Goal: Find specific page/section: Find specific page/section

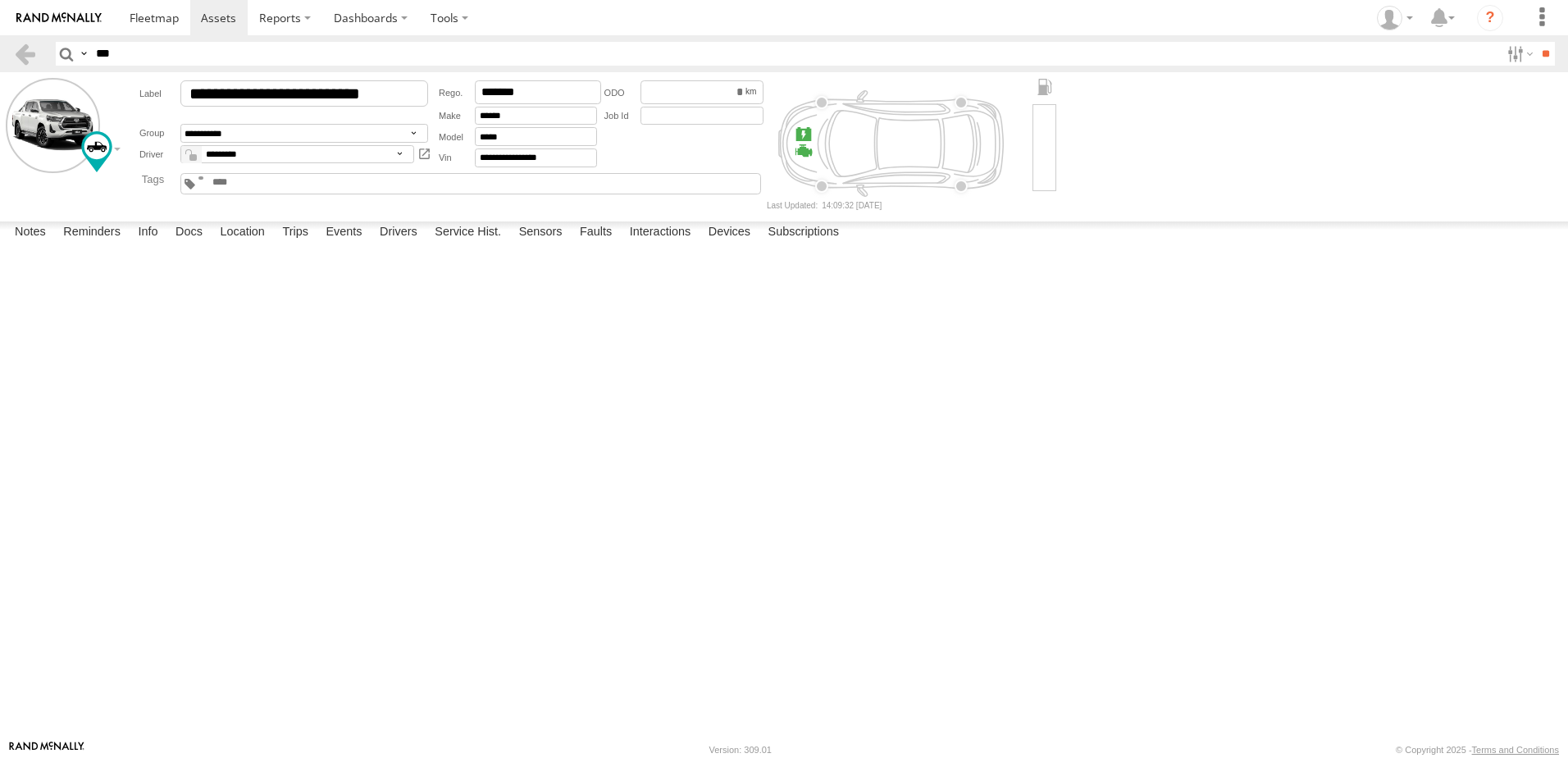
type input "***"
click at [1536, 42] on input "**" at bounding box center [1545, 53] width 19 height 24
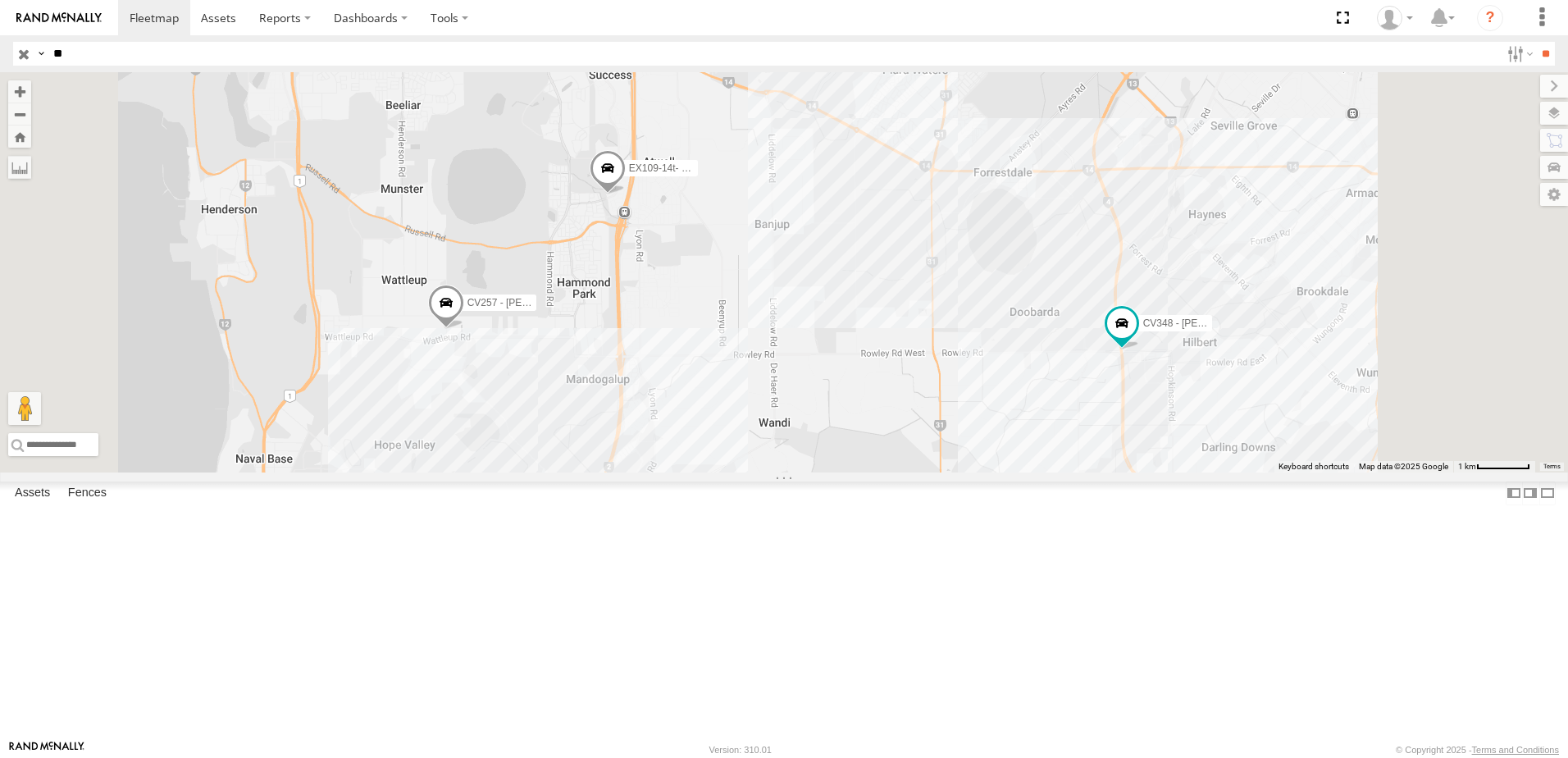
type input "*"
type input "******"
click at [1536, 42] on input "**" at bounding box center [1545, 53] width 19 height 24
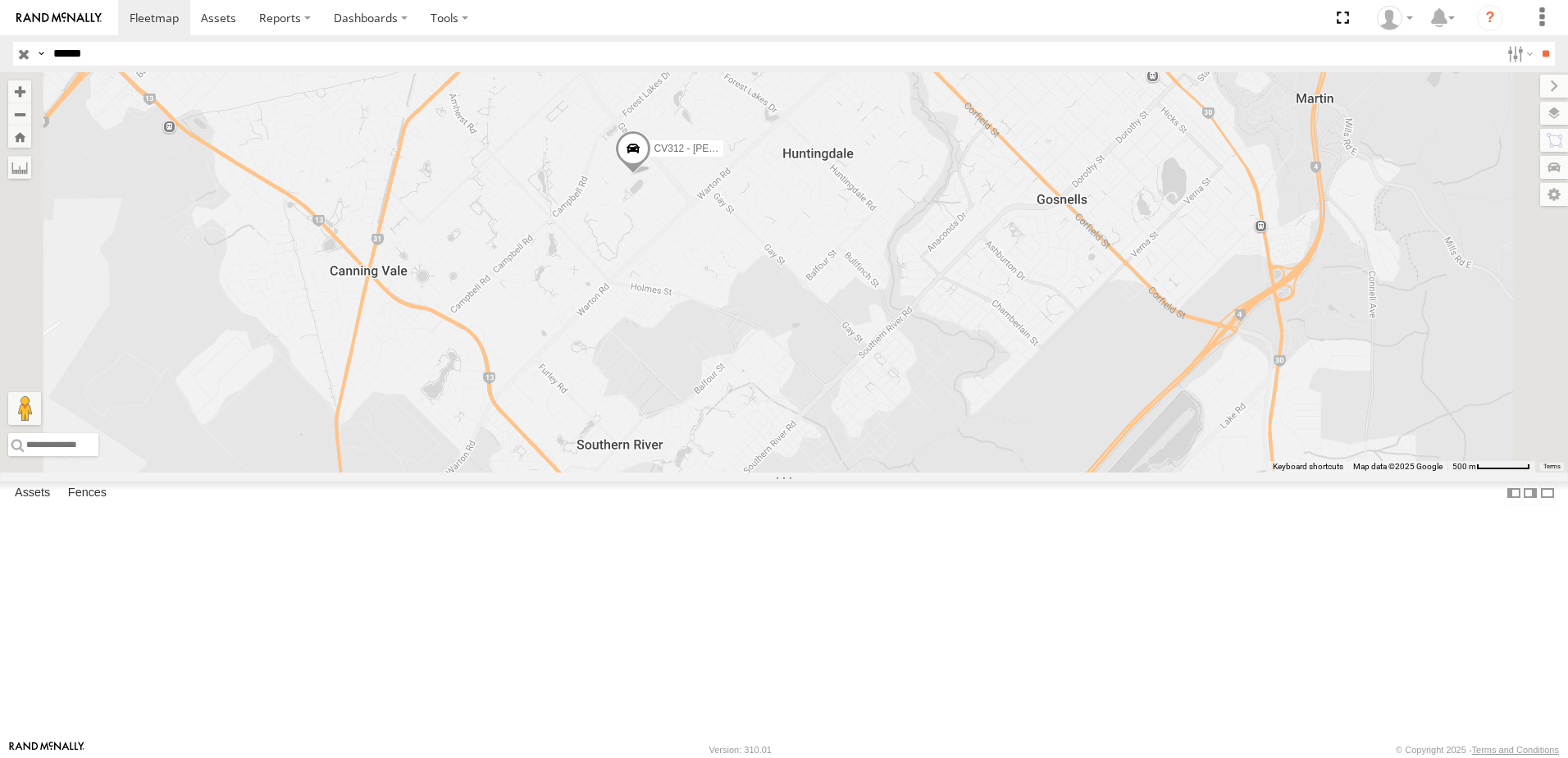
click at [30, 52] on input "button" at bounding box center [24, 53] width 22 height 24
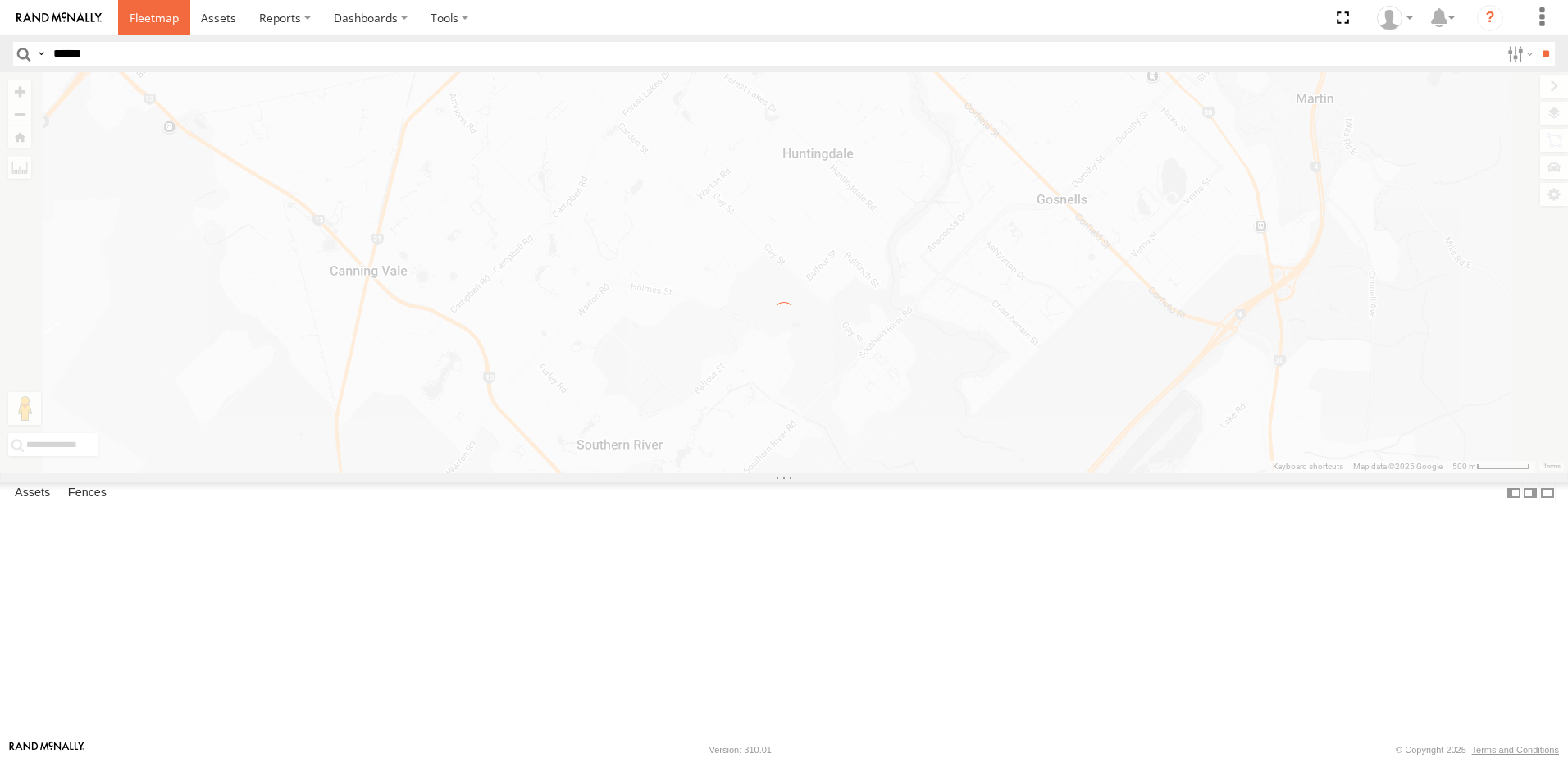
click at [144, 12] on span at bounding box center [154, 18] width 49 height 16
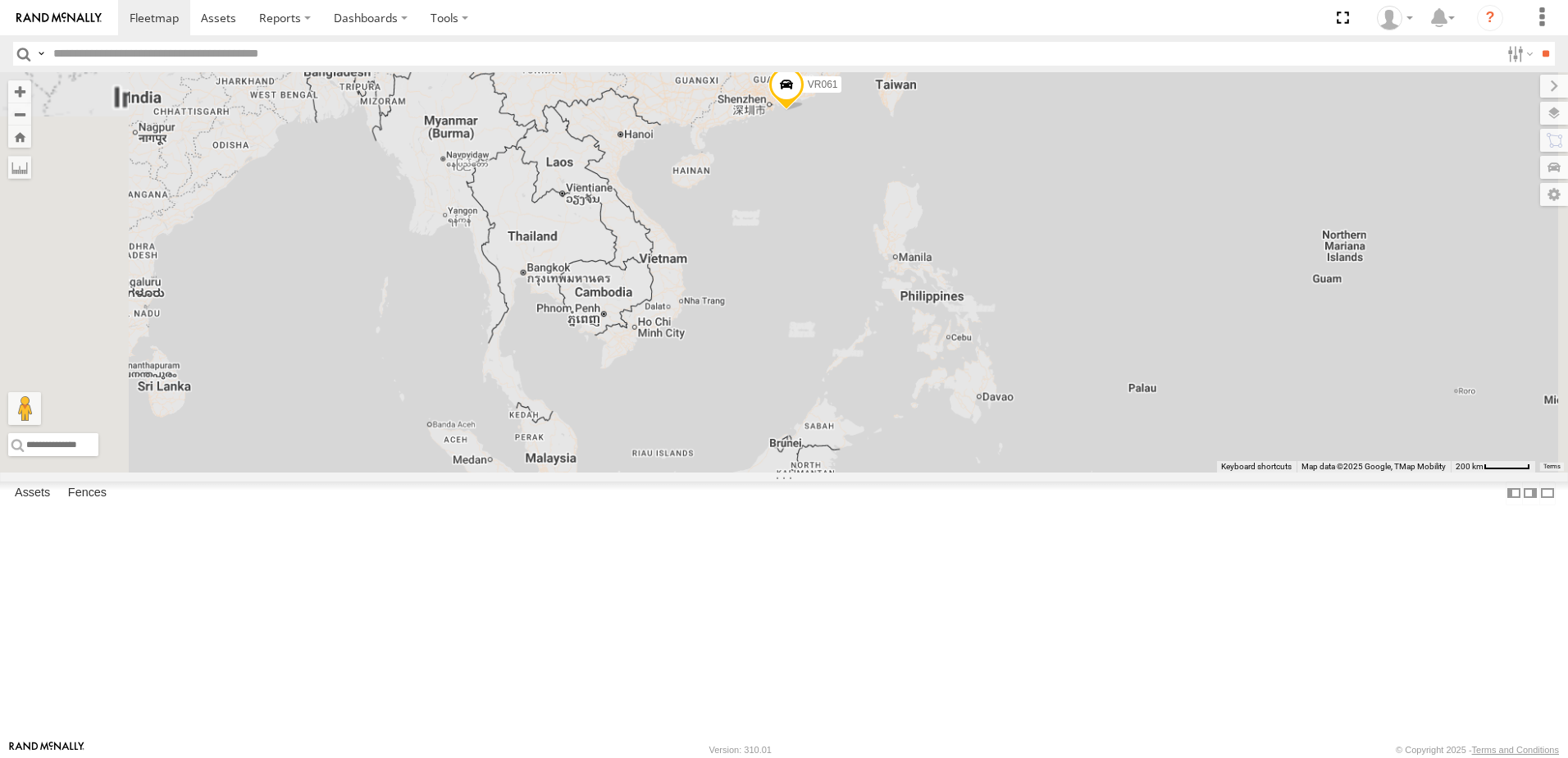
drag, startPoint x: 1003, startPoint y: 241, endPoint x: 1011, endPoint y: 345, distance: 104.3
click at [1011, 345] on div "VR061 EX086-3.5T" at bounding box center [784, 272] width 1568 height 401
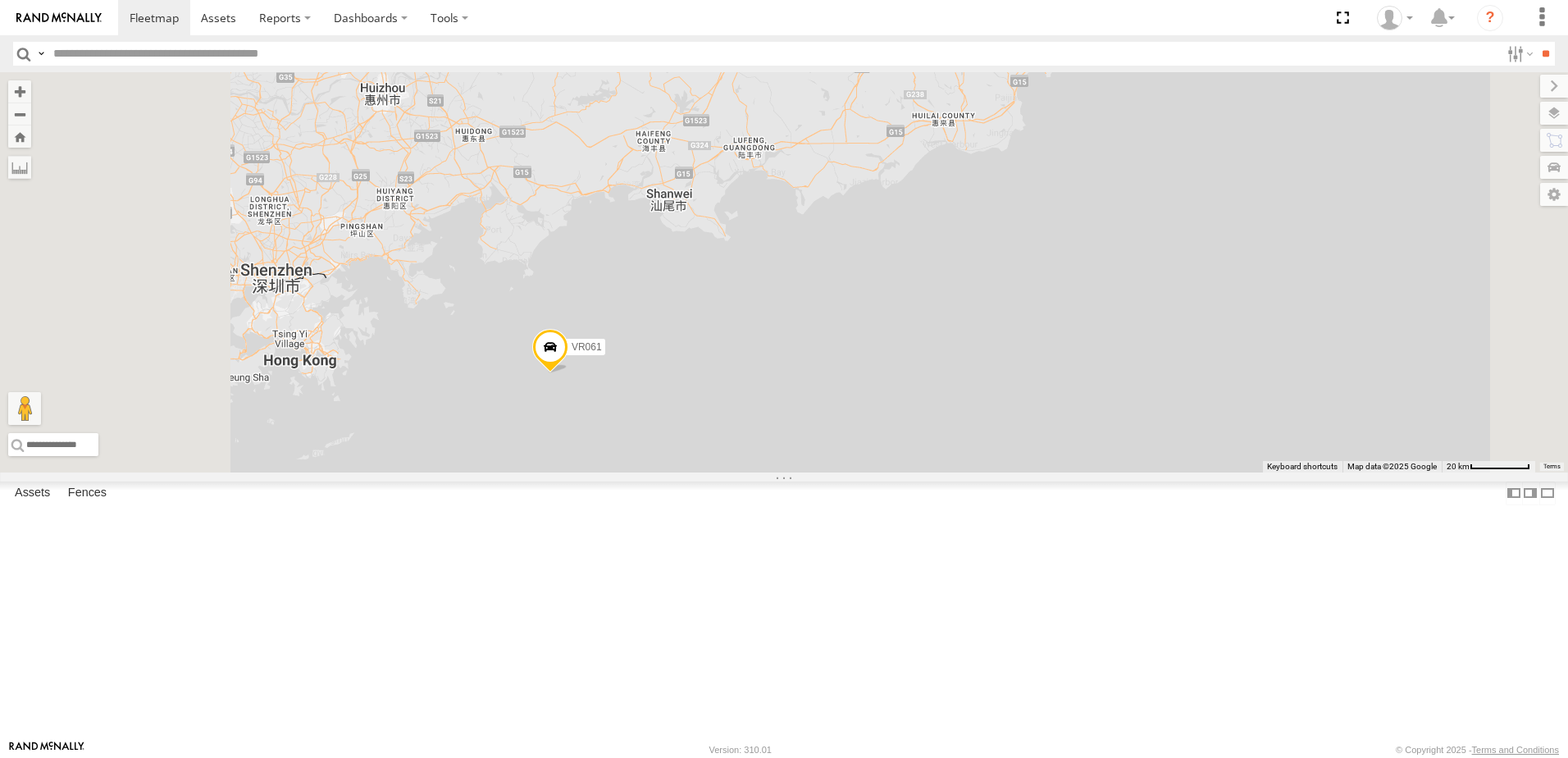
drag, startPoint x: 766, startPoint y: 525, endPoint x: 905, endPoint y: 483, distance: 145.2
click at [905, 473] on div "VR061 EX086-3.5T" at bounding box center [784, 272] width 1568 height 401
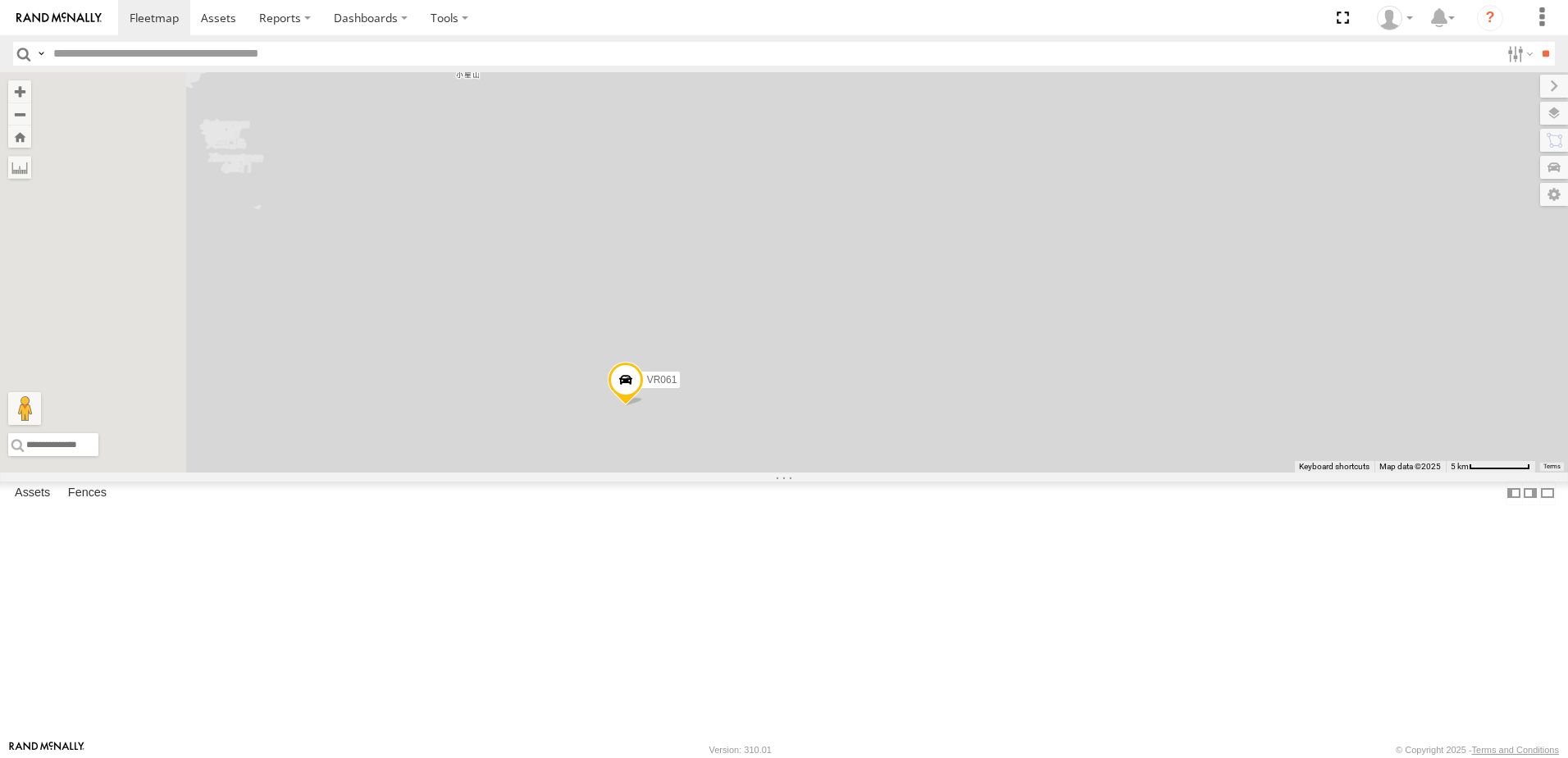
drag, startPoint x: 770, startPoint y: 465, endPoint x: 1043, endPoint y: 498, distance: 275.0
click at [1043, 473] on div "VR061 EX086-3.5T" at bounding box center [784, 272] width 1568 height 401
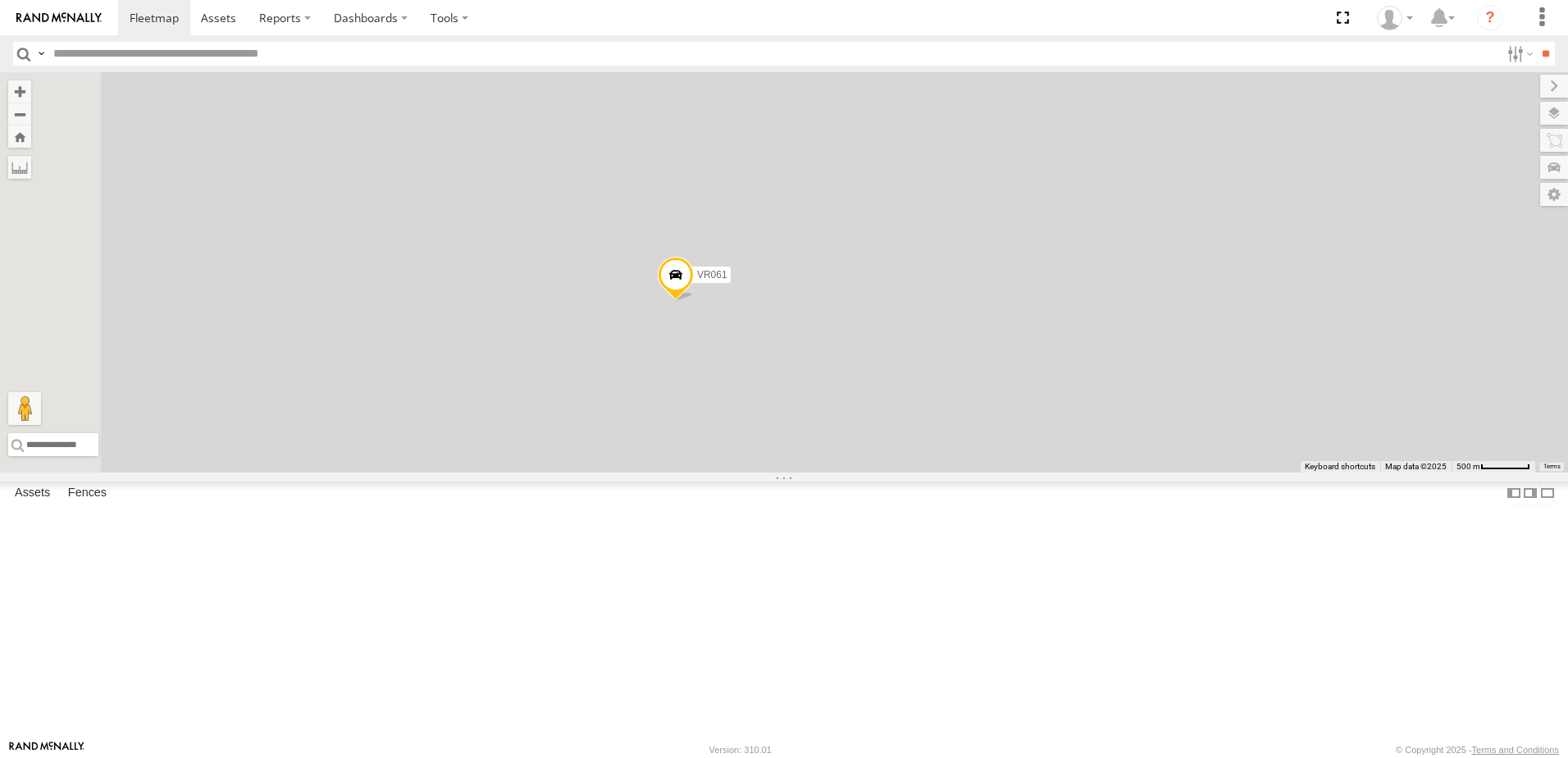
drag, startPoint x: 726, startPoint y: 574, endPoint x: 1034, endPoint y: 348, distance: 382.0
click at [1034, 348] on div "VR061 EX086-3.5T" at bounding box center [784, 272] width 1568 height 401
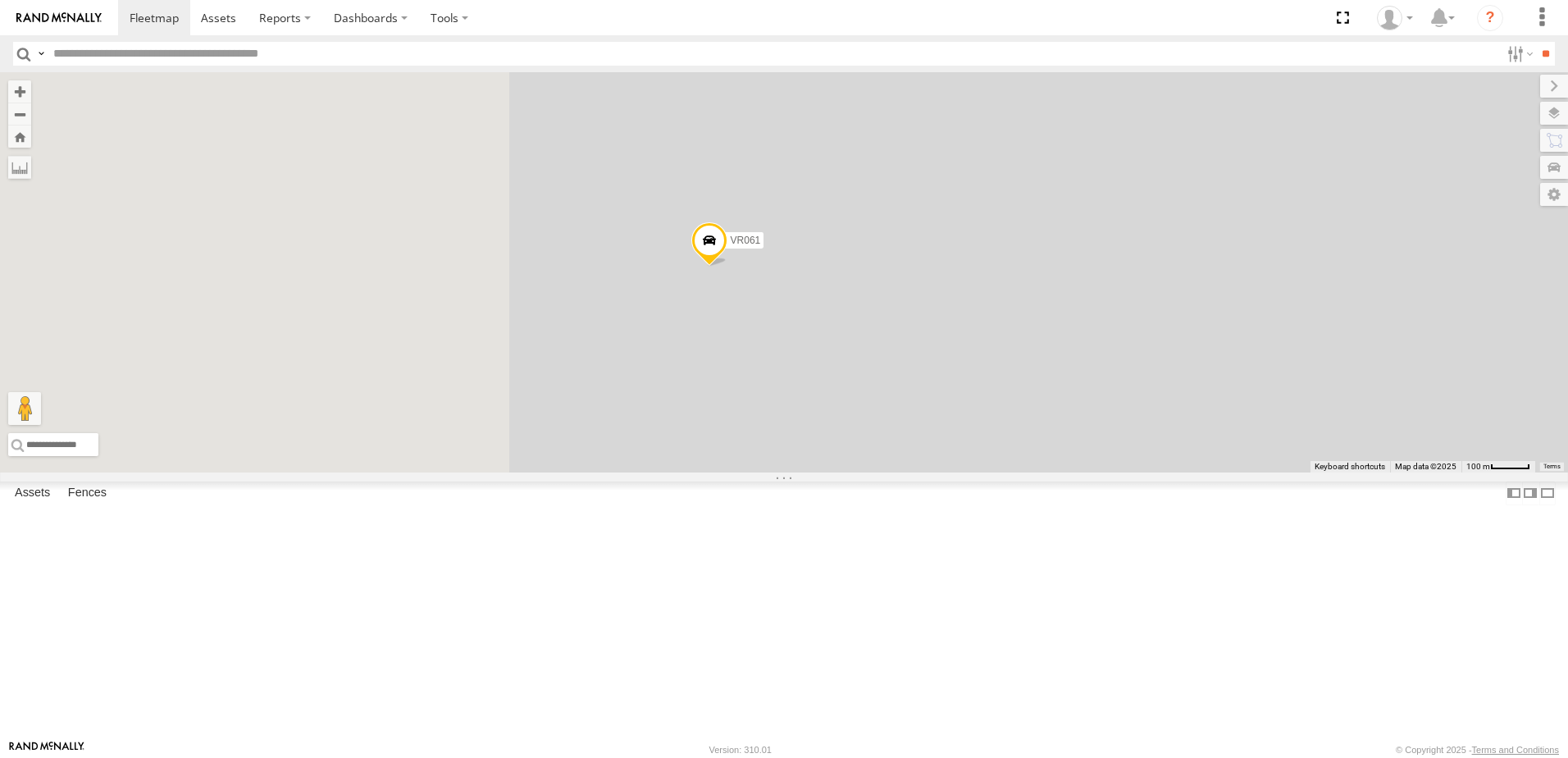
drag, startPoint x: 598, startPoint y: 564, endPoint x: 1057, endPoint y: 295, distance: 532.0
click at [1057, 295] on div "VR061 EX086-3.5T" at bounding box center [784, 272] width 1568 height 401
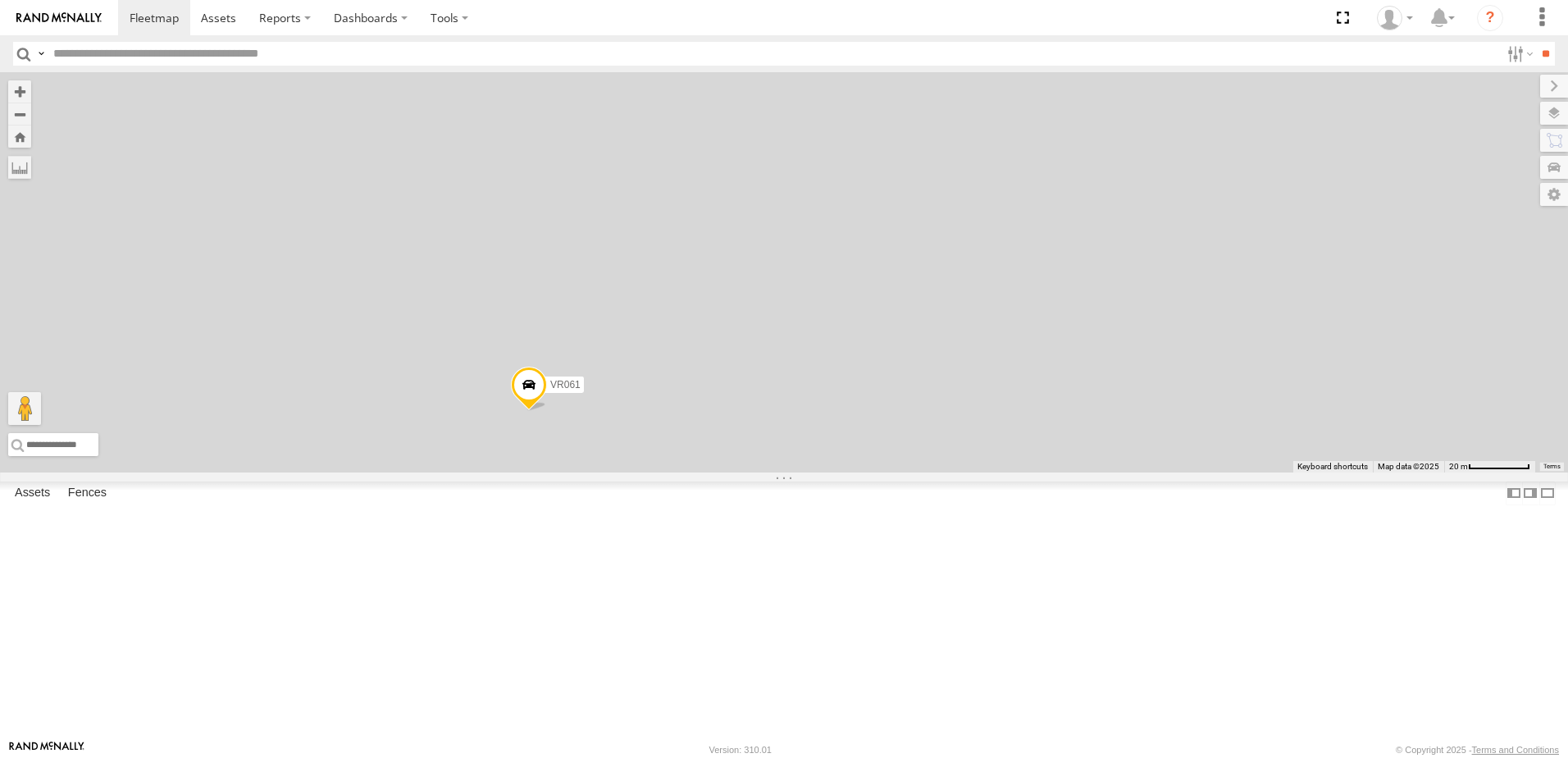
drag, startPoint x: 801, startPoint y: 478, endPoint x: 1066, endPoint y: 185, distance: 395.1
click at [1077, 160] on div "VR061 EX086-3.5T" at bounding box center [784, 272] width 1568 height 401
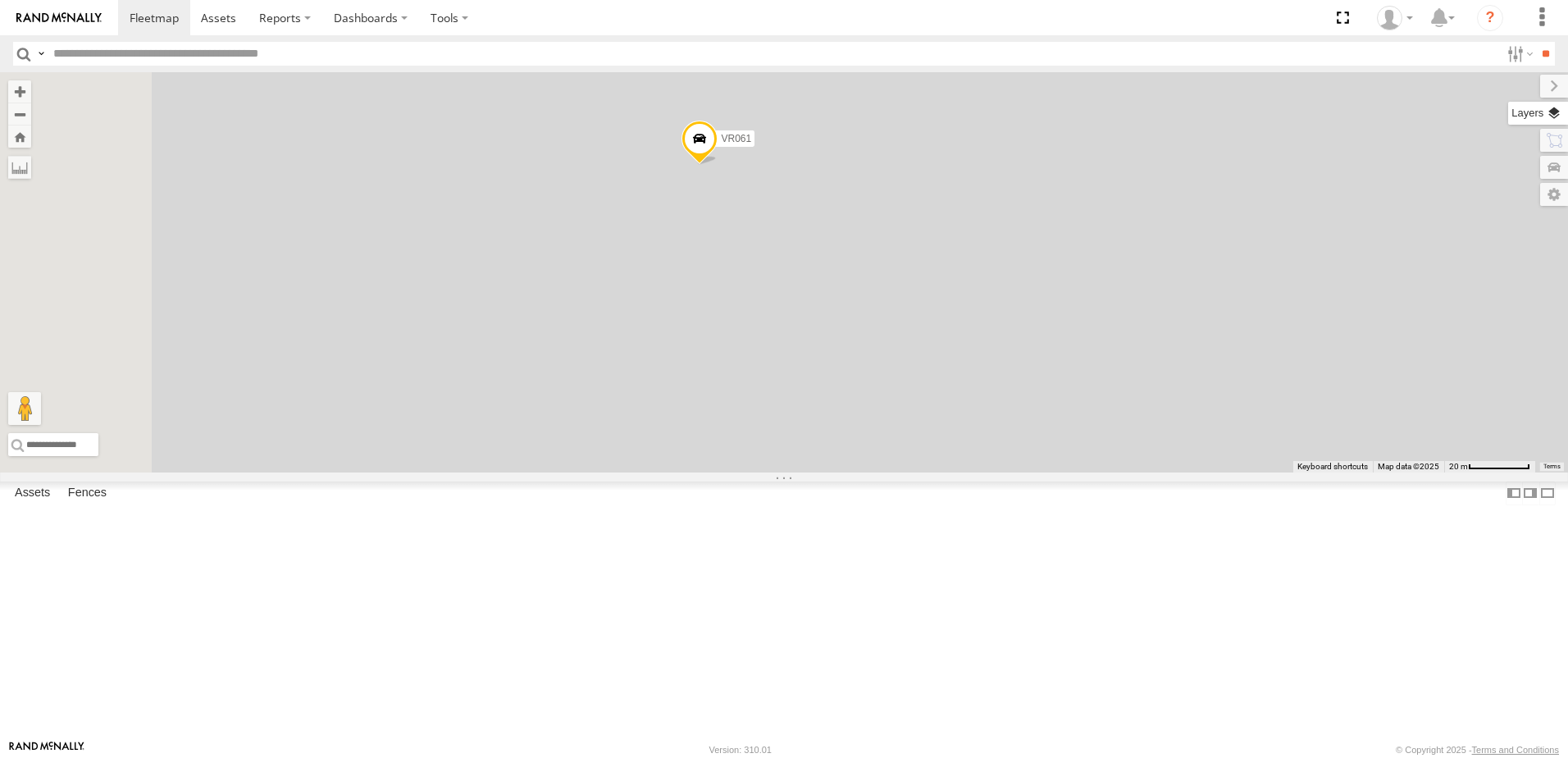
click at [1562, 108] on label at bounding box center [1538, 113] width 60 height 23
click at [0, 0] on span "Overlays" at bounding box center [0, 0] width 0 height 0
click at [0, 0] on span "Basemaps" at bounding box center [0, 0] width 0 height 0
click at [0, 0] on span "Satellite" at bounding box center [0, 0] width 0 height 0
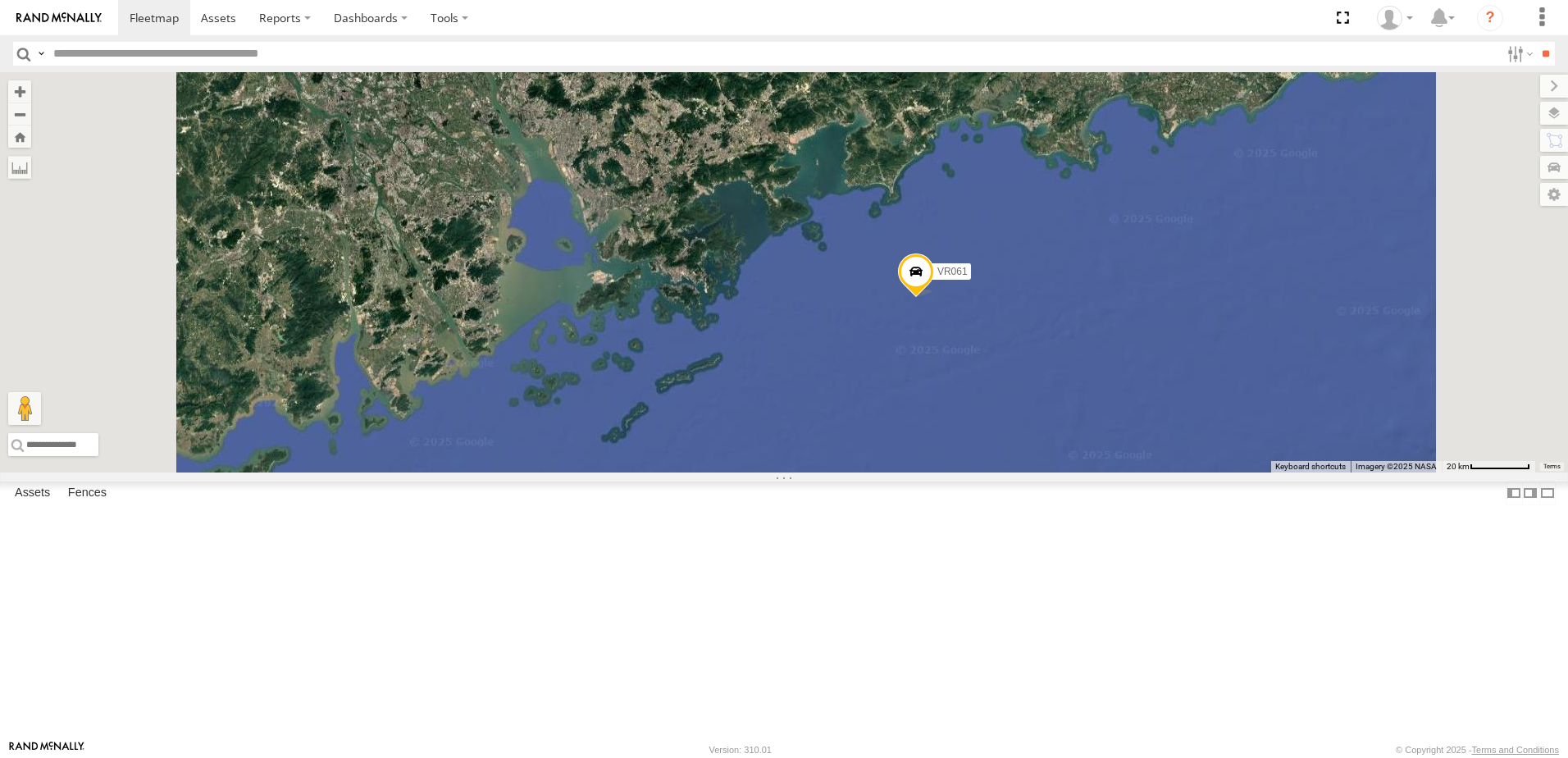
drag, startPoint x: 1193, startPoint y: 338, endPoint x: 1169, endPoint y: 425, distance: 90.2
click at [1173, 425] on div "VR061 EX086-3.5T" at bounding box center [784, 272] width 1568 height 401
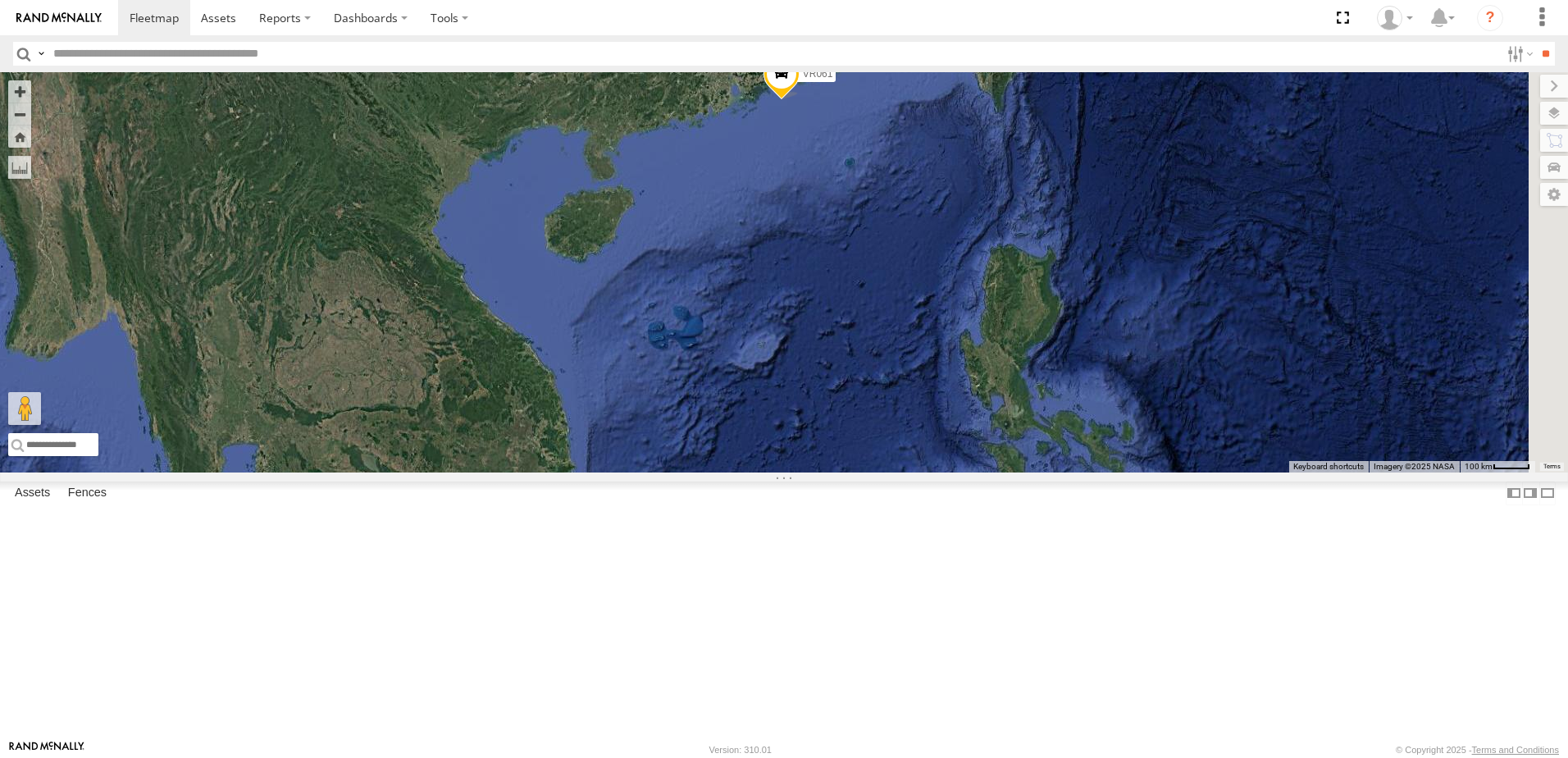
drag, startPoint x: 1139, startPoint y: 444, endPoint x: 966, endPoint y: 257, distance: 254.8
click at [966, 257] on div "VR061 EX086-3.5T" at bounding box center [784, 272] width 1568 height 401
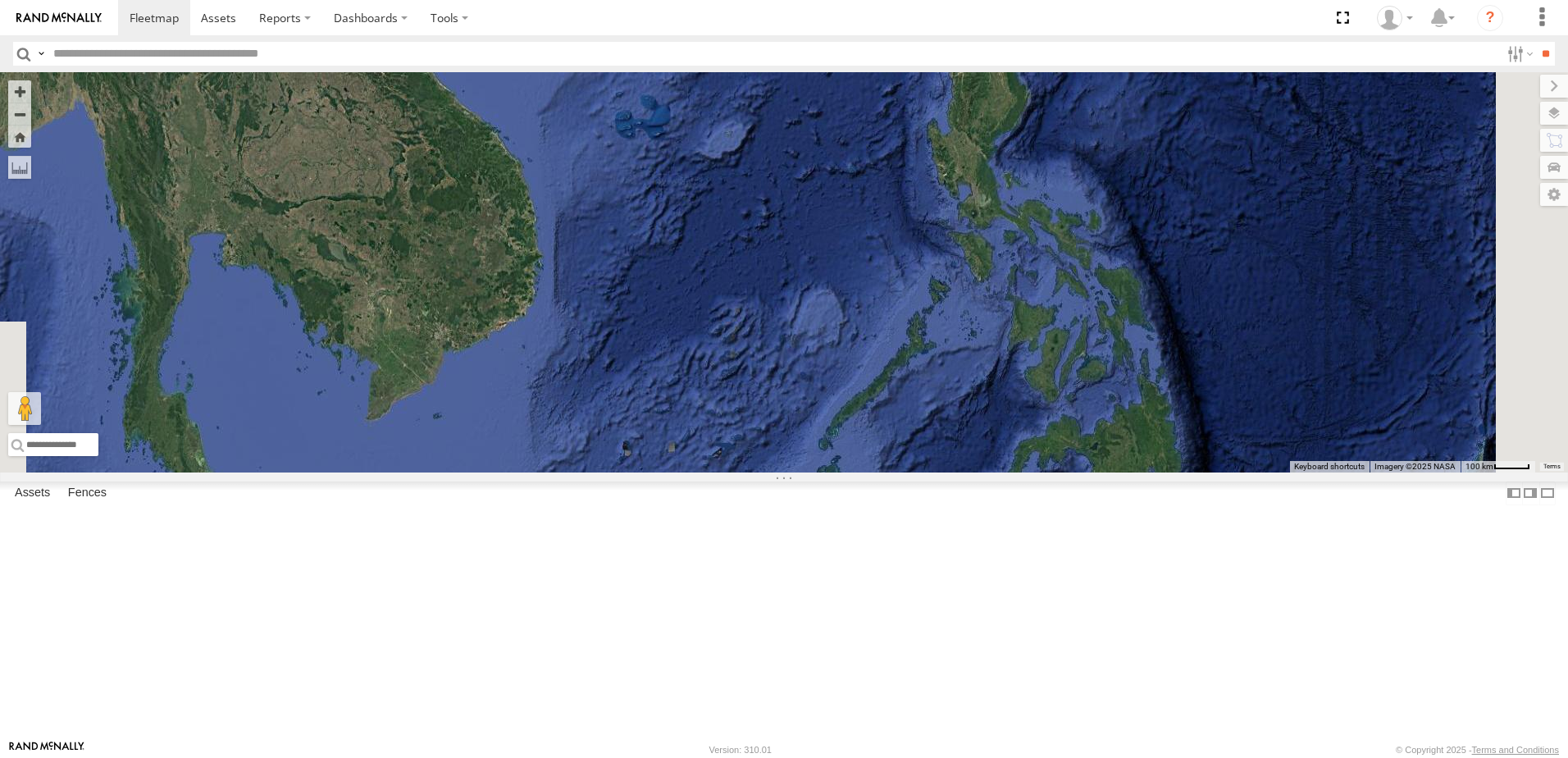
drag, startPoint x: 1096, startPoint y: 375, endPoint x: 1060, endPoint y: 142, distance: 235.8
click at [1060, 142] on div "VR061 EX086-3.5T" at bounding box center [784, 272] width 1568 height 401
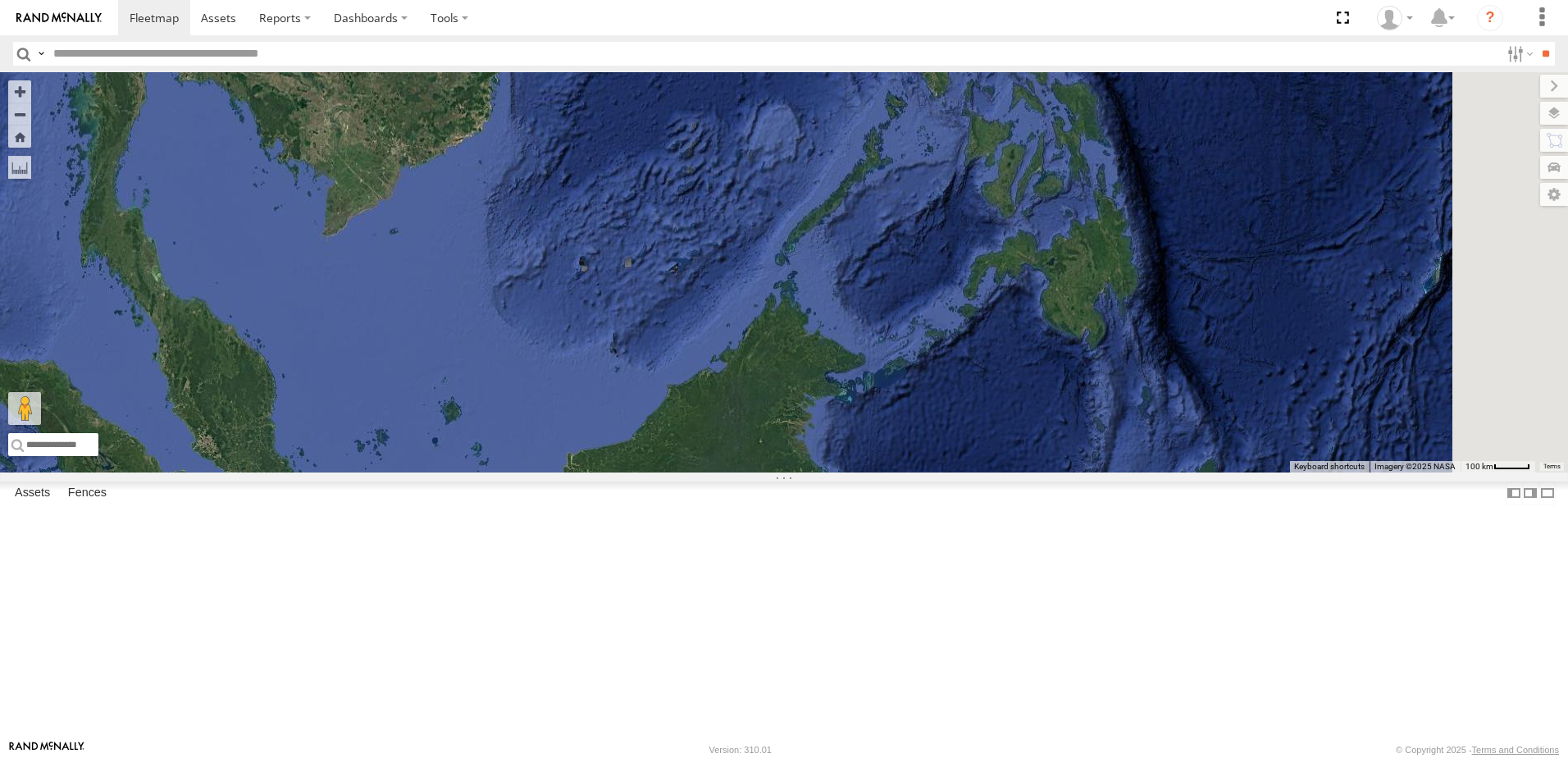
drag, startPoint x: 1039, startPoint y: 252, endPoint x: 1035, endPoint y: 161, distance: 91.1
click at [1035, 162] on div "VR061 EX086-3.5T" at bounding box center [784, 272] width 1568 height 401
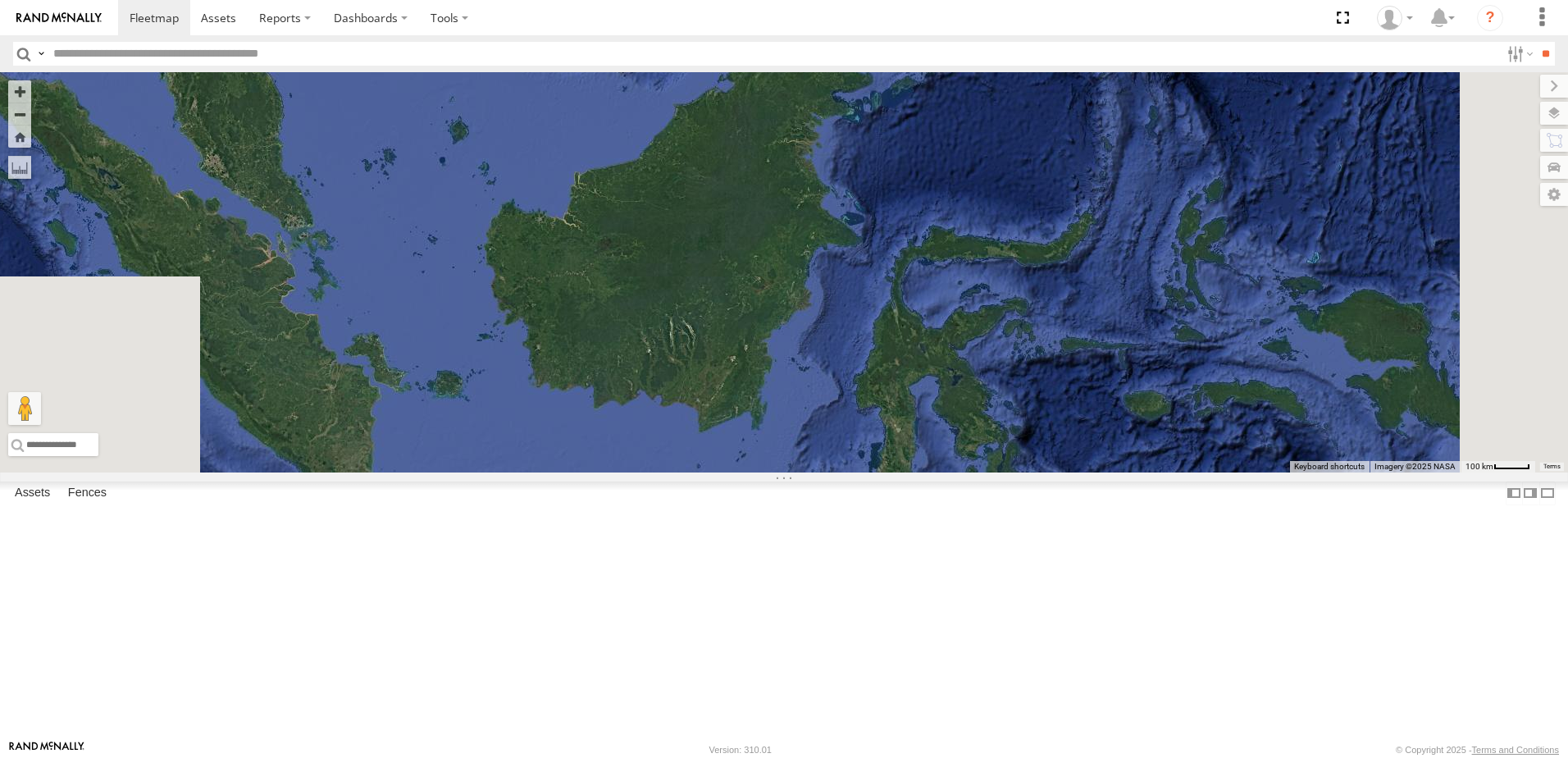
drag, startPoint x: 983, startPoint y: 286, endPoint x: 1006, endPoint y: 175, distance: 113.4
click at [1006, 159] on div "VR061 EX086-3.5T" at bounding box center [784, 272] width 1568 height 401
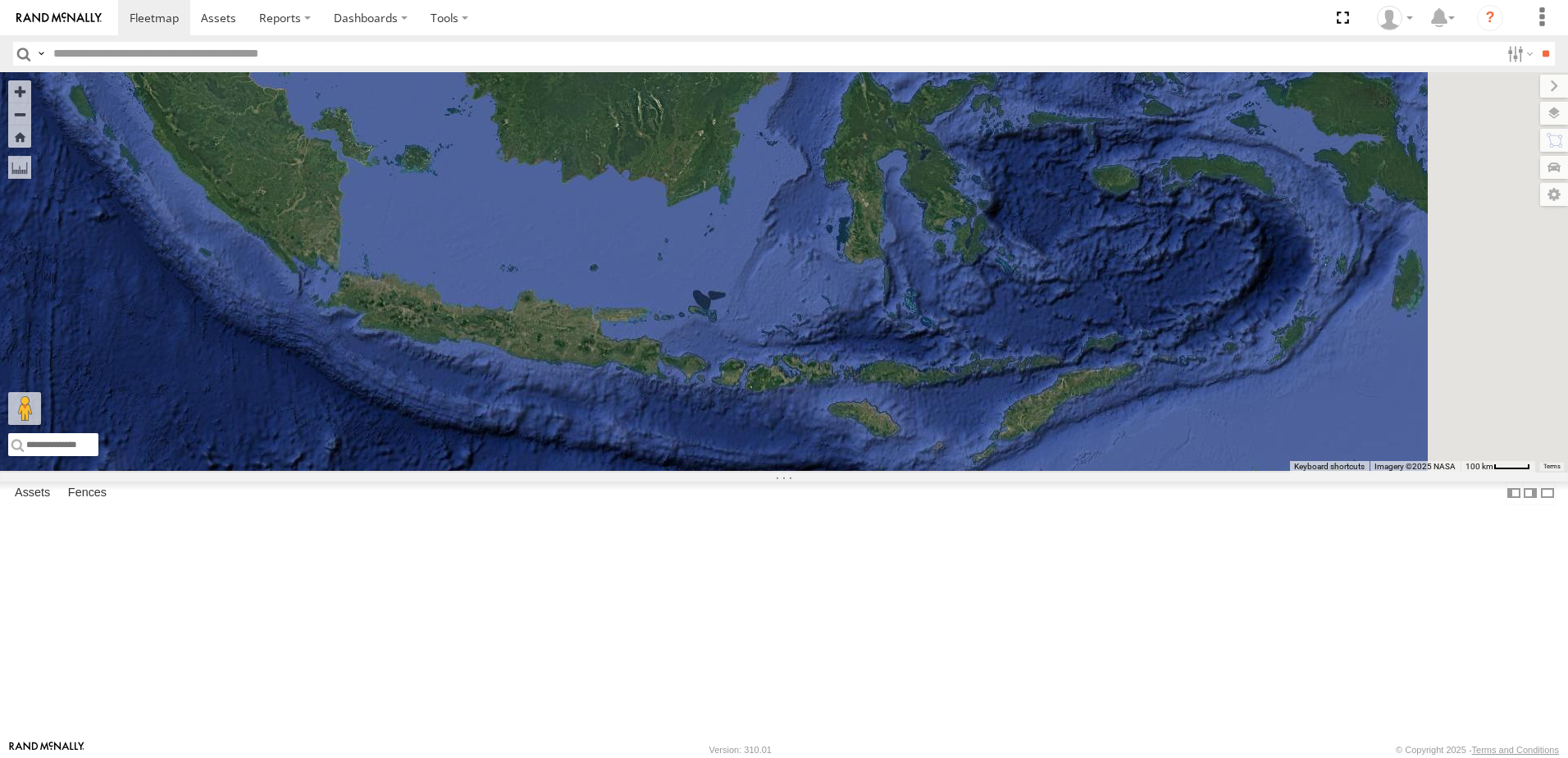
drag, startPoint x: 1024, startPoint y: 314, endPoint x: 958, endPoint y: 190, distance: 140.5
click at [956, 165] on div "VR061 EX086-3.5T" at bounding box center [784, 272] width 1568 height 401
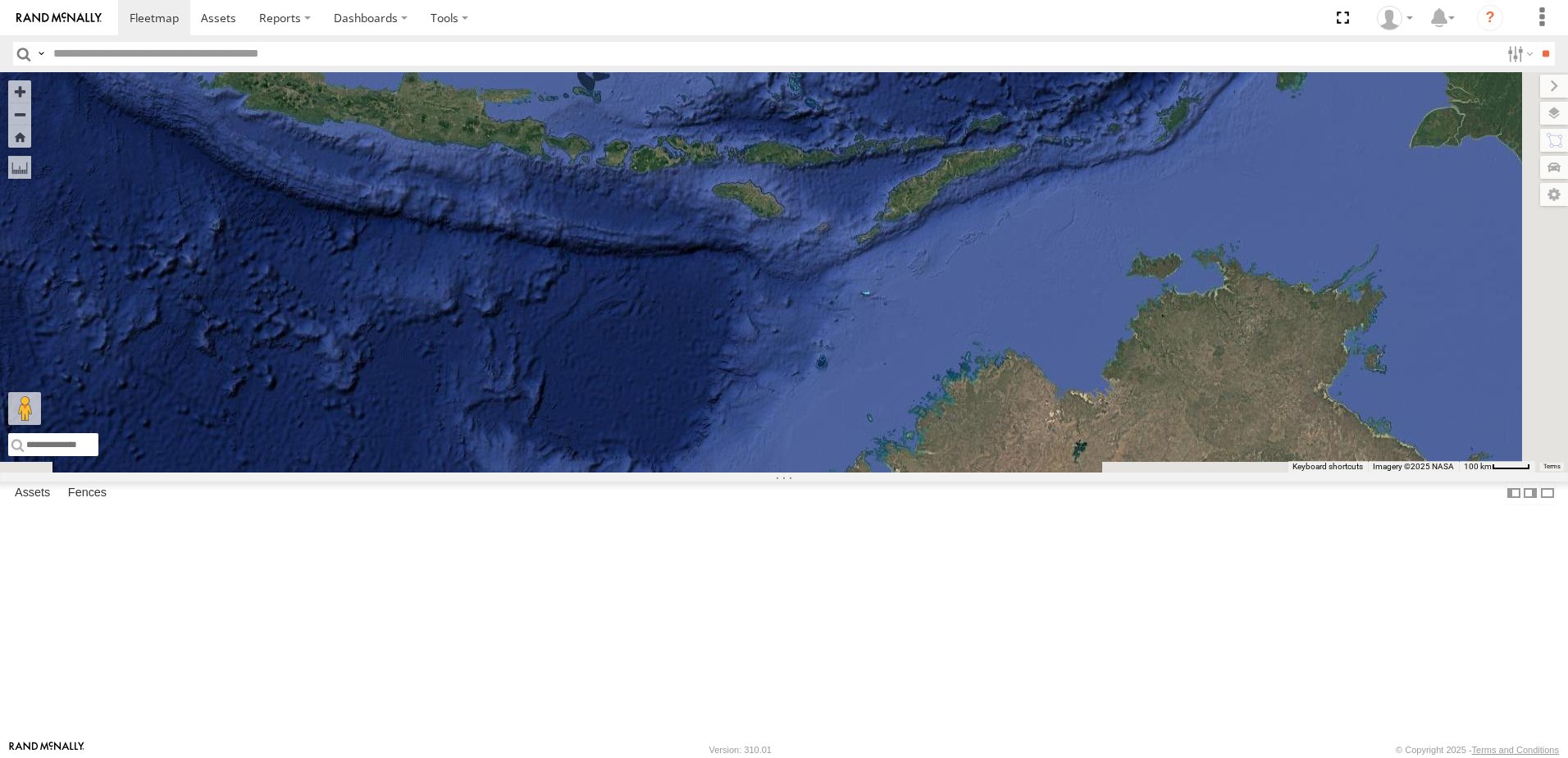
drag, startPoint x: 1007, startPoint y: 242, endPoint x: 962, endPoint y: 184, distance: 73.4
click at [964, 188] on div "VR061 EX086-3.5T" at bounding box center [784, 272] width 1568 height 401
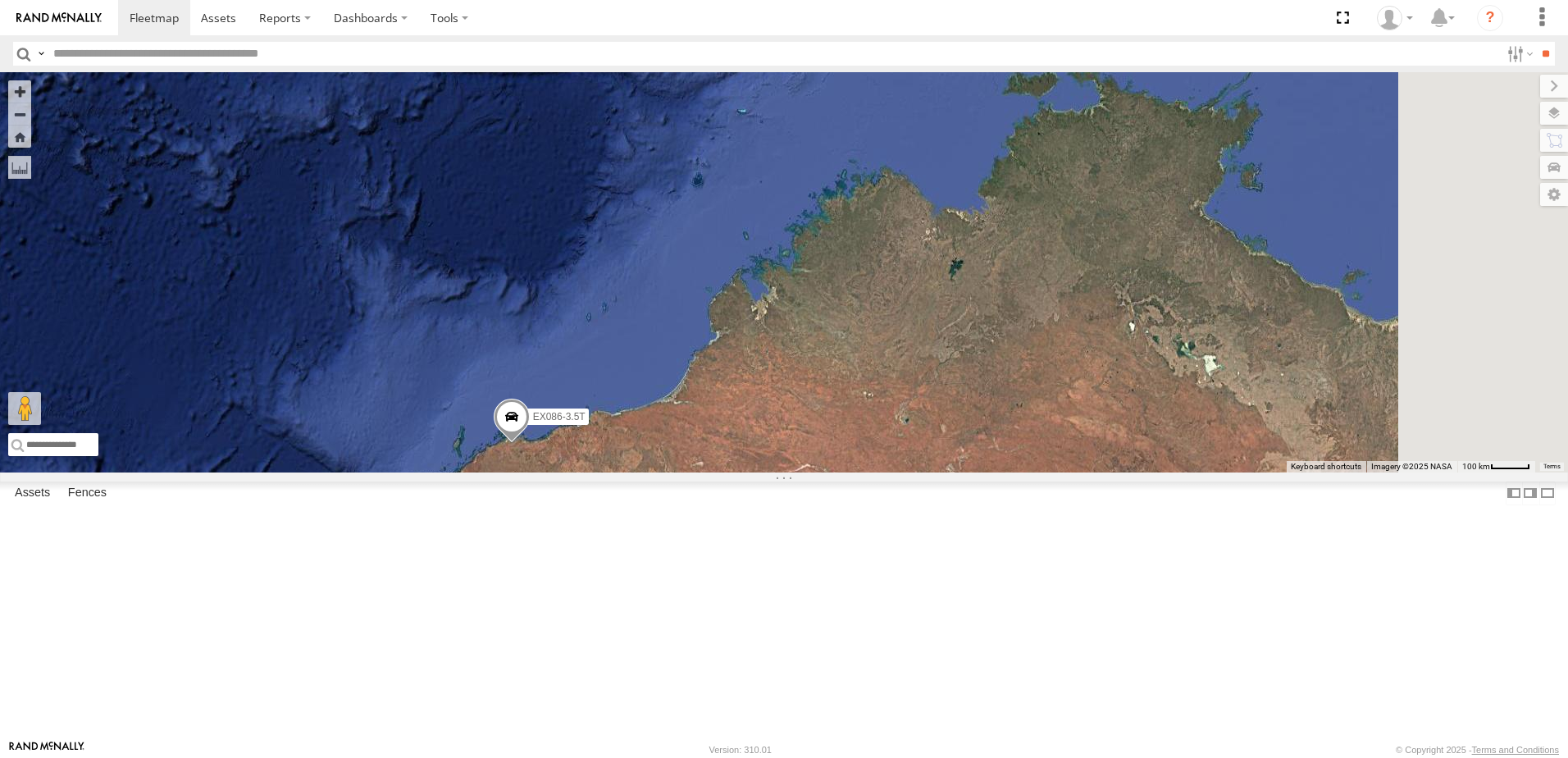
drag, startPoint x: 1005, startPoint y: 237, endPoint x: 1059, endPoint y: 159, distance: 94.9
click at [1056, 162] on div "VR061 EX086-3.5T" at bounding box center [784, 272] width 1568 height 401
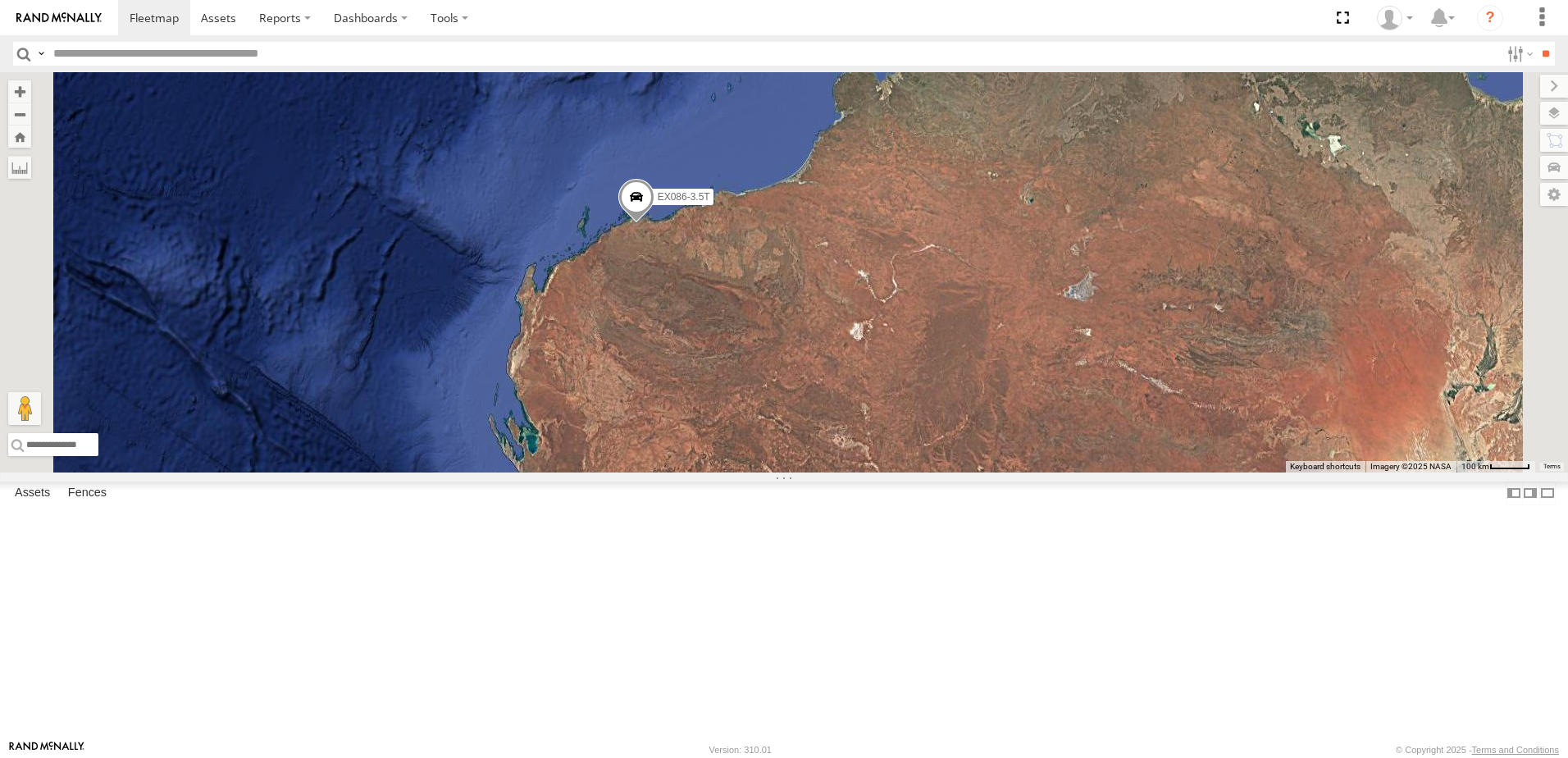
drag, startPoint x: 1028, startPoint y: 298, endPoint x: 1036, endPoint y: 219, distance: 79.4
click at [1036, 219] on div "VR061 EX086-3.5T" at bounding box center [784, 272] width 1568 height 401
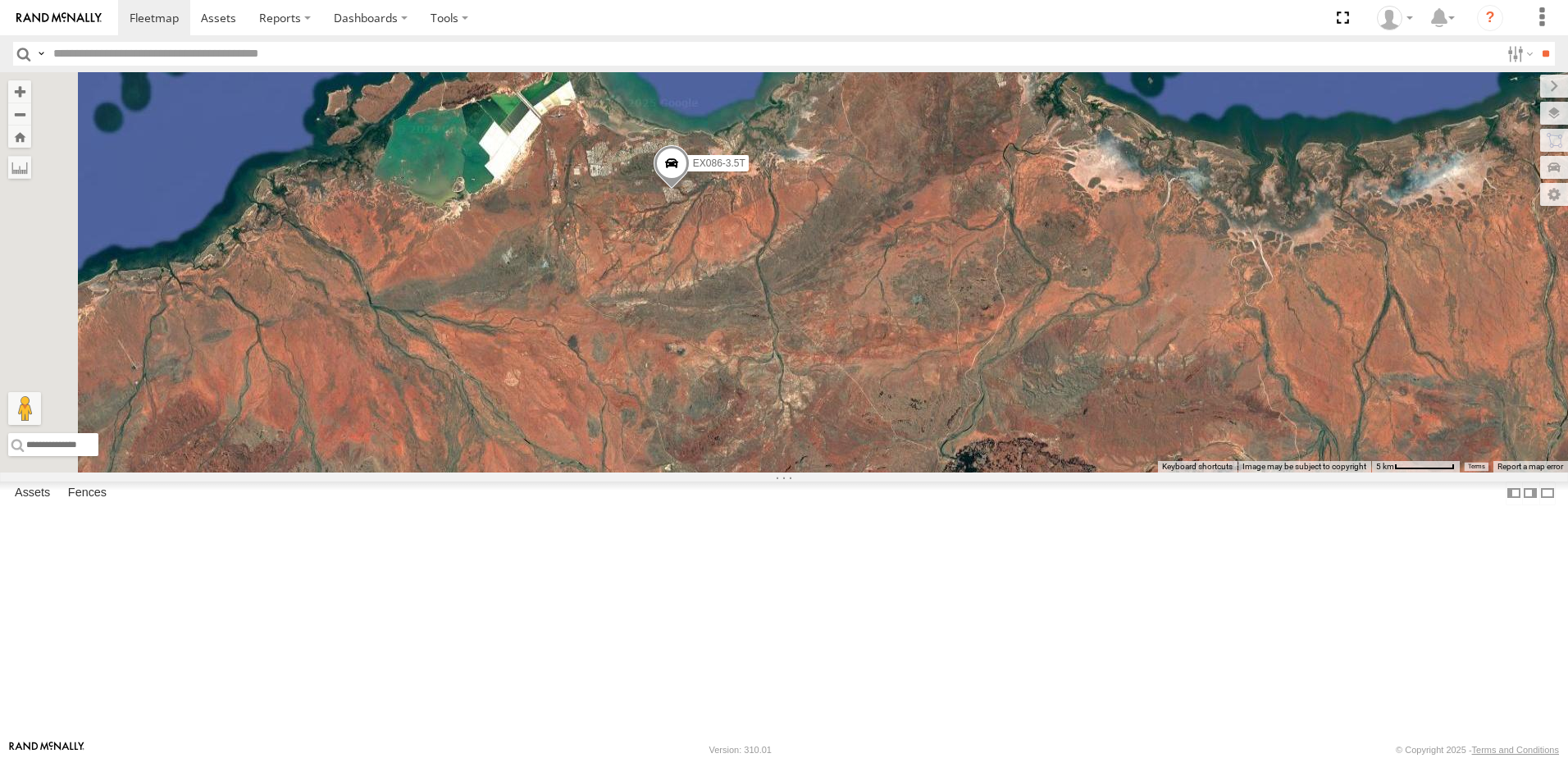
drag, startPoint x: 718, startPoint y: 362, endPoint x: 1043, endPoint y: 274, distance: 336.7
click at [1043, 274] on div "VR061 EX086-3.5T" at bounding box center [784, 272] width 1568 height 401
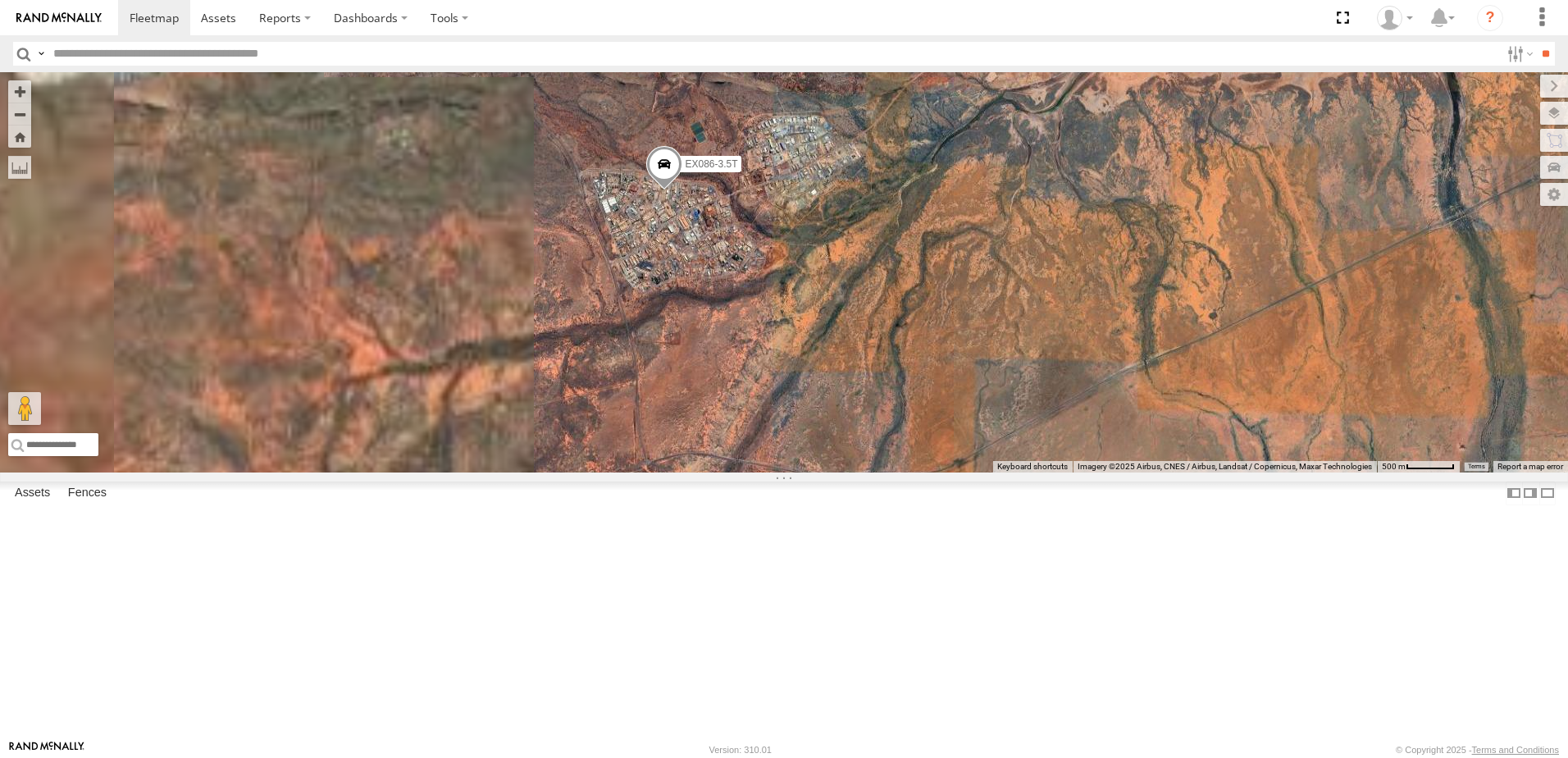
drag, startPoint x: 680, startPoint y: 234, endPoint x: 1053, endPoint y: 429, distance: 420.9
click at [1055, 444] on div "VR061 EX086-3.5T" at bounding box center [784, 272] width 1568 height 401
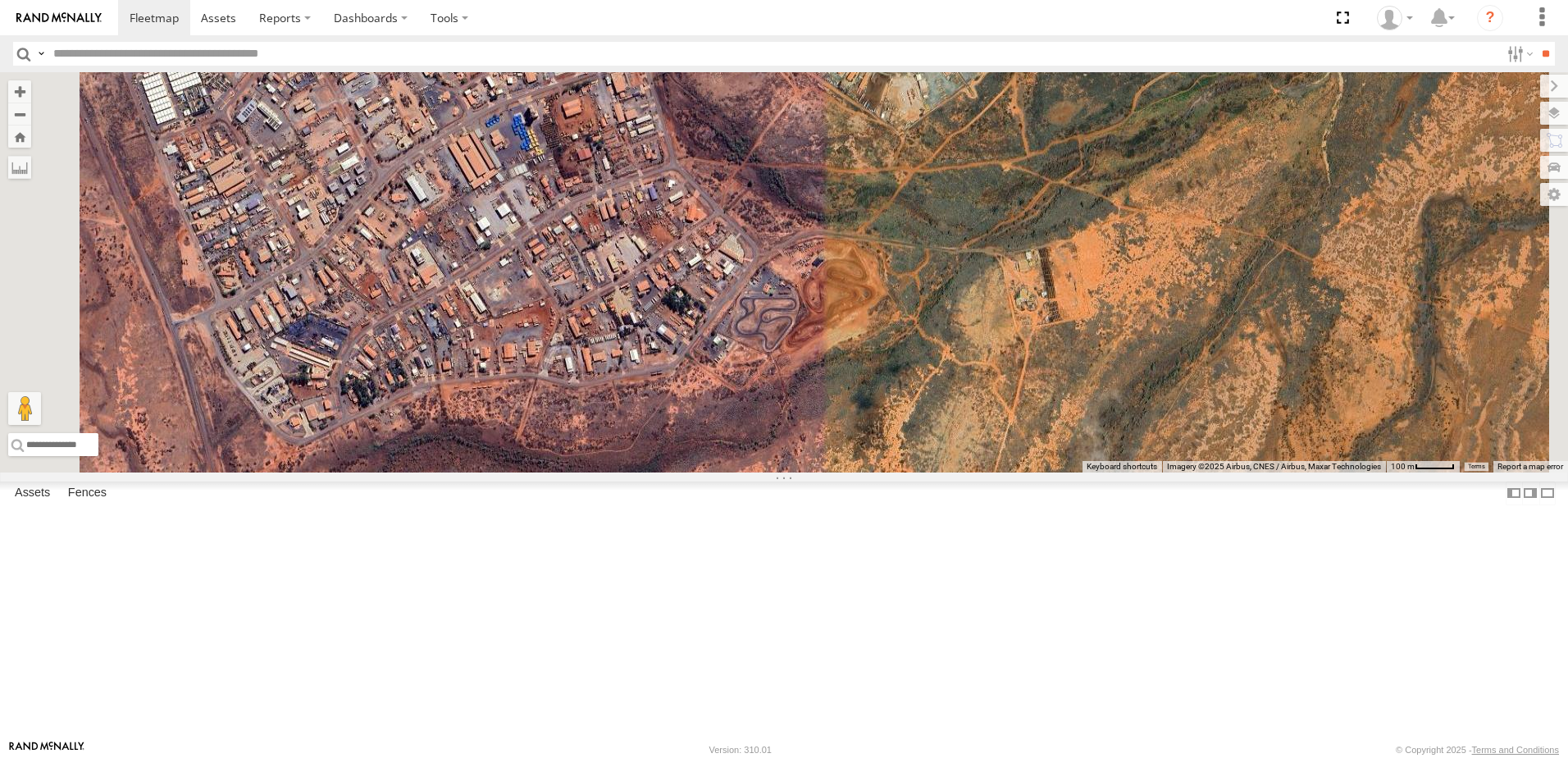
drag, startPoint x: 876, startPoint y: 368, endPoint x: 983, endPoint y: 463, distance: 143.1
click at [979, 469] on div "VR061 EX086-3.5T" at bounding box center [784, 272] width 1568 height 401
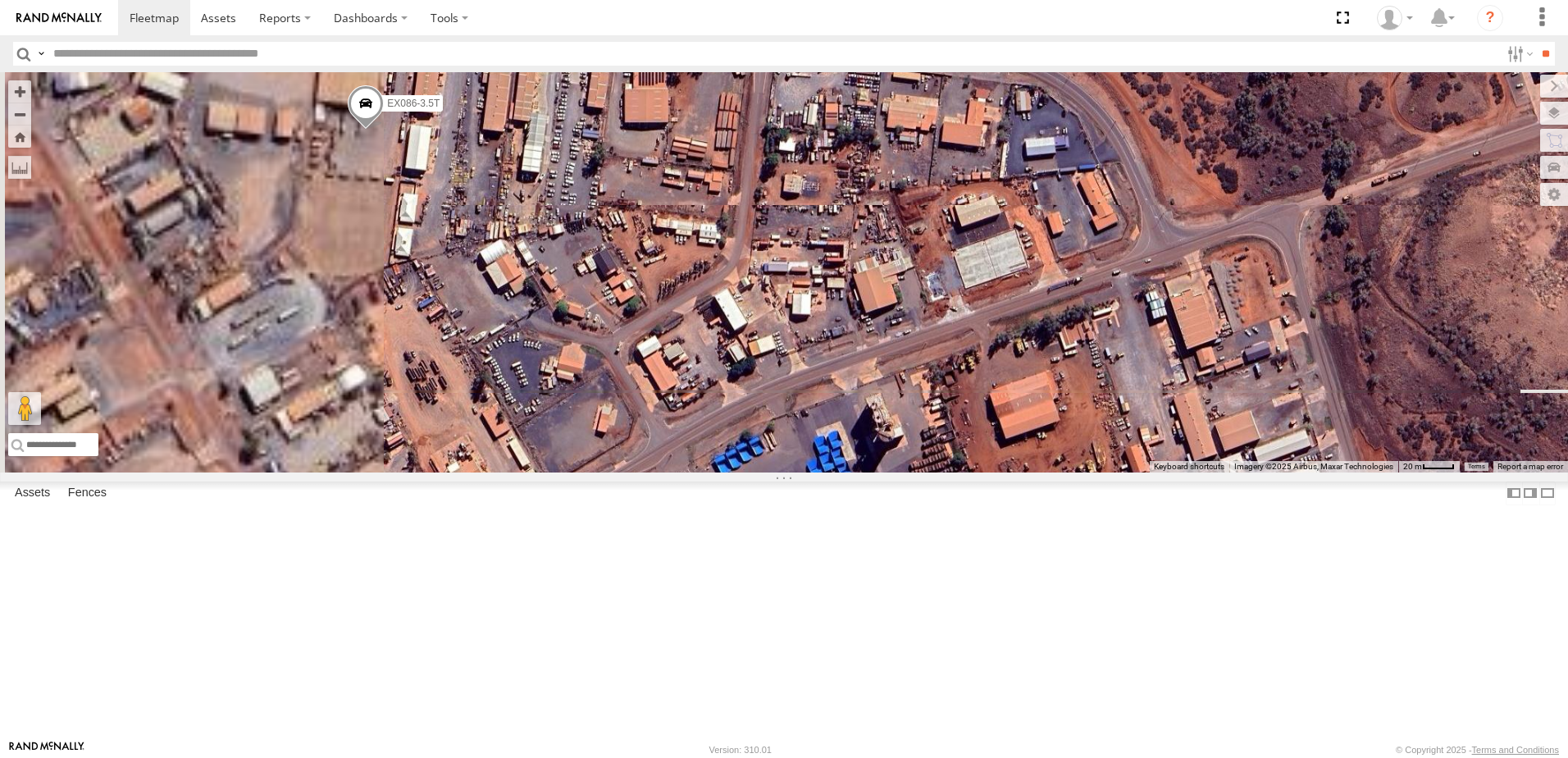
drag, startPoint x: 604, startPoint y: 276, endPoint x: 969, endPoint y: 543, distance: 452.2
click at [968, 473] on div "VR061 EX086-3.5T" at bounding box center [784, 272] width 1568 height 401
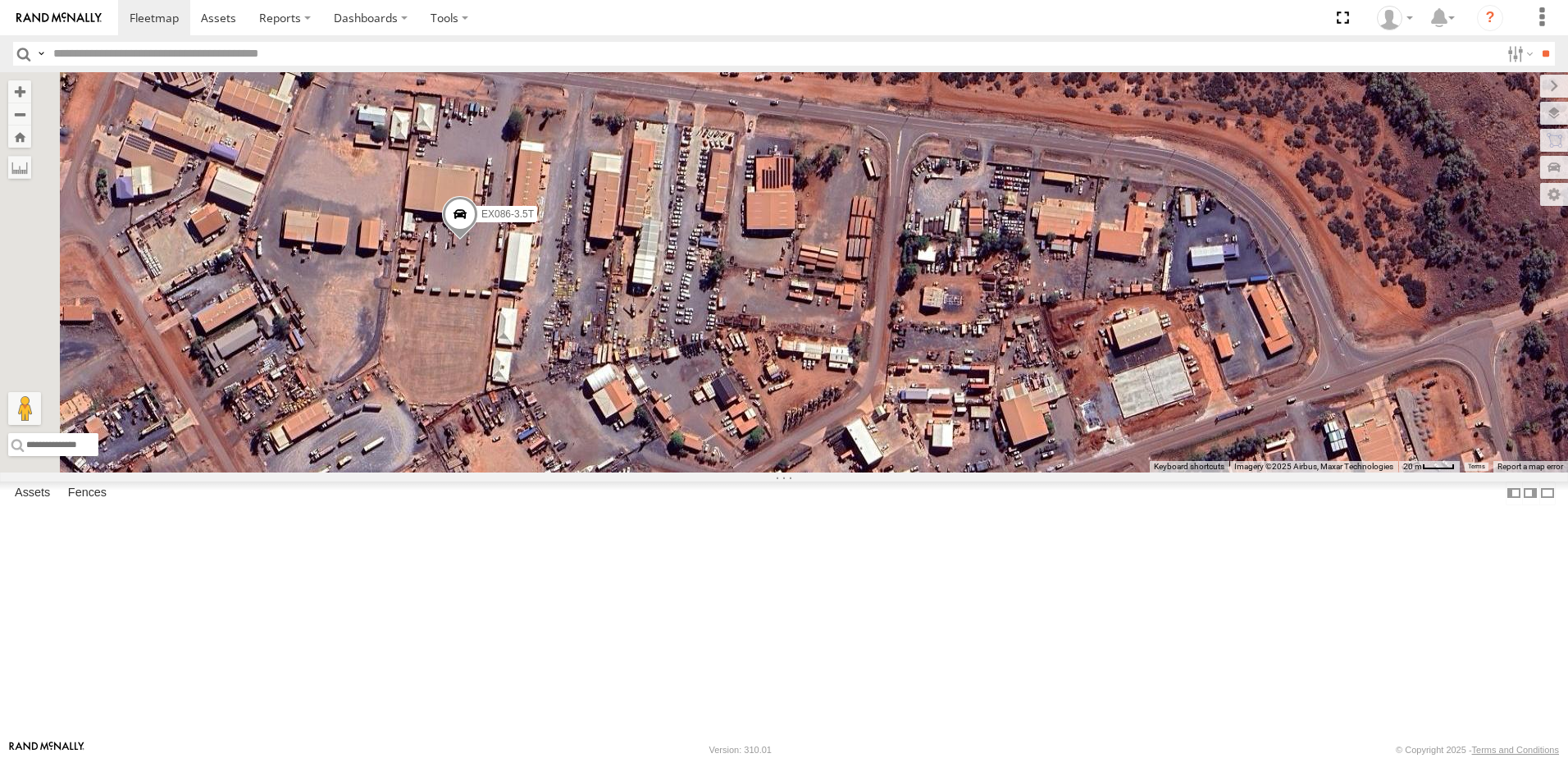
drag, startPoint x: 702, startPoint y: 338, endPoint x: 934, endPoint y: 488, distance: 276.3
click at [934, 473] on div "VR061 EX086-3.5T" at bounding box center [784, 272] width 1568 height 401
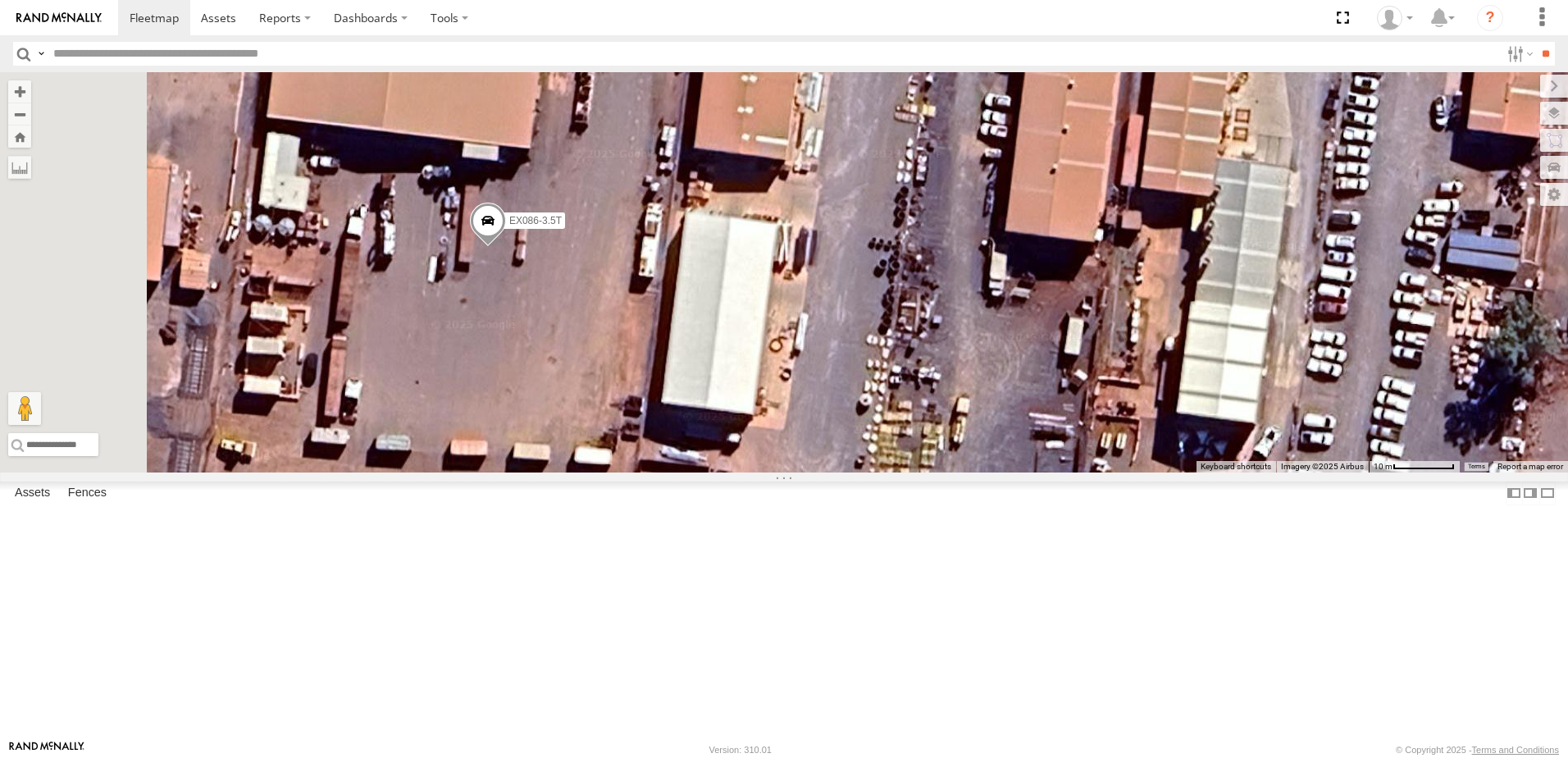
drag, startPoint x: 841, startPoint y: 482, endPoint x: 930, endPoint y: 243, distance: 255.0
click at [914, 289] on div "VR061 EX086-3.5T" at bounding box center [784, 272] width 1568 height 401
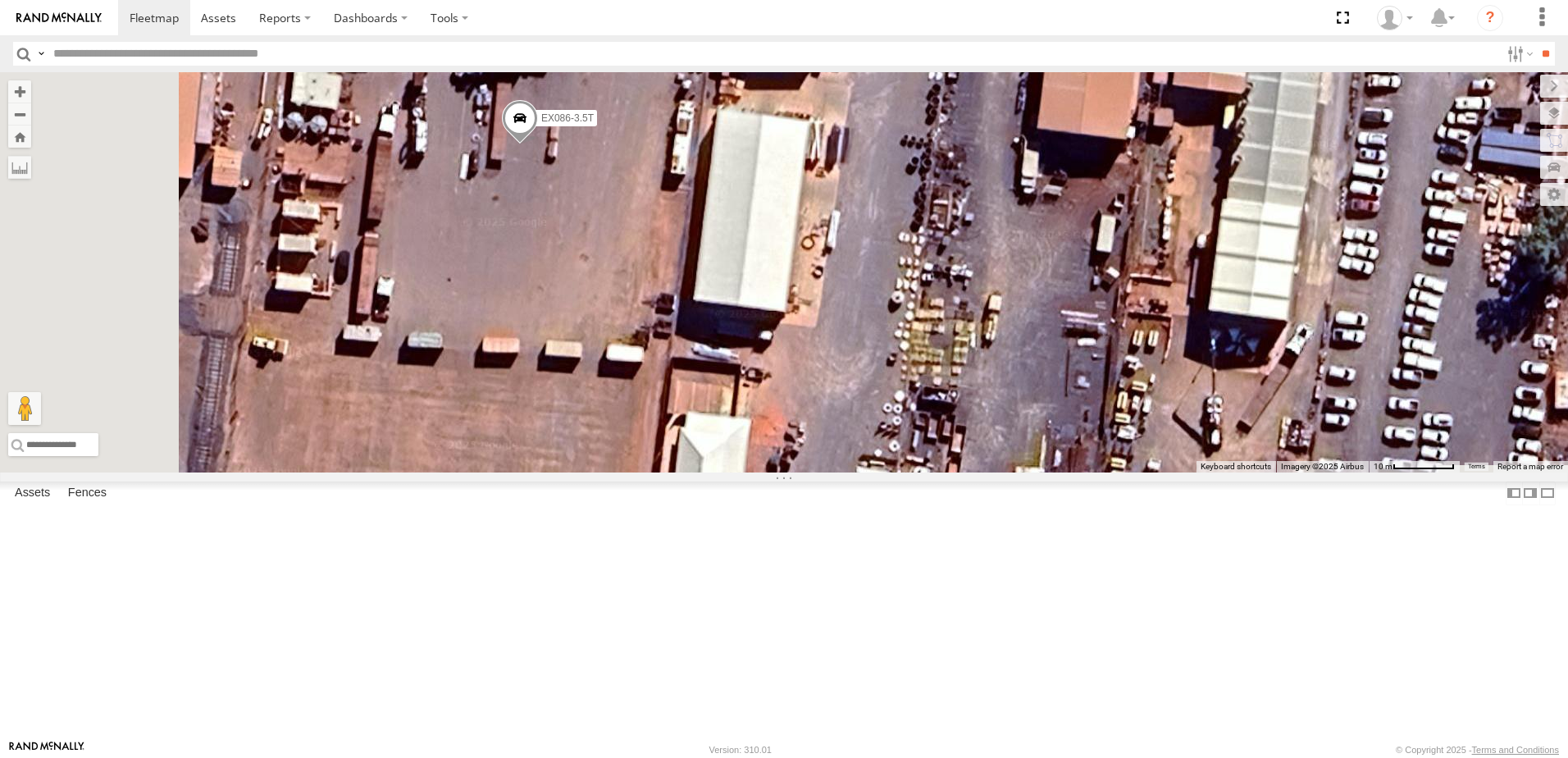
click at [594, 124] on span "EX086-3.5T" at bounding box center [567, 119] width 52 height 12
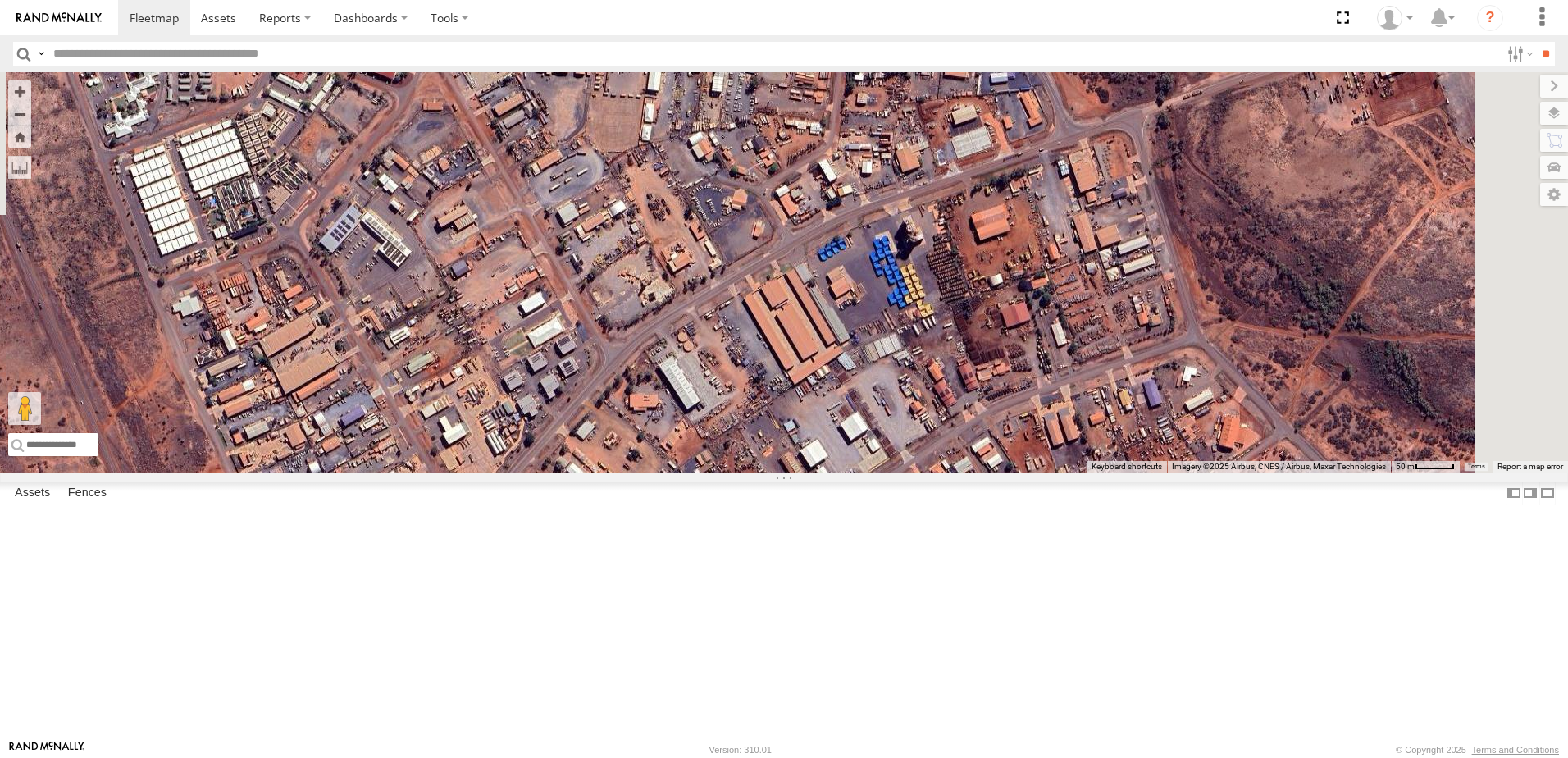
drag, startPoint x: 987, startPoint y: 362, endPoint x: 941, endPoint y: 296, distance: 80.4
click at [941, 297] on div "VR061 EX086-3.5T EX086-3.5T Excavators [GEOGRAPHIC_DATA] -20.76718 , 116.86419 …" at bounding box center [784, 272] width 1568 height 401
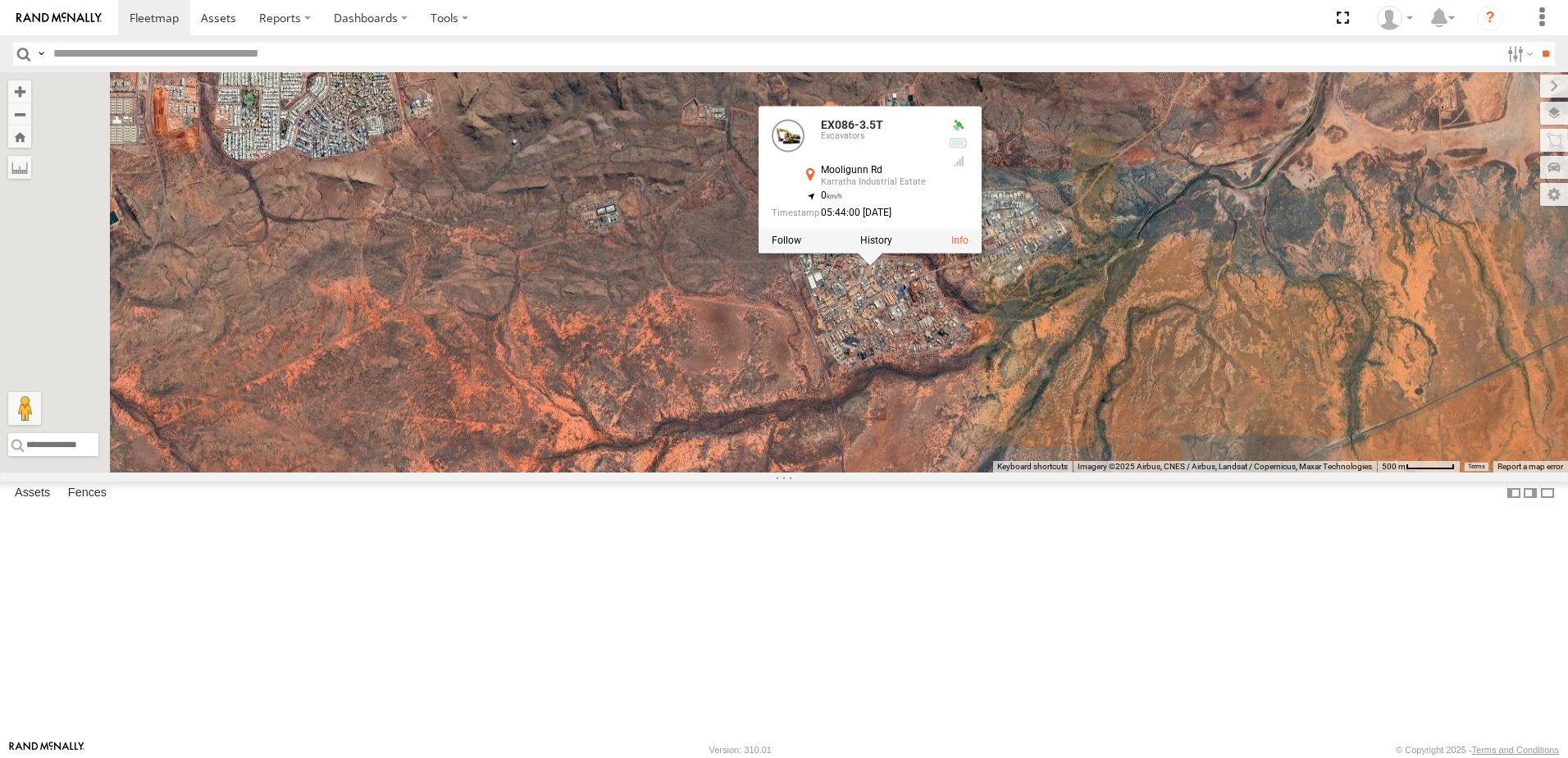
drag, startPoint x: 817, startPoint y: 305, endPoint x: 986, endPoint y: 429, distance: 209.6
click at [986, 429] on div "VR061 EX086-3.5T EX086-3.5T Excavators [GEOGRAPHIC_DATA] -20.76718 , 116.86419 …" at bounding box center [784, 272] width 1568 height 401
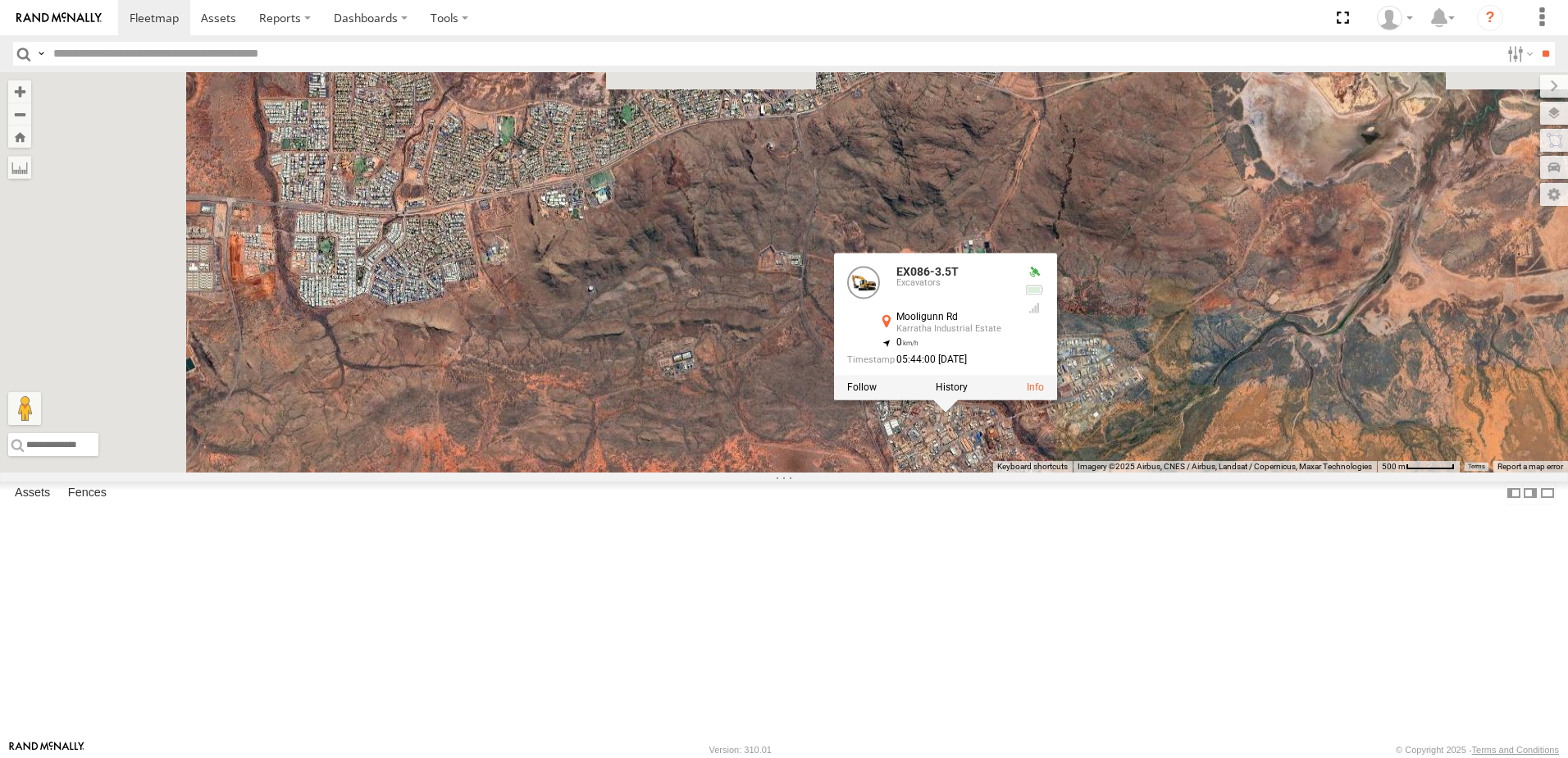
drag, startPoint x: 865, startPoint y: 387, endPoint x: 891, endPoint y: 425, distance: 46.0
click at [892, 437] on div "VR061 EX086-3.5T EX086-3.5T Excavators [GEOGRAPHIC_DATA] -20.76718 , 116.86419 …" at bounding box center [784, 272] width 1568 height 401
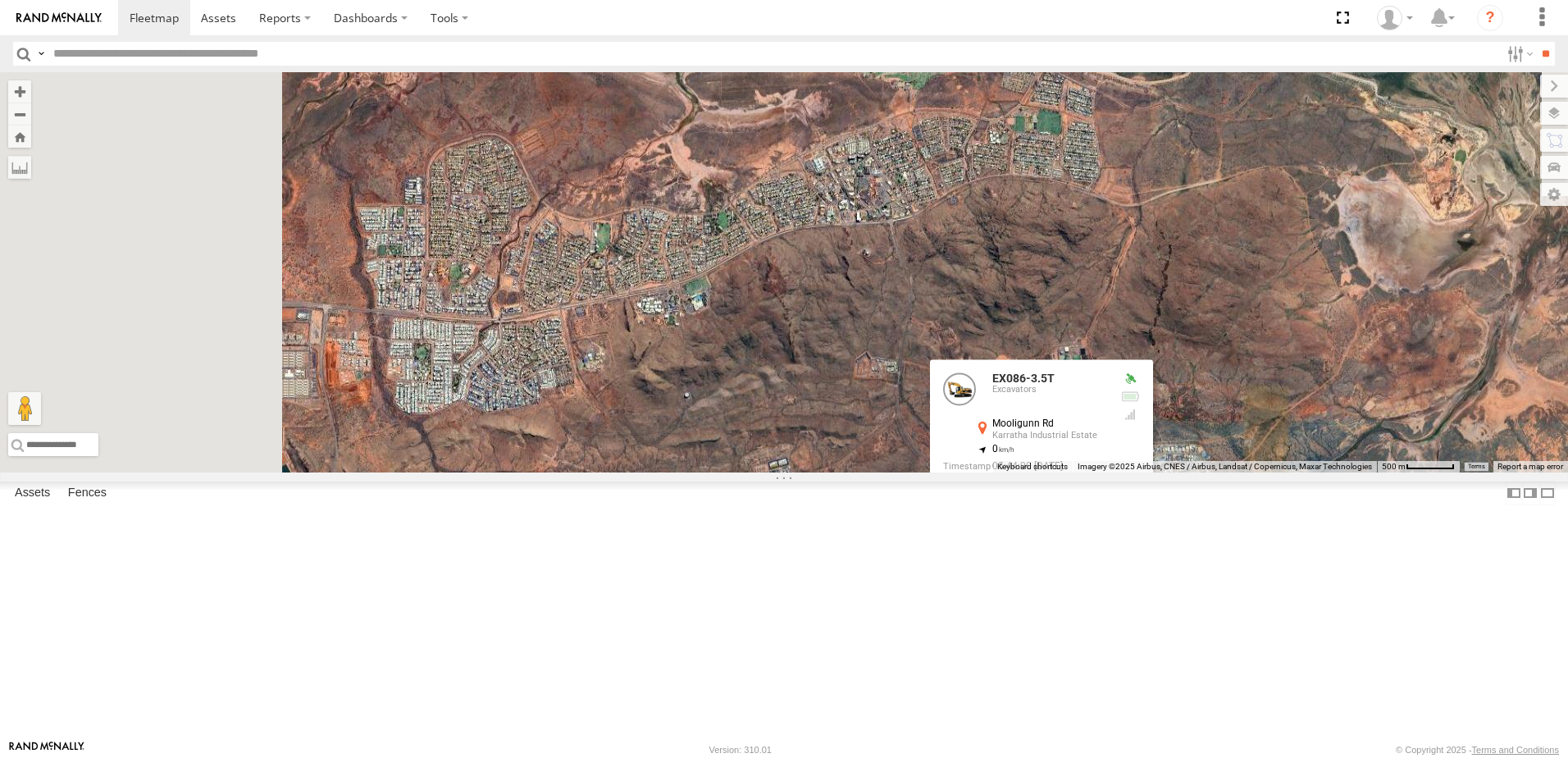
drag, startPoint x: 900, startPoint y: 273, endPoint x: 991, endPoint y: 376, distance: 137.4
click at [991, 376] on div "VR061 EX086-3.5T EX086-3.5T Excavators [GEOGRAPHIC_DATA] -20.76718 , 116.86419 …" at bounding box center [784, 272] width 1568 height 401
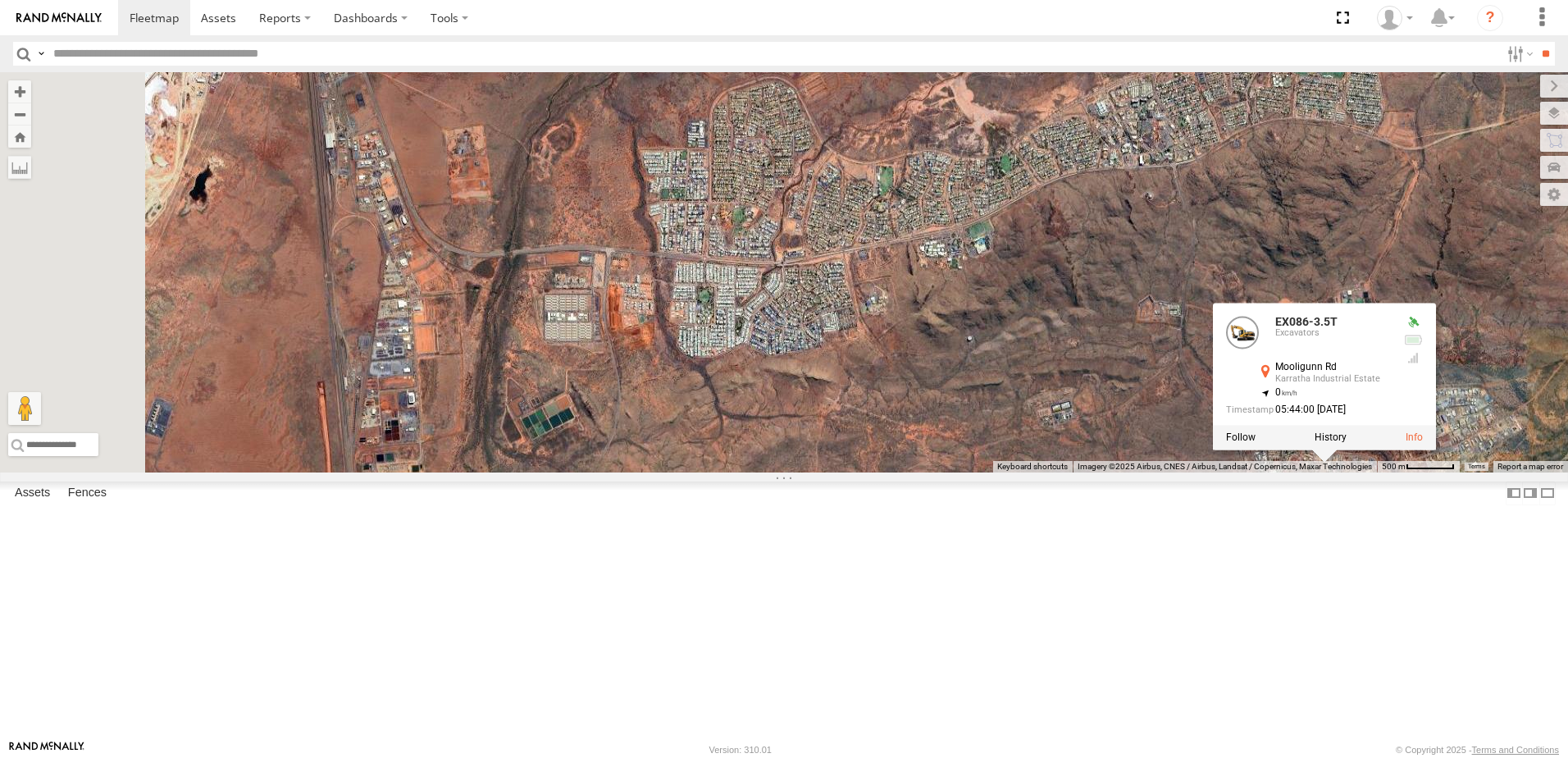
drag, startPoint x: 861, startPoint y: 370, endPoint x: 1148, endPoint y: 314, distance: 292.4
click at [1148, 314] on div "VR061 EX086-3.5T EX086-3.5T Excavators [GEOGRAPHIC_DATA] -20.76718 , 116.86419 …" at bounding box center [784, 272] width 1568 height 401
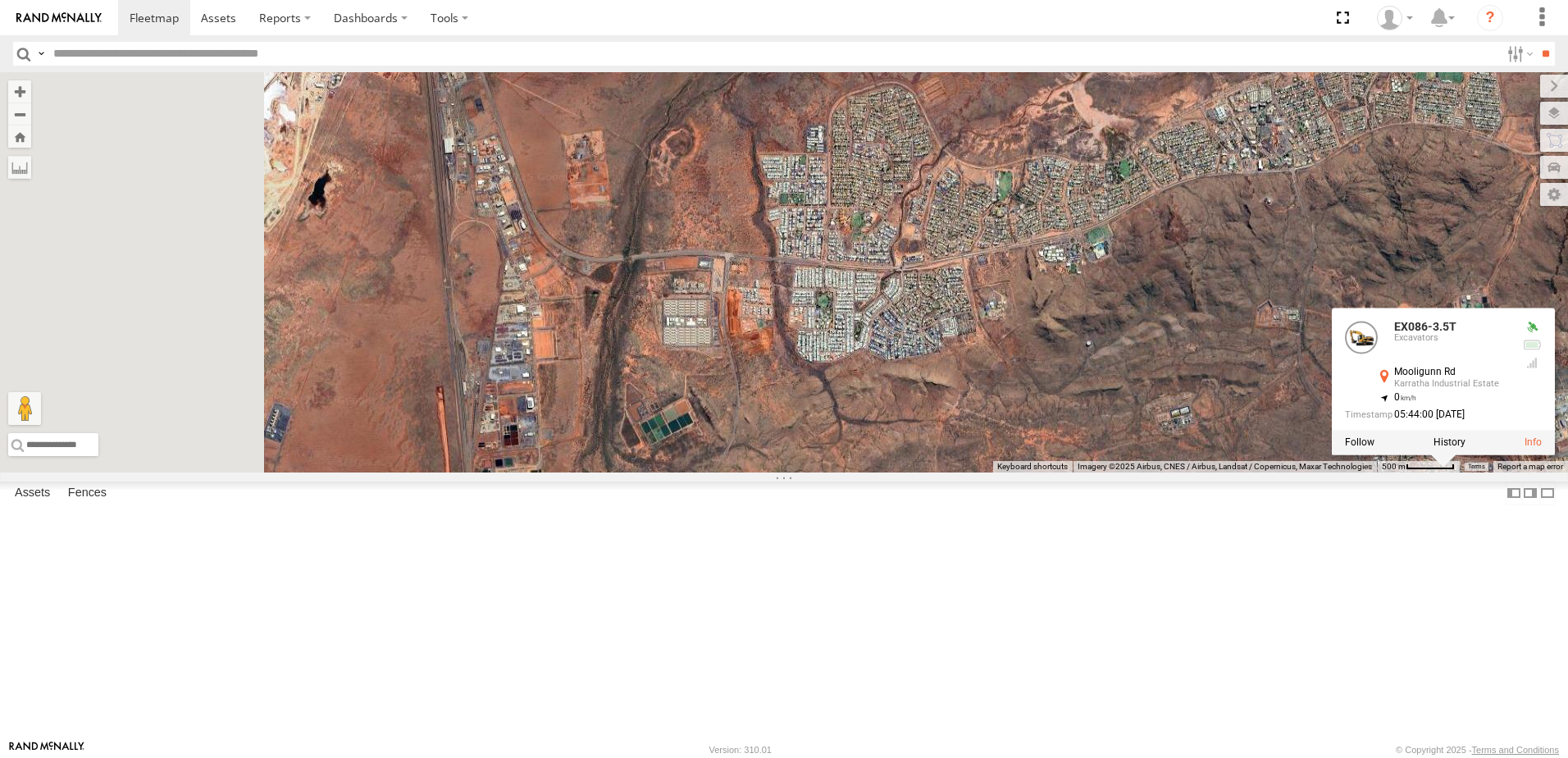
drag, startPoint x: 980, startPoint y: 320, endPoint x: 1109, endPoint y: 326, distance: 129.1
click at [1109, 326] on div "VR061 EX086-3.5T EX086-3.5T Excavators [GEOGRAPHIC_DATA] -20.76718 , 116.86419 …" at bounding box center [784, 272] width 1568 height 401
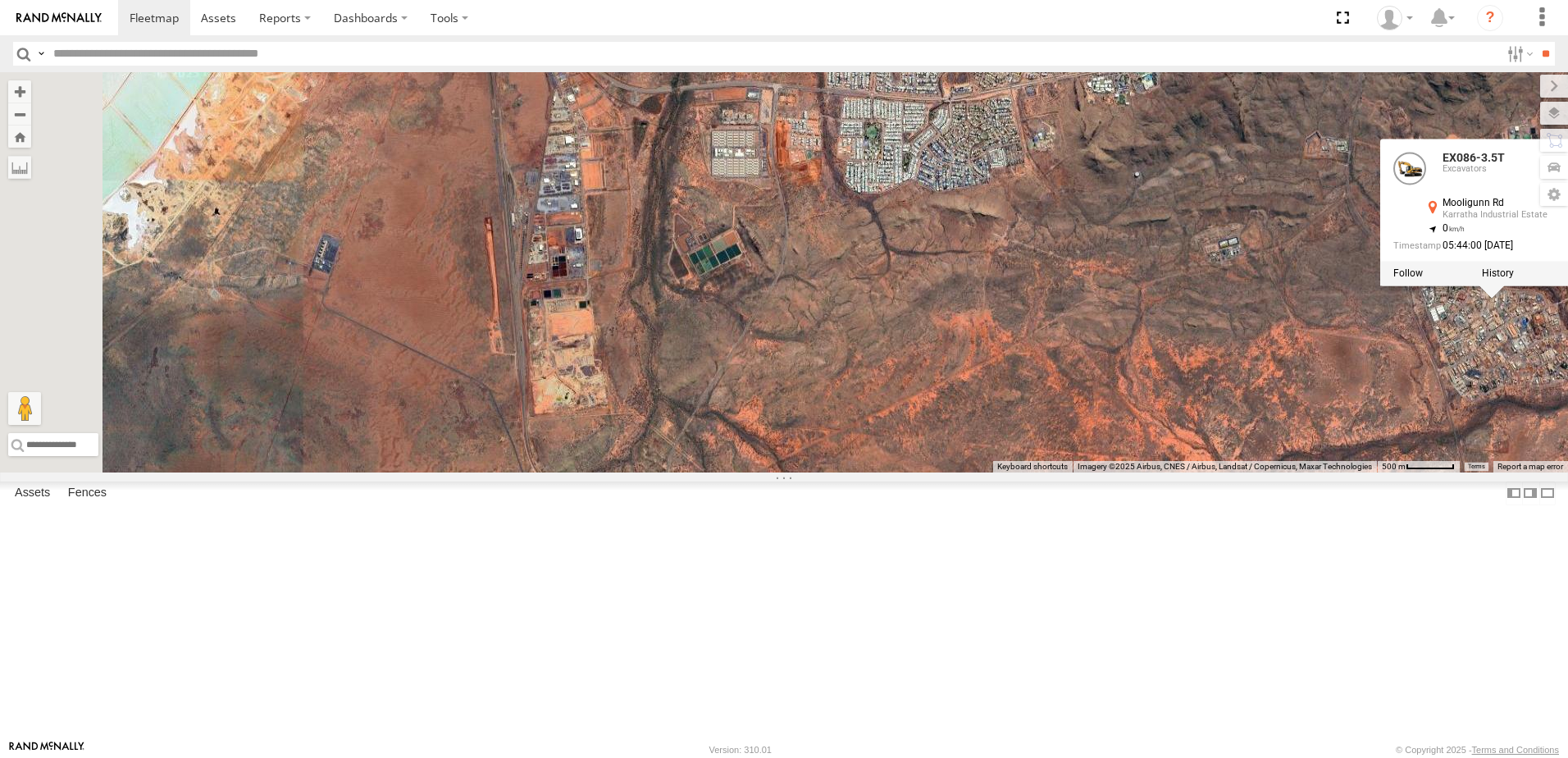
drag, startPoint x: 1049, startPoint y: 379, endPoint x: 1092, endPoint y: 208, distance: 176.3
click at [1099, 207] on div "VR061 EX086-3.5T EX086-3.5T Excavators [GEOGRAPHIC_DATA] -20.76718 , 116.86419 …" at bounding box center [784, 272] width 1568 height 401
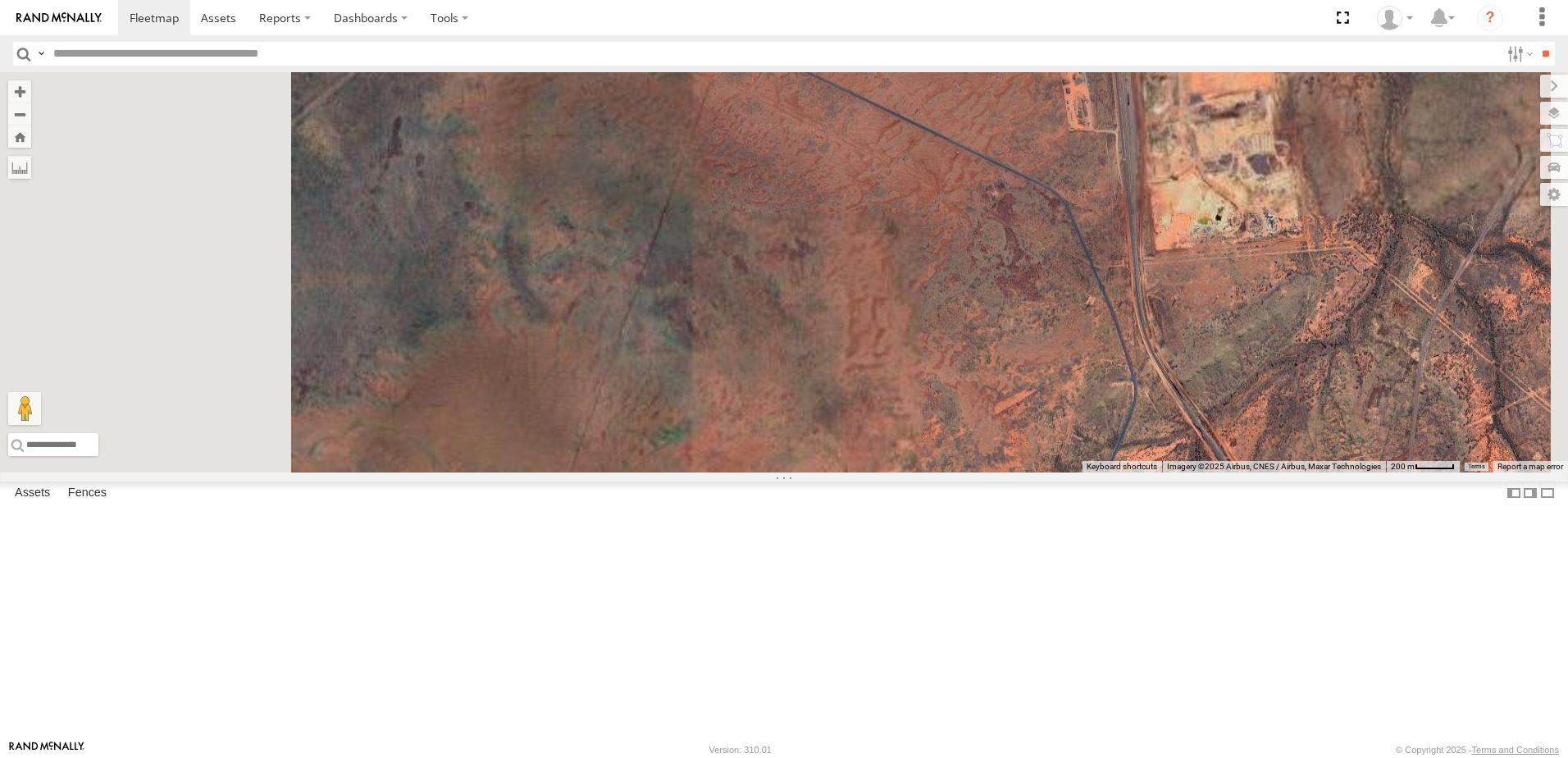
drag, startPoint x: 876, startPoint y: 254, endPoint x: 1222, endPoint y: 500, distance: 424.5
click at [1217, 473] on div "VR061 EX086-3.5T EX086-3.5T Excavators [GEOGRAPHIC_DATA] -20.76718 , 116.86419 …" at bounding box center [784, 272] width 1568 height 401
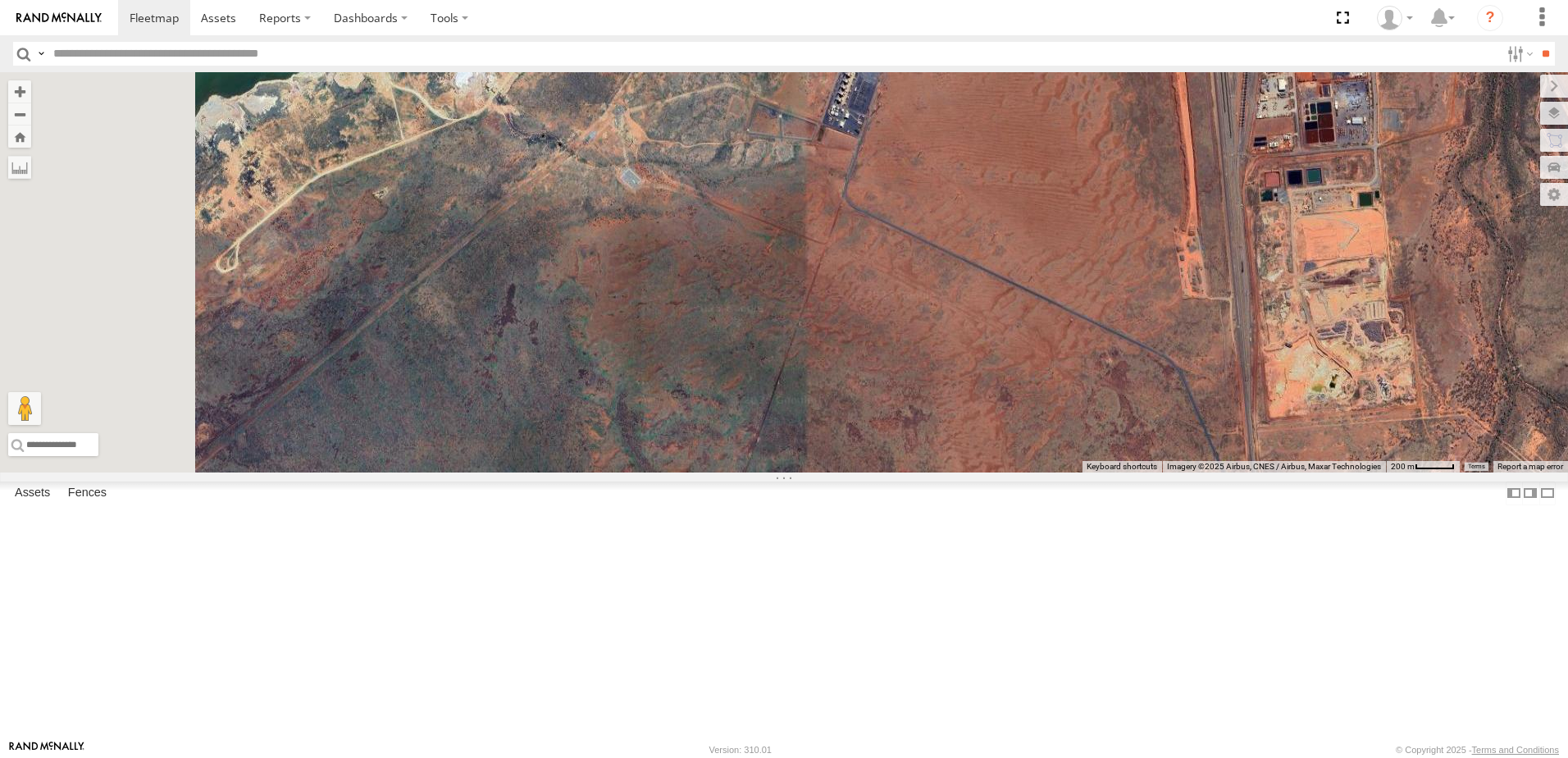
drag, startPoint x: 894, startPoint y: 304, endPoint x: 921, endPoint y: 425, distance: 124.0
click at [921, 426] on div "VR061 EX086-3.5T EX086-3.5T Excavators [GEOGRAPHIC_DATA] -20.76718 , 116.86419 …" at bounding box center [784, 272] width 1568 height 401
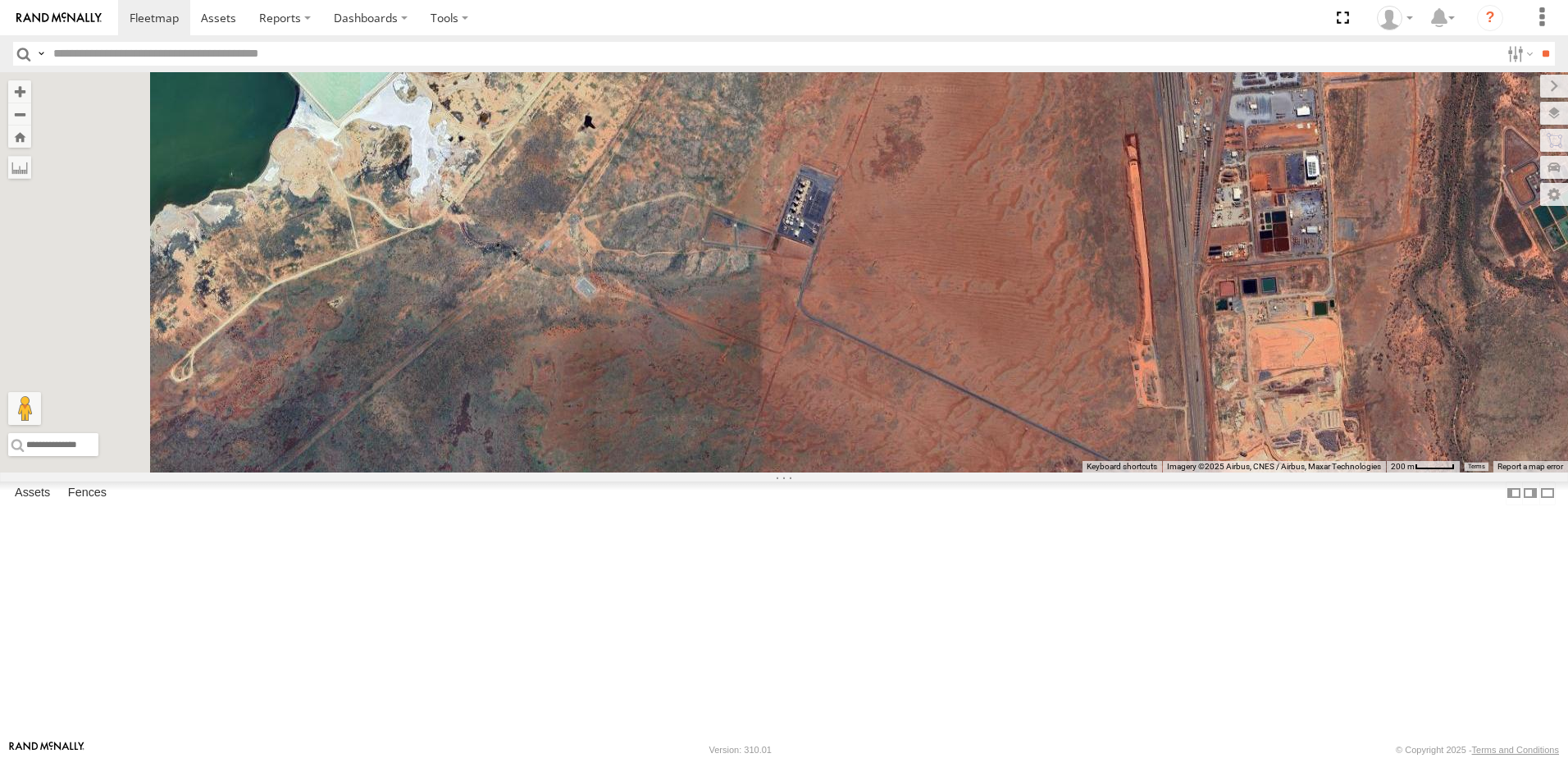
drag, startPoint x: 989, startPoint y: 352, endPoint x: 911, endPoint y: 443, distance: 119.9
click at [912, 443] on div "VR061 EX086-3.5T EX086-3.5T Excavators [GEOGRAPHIC_DATA] -20.76718 , 116.86419 …" at bounding box center [784, 272] width 1568 height 401
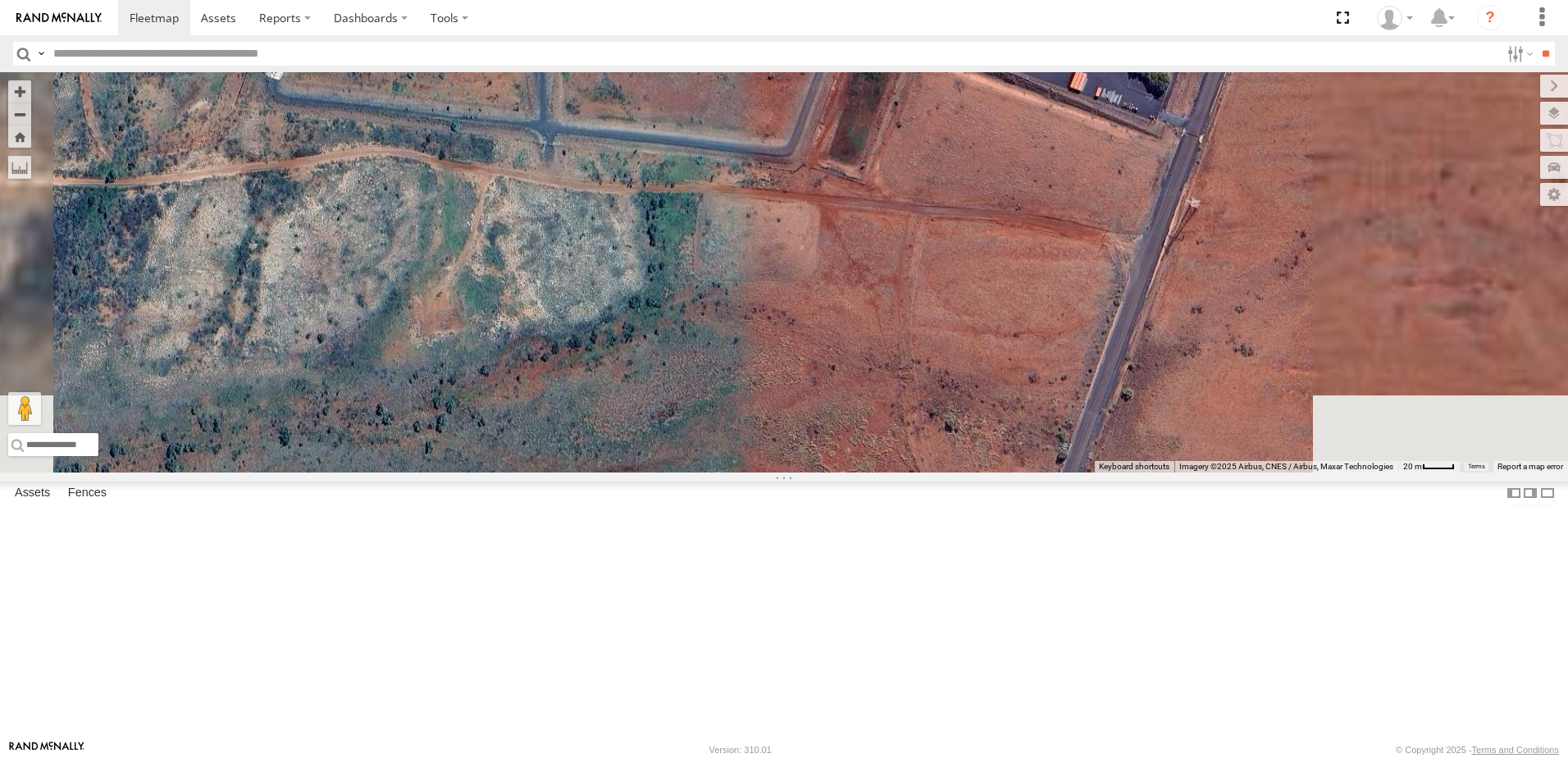
drag, startPoint x: 1047, startPoint y: 354, endPoint x: 615, endPoint y: 478, distance: 449.4
click at [615, 473] on div "VR061 EX086-3.5T EX086-3.5T Excavators [GEOGRAPHIC_DATA] -20.76718 , 116.86419 …" at bounding box center [784, 272] width 1568 height 401
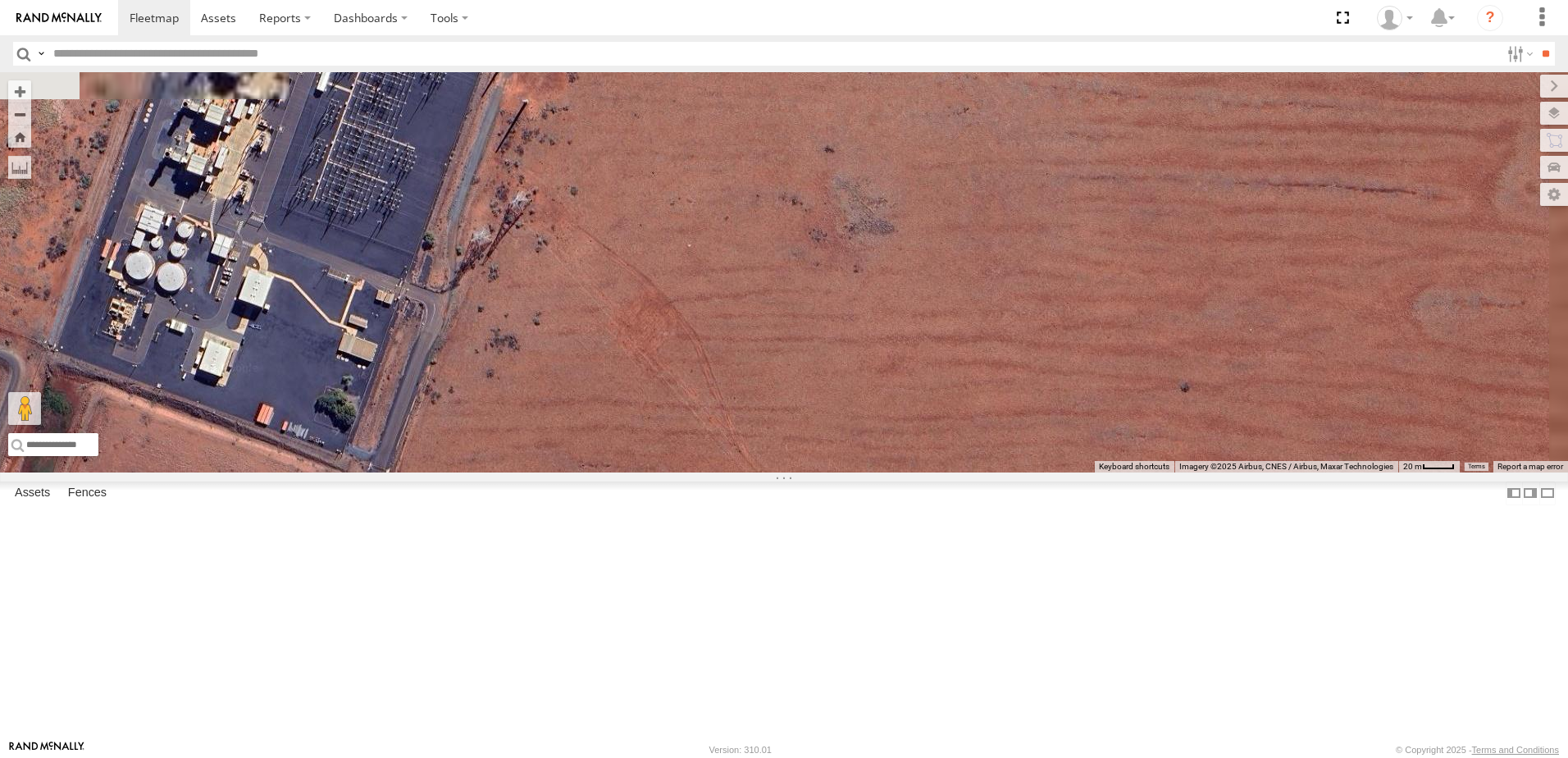
drag, startPoint x: 796, startPoint y: 372, endPoint x: 984, endPoint y: 543, distance: 254.1
click at [984, 473] on div "VR061 EX086-3.5T EX086-3.5T Excavators [GEOGRAPHIC_DATA] -20.76718 , 116.86419 …" at bounding box center [784, 272] width 1568 height 401
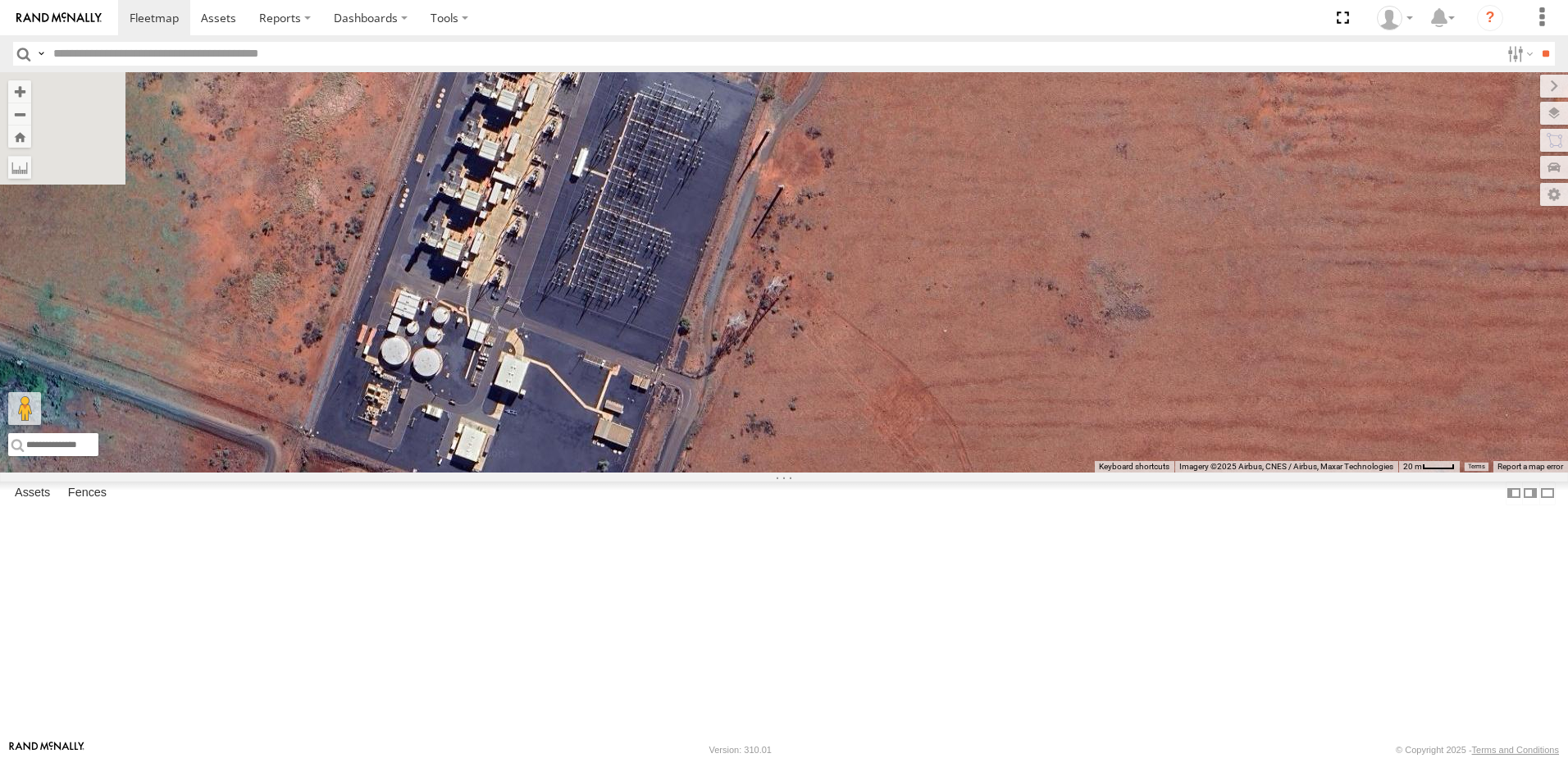
drag, startPoint x: 814, startPoint y: 387, endPoint x: 980, endPoint y: 442, distance: 174.9
click at [980, 442] on div "VR061 EX086-3.5T EX086-3.5T Excavators [GEOGRAPHIC_DATA] -20.76718 , 116.86419 …" at bounding box center [784, 272] width 1568 height 401
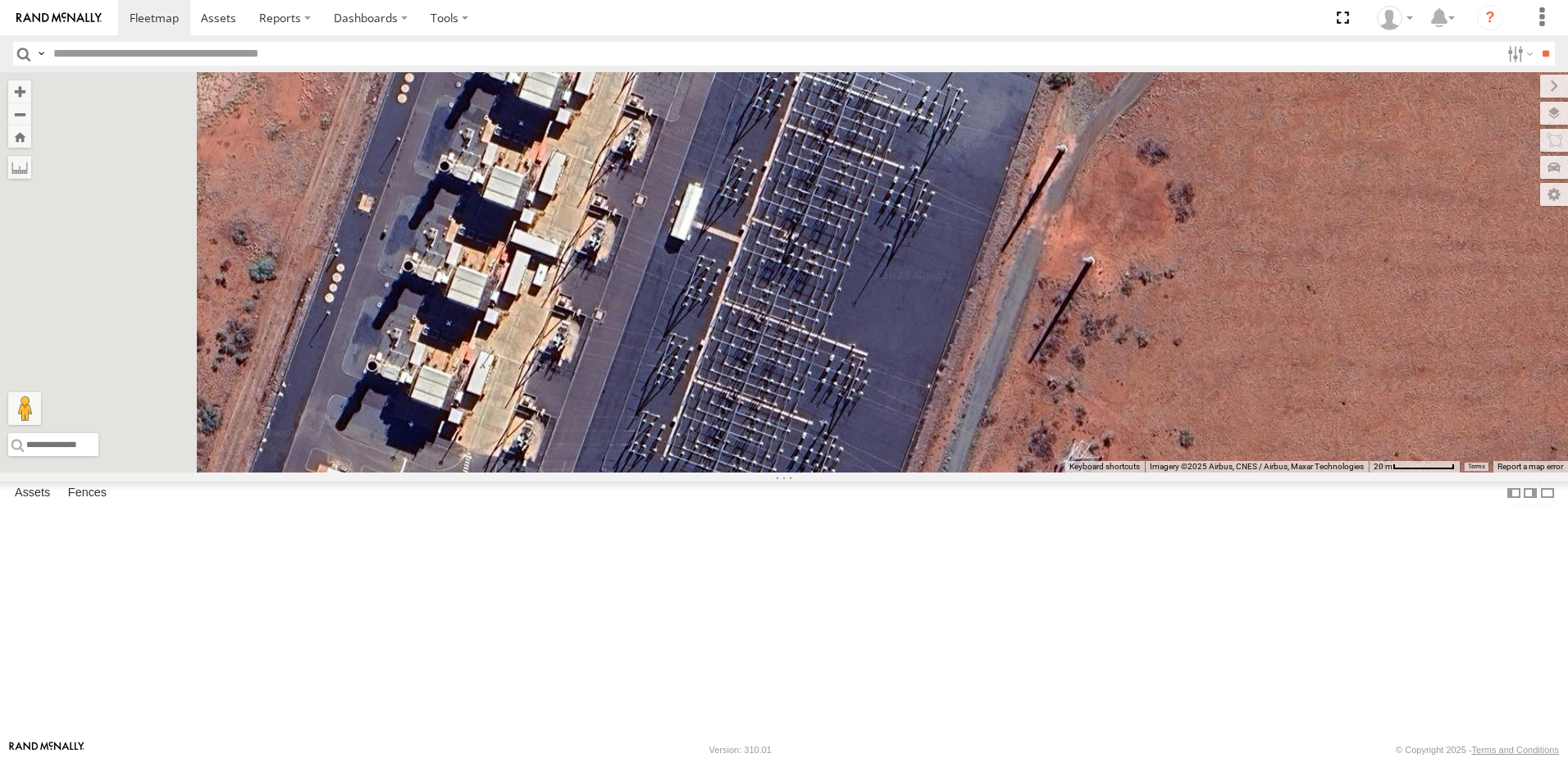
drag, startPoint x: 963, startPoint y: 396, endPoint x: 1030, endPoint y: 315, distance: 105.1
click at [1034, 320] on div "VR061 EX086-3.5T EX086-3.5T Excavators [GEOGRAPHIC_DATA] -20.76718 , 116.86419 …" at bounding box center [784, 272] width 1568 height 401
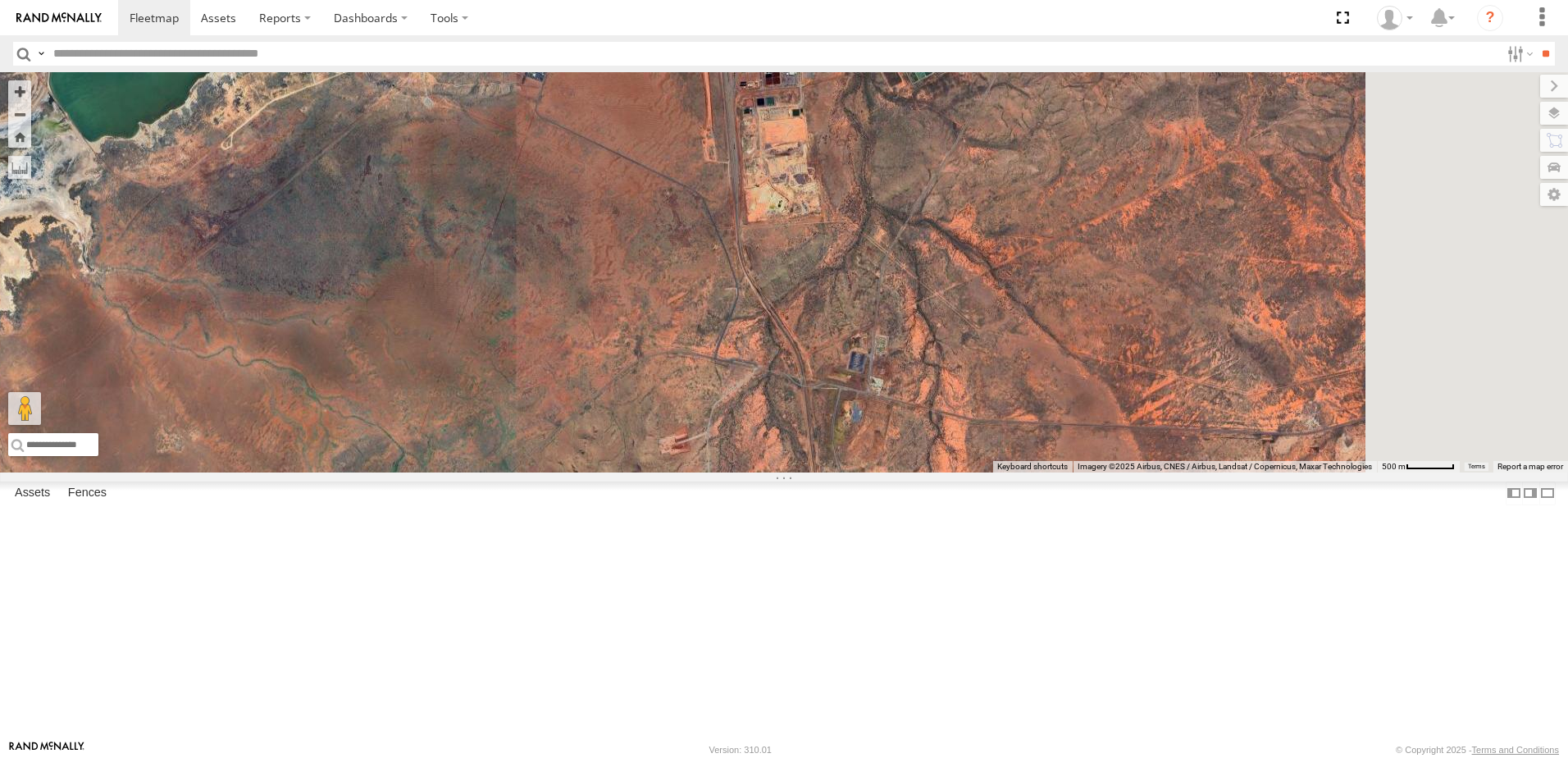
drag, startPoint x: 1136, startPoint y: 397, endPoint x: 854, endPoint y: 277, distance: 306.5
click at [854, 277] on div "VR061 EX086-3.5T EX086-3.5T Excavators [GEOGRAPHIC_DATA] -20.76718 , 116.86419 …" at bounding box center [784, 272] width 1568 height 401
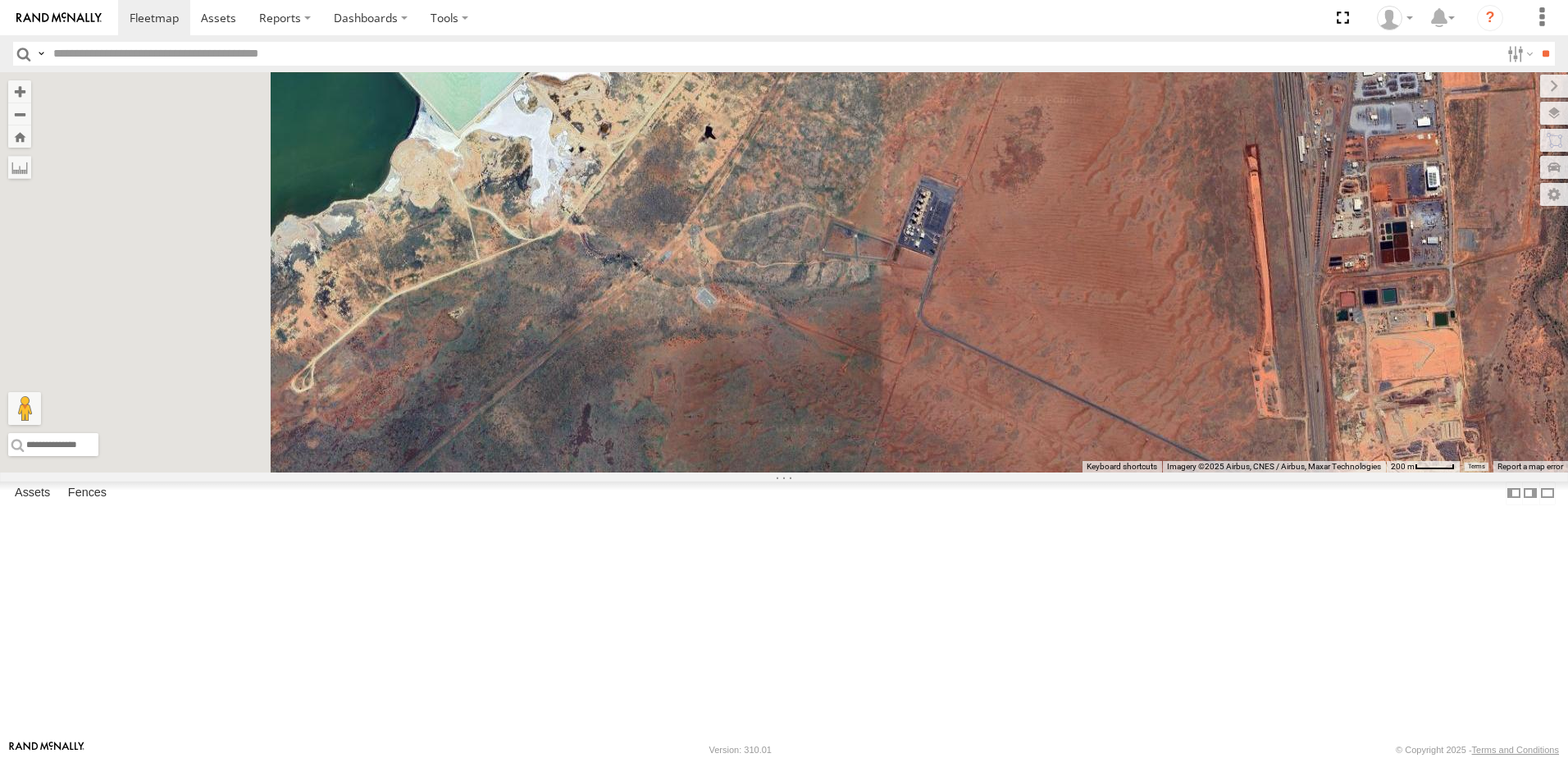
drag, startPoint x: 832, startPoint y: 285, endPoint x: 1307, endPoint y: 468, distance: 509.0
click at [1307, 468] on div "VR061 EX086-3.5T EX086-3.5T Excavators [GEOGRAPHIC_DATA] -20.76718 , 116.86419 …" at bounding box center [784, 272] width 1568 height 401
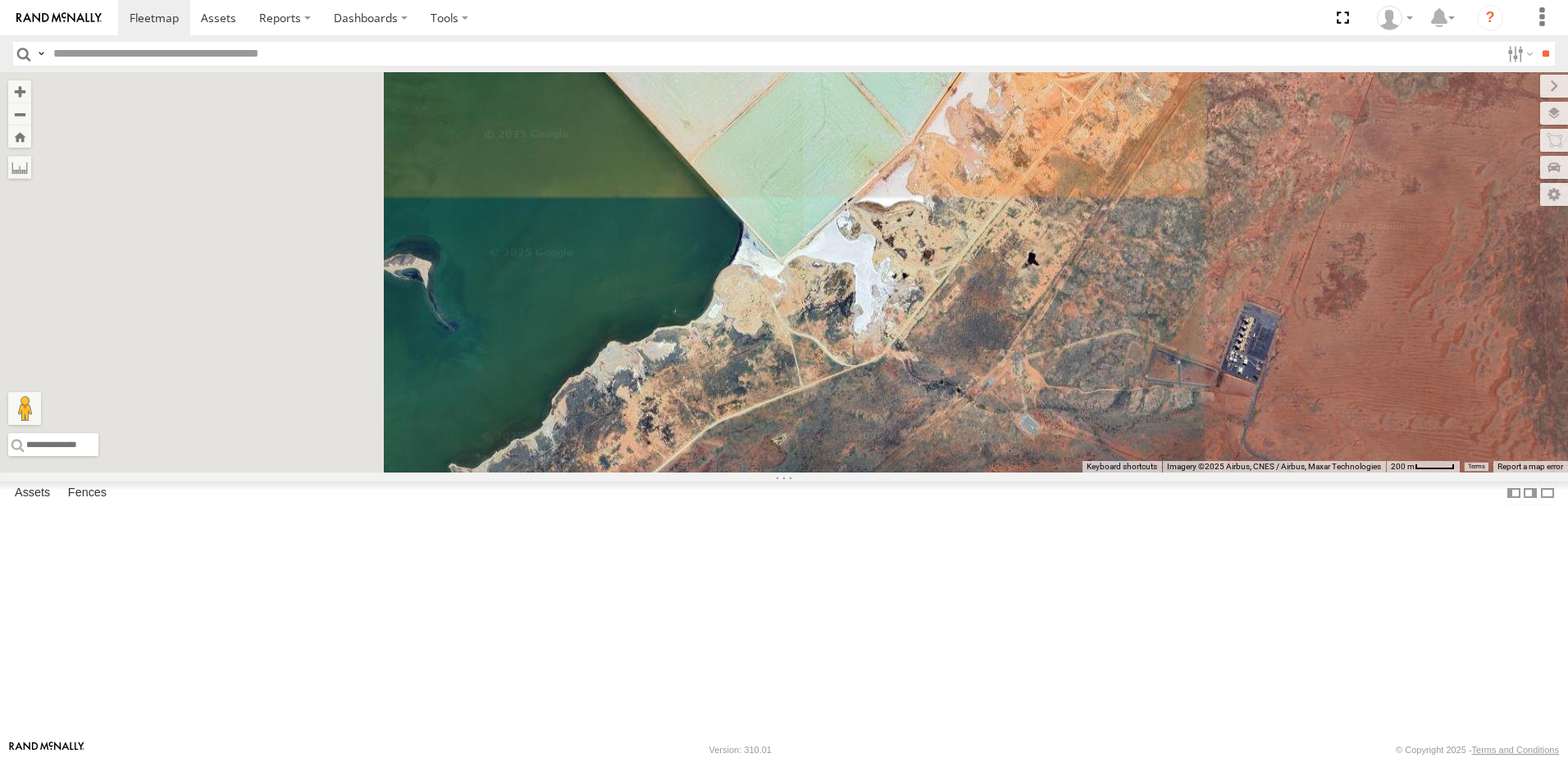
drag, startPoint x: 735, startPoint y: 334, endPoint x: 1228, endPoint y: 472, distance: 512.0
click at [1228, 473] on div "VR061 EX086-3.5T EX086-3.5T Excavators [GEOGRAPHIC_DATA] -20.76718 , 116.86419 …" at bounding box center [784, 272] width 1568 height 401
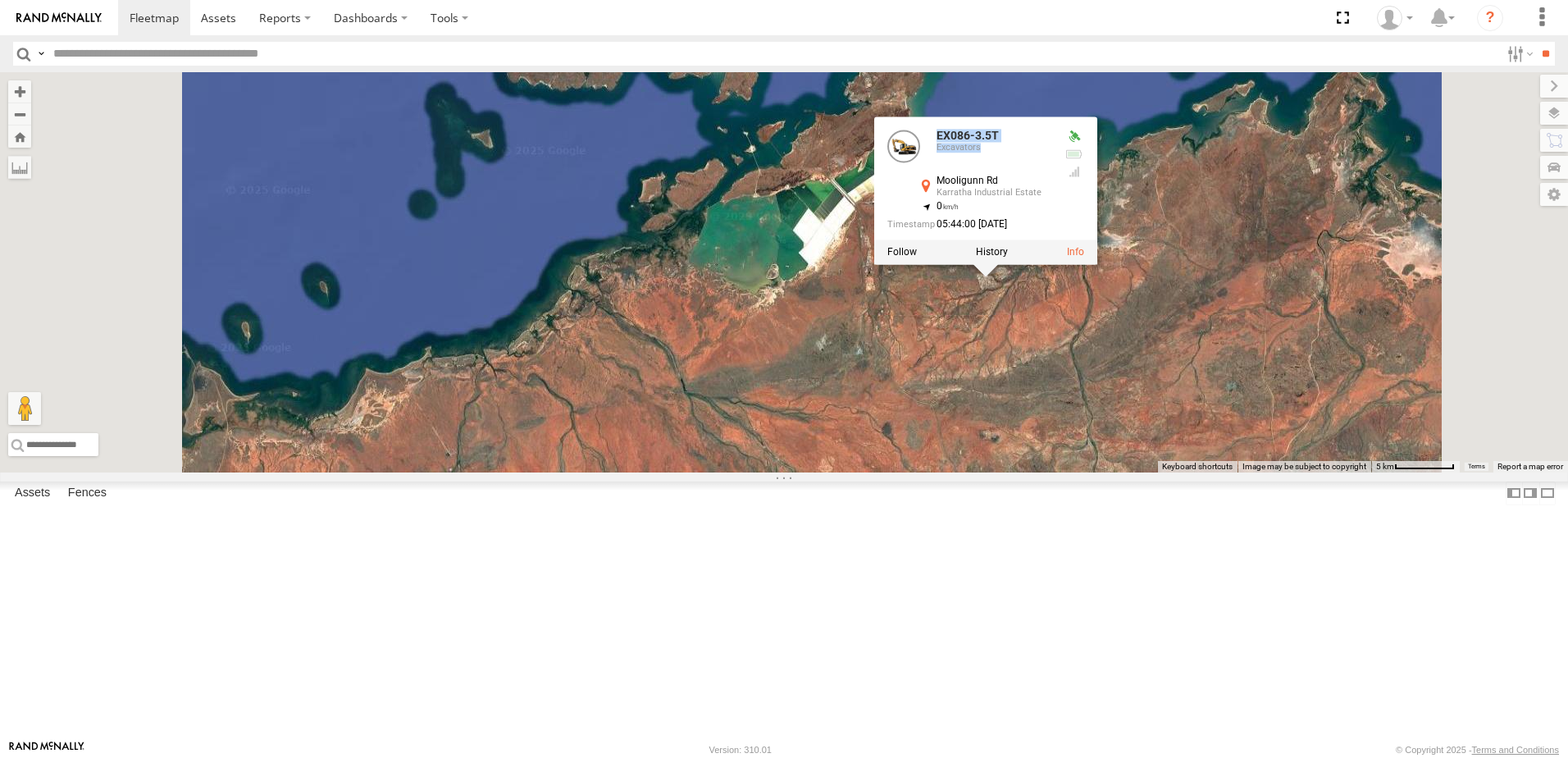
drag, startPoint x: 1102, startPoint y: 313, endPoint x: 1032, endPoint y: 416, distance: 124.5
click at [1032, 416] on div "VR061 EX086-3.5T EX086-3.5T Excavators [GEOGRAPHIC_DATA] -20.76718 , 116.86419 …" at bounding box center [784, 272] width 1568 height 401
drag, startPoint x: 1032, startPoint y: 416, endPoint x: 1027, endPoint y: 469, distance: 53.2
click at [1027, 469] on div "VR061 EX086-3.5T EX086-3.5T Excavators [GEOGRAPHIC_DATA] -20.76718 , 116.86419 …" at bounding box center [784, 272] width 1568 height 401
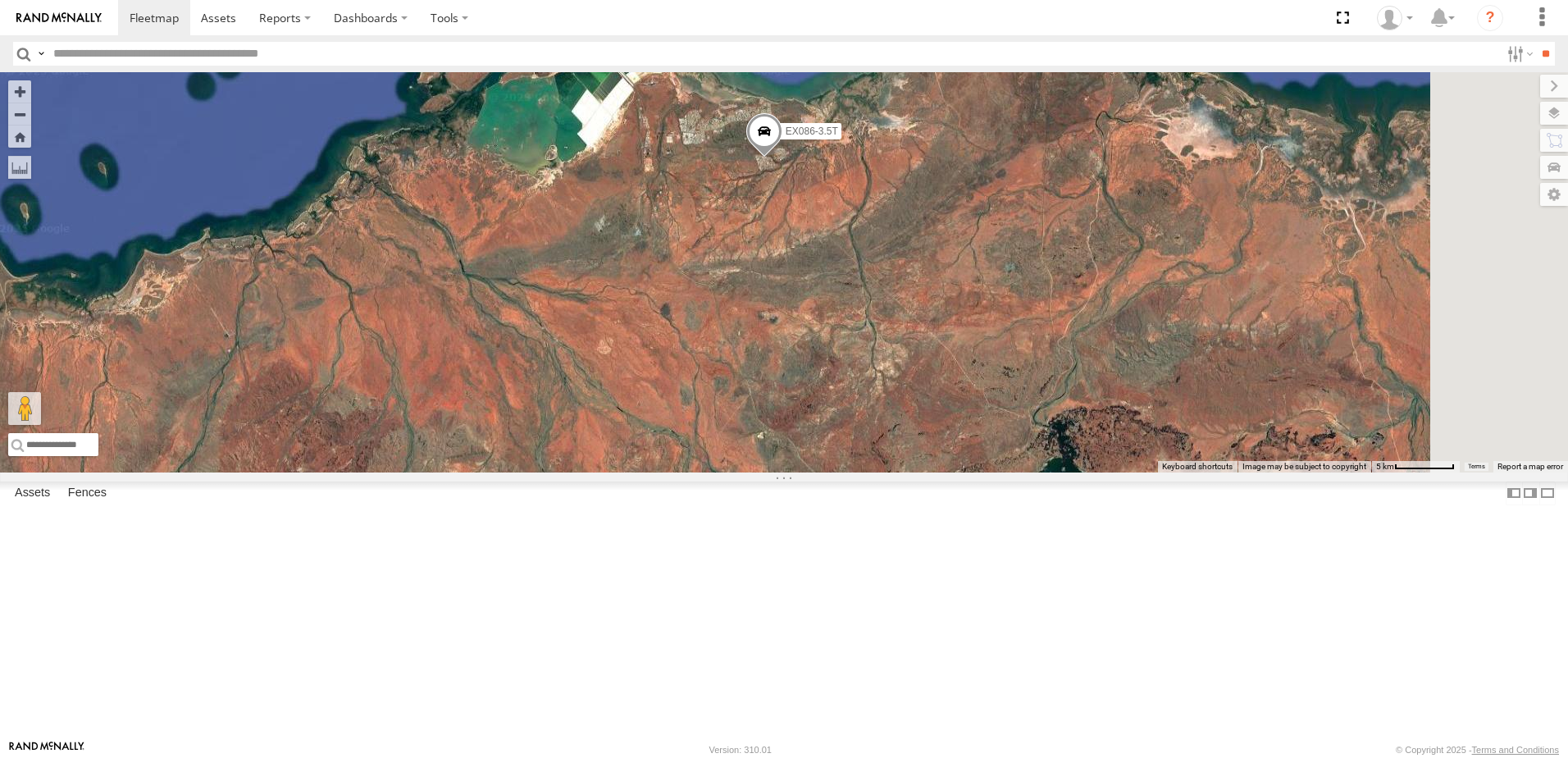
drag, startPoint x: 1042, startPoint y: 375, endPoint x: 817, endPoint y: 247, distance: 258.9
click at [817, 247] on div "VR061 EX086-3.5T" at bounding box center [784, 272] width 1568 height 401
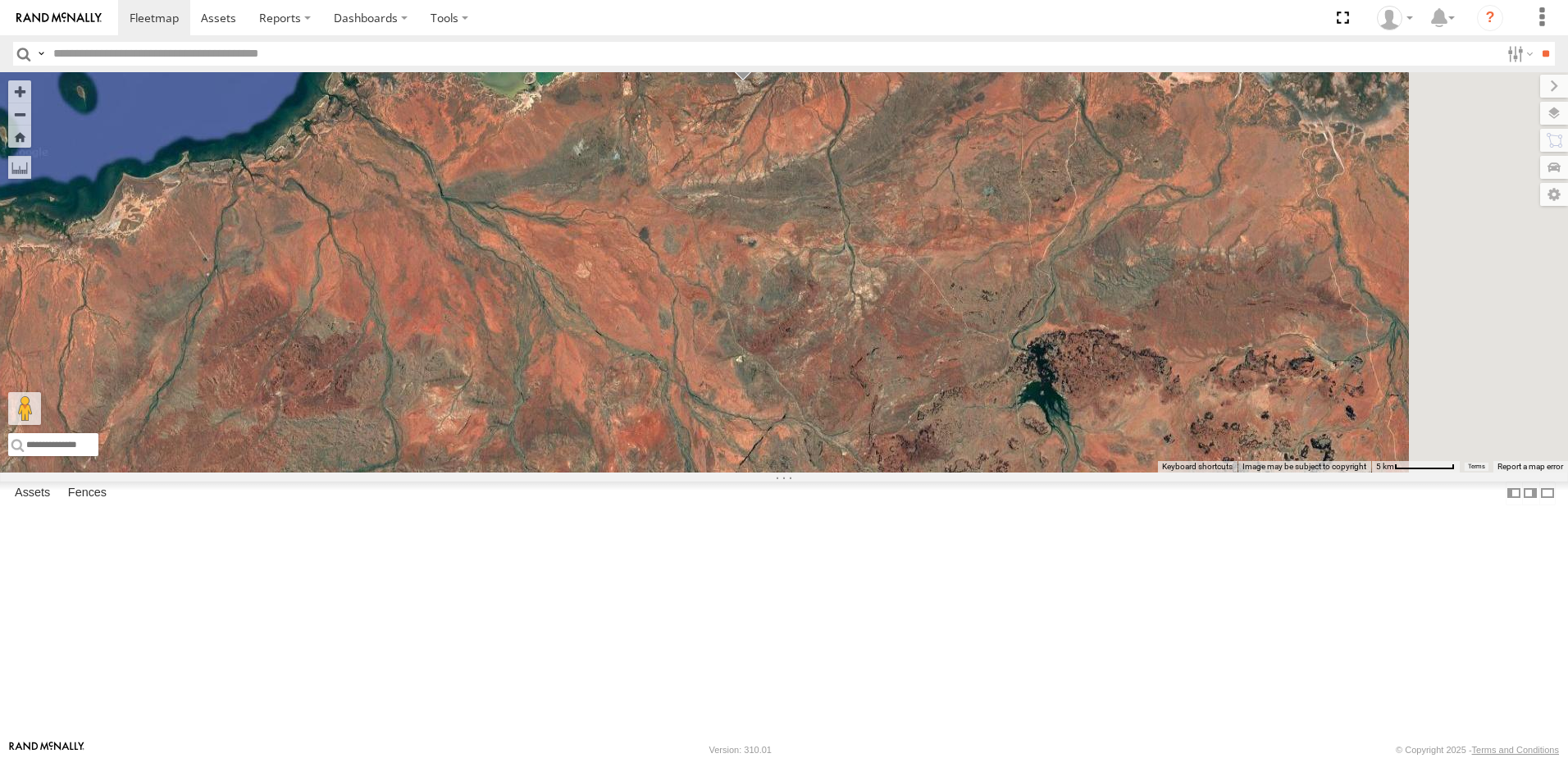
drag, startPoint x: 977, startPoint y: 481, endPoint x: 958, endPoint y: 429, distance: 55.4
click at [958, 429] on div "VR061 EX086-3.5T" at bounding box center [784, 272] width 1568 height 401
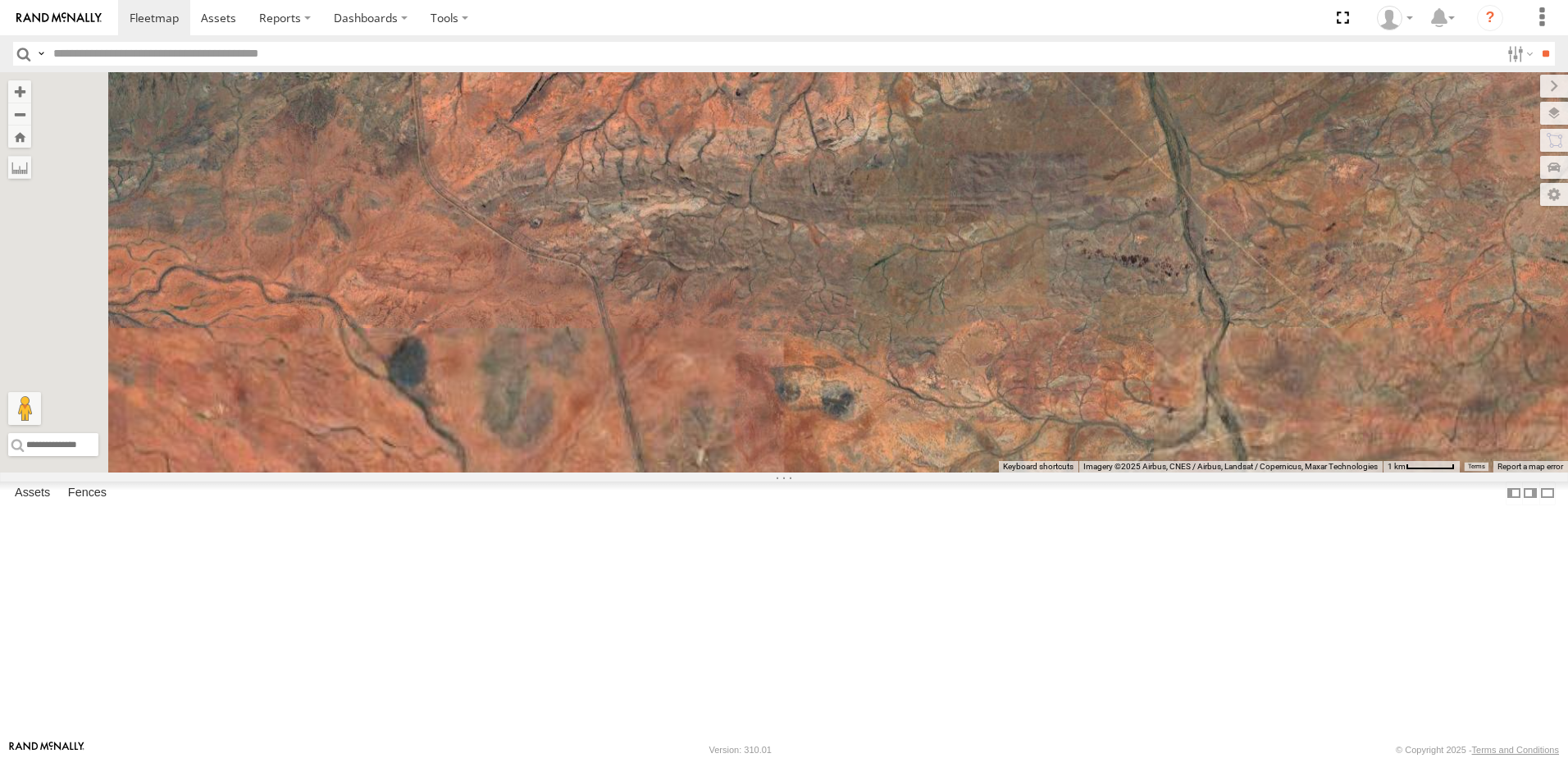
drag, startPoint x: 689, startPoint y: 117, endPoint x: 804, endPoint y: 621, distance: 517.0
click at [804, 473] on div "VR061 EX086-3.5T" at bounding box center [784, 272] width 1568 height 401
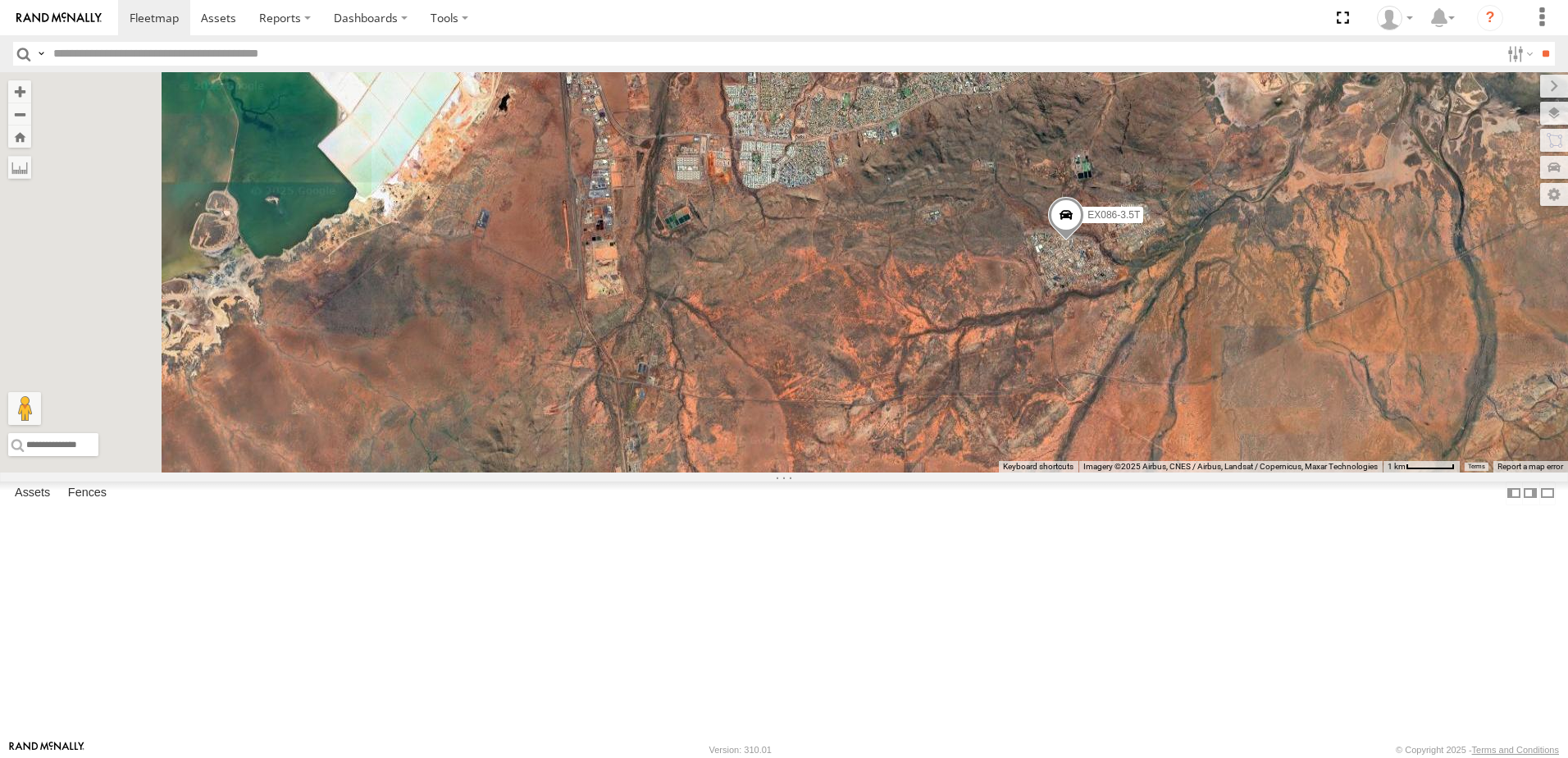
drag, startPoint x: 815, startPoint y: 314, endPoint x: 1020, endPoint y: 393, distance: 219.7
click at [1020, 393] on div "VR061 EX086-3.5T" at bounding box center [784, 272] width 1568 height 401
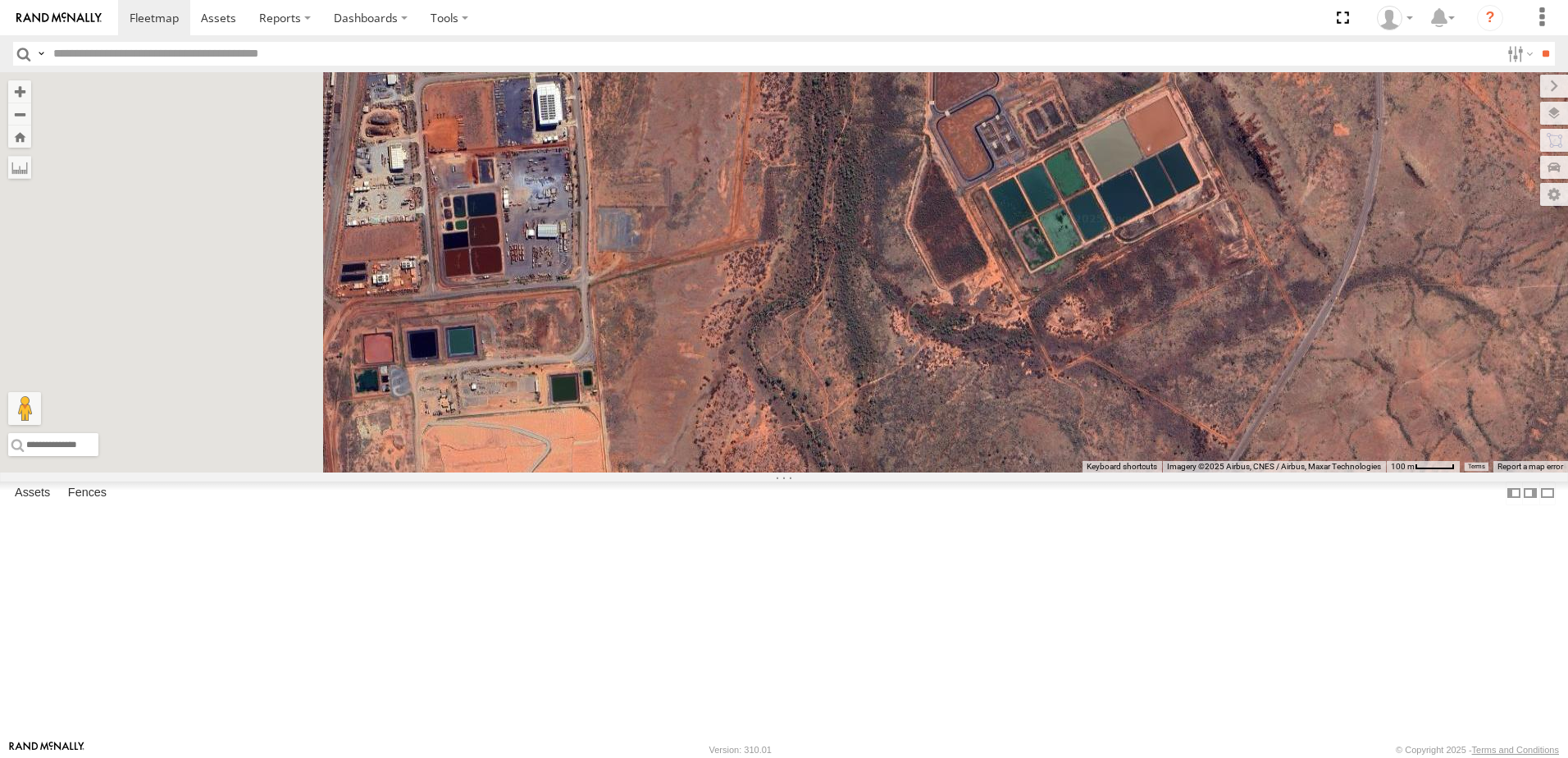
drag, startPoint x: 743, startPoint y: 340, endPoint x: 1121, endPoint y: 410, distance: 384.4
click at [1121, 410] on div "VR061 EX086-3.5T" at bounding box center [784, 272] width 1568 height 401
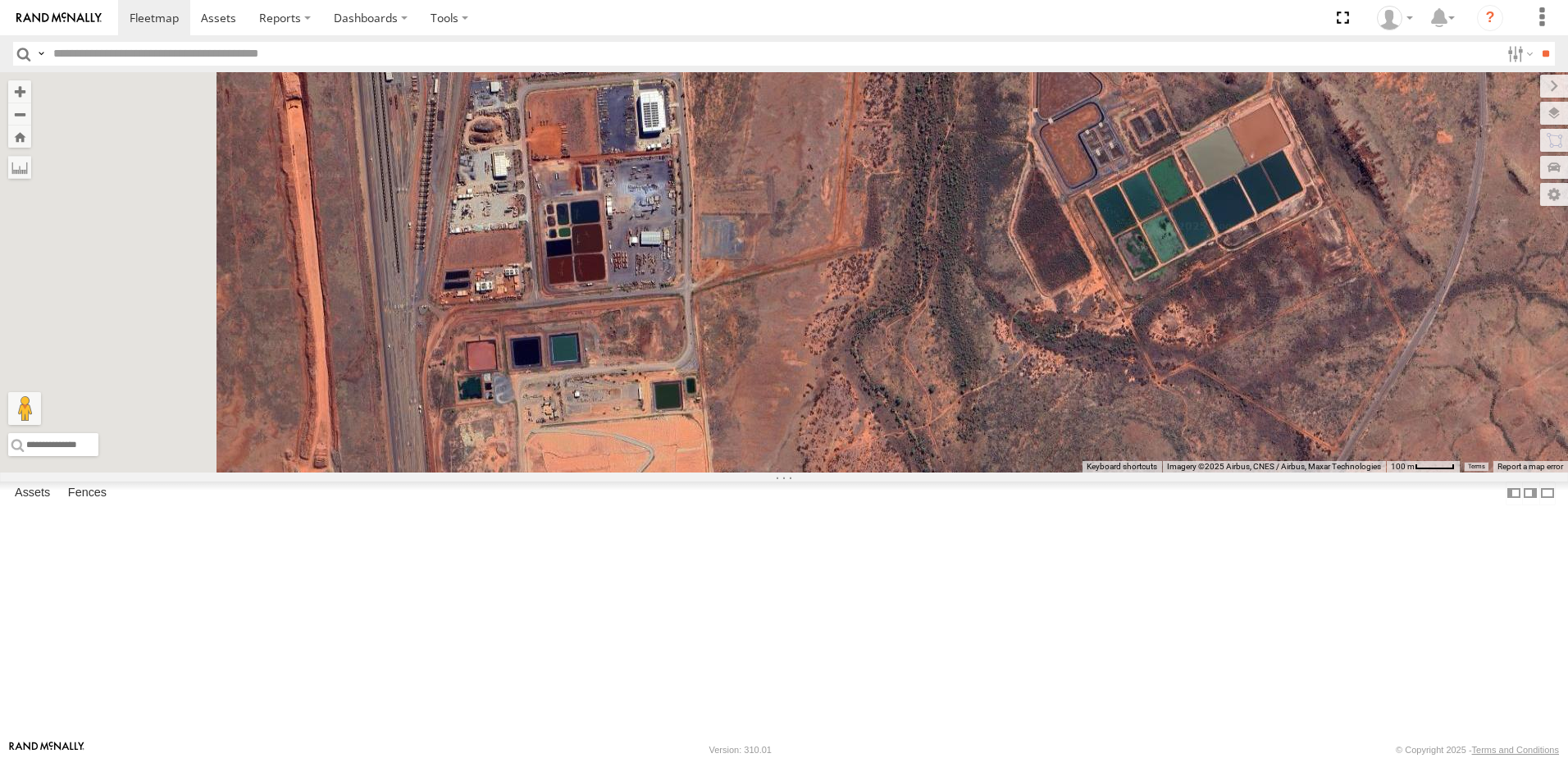
drag, startPoint x: 748, startPoint y: 334, endPoint x: 1011, endPoint y: 348, distance: 263.4
click at [1011, 348] on div "VR061 EX086-3.5T" at bounding box center [784, 272] width 1568 height 401
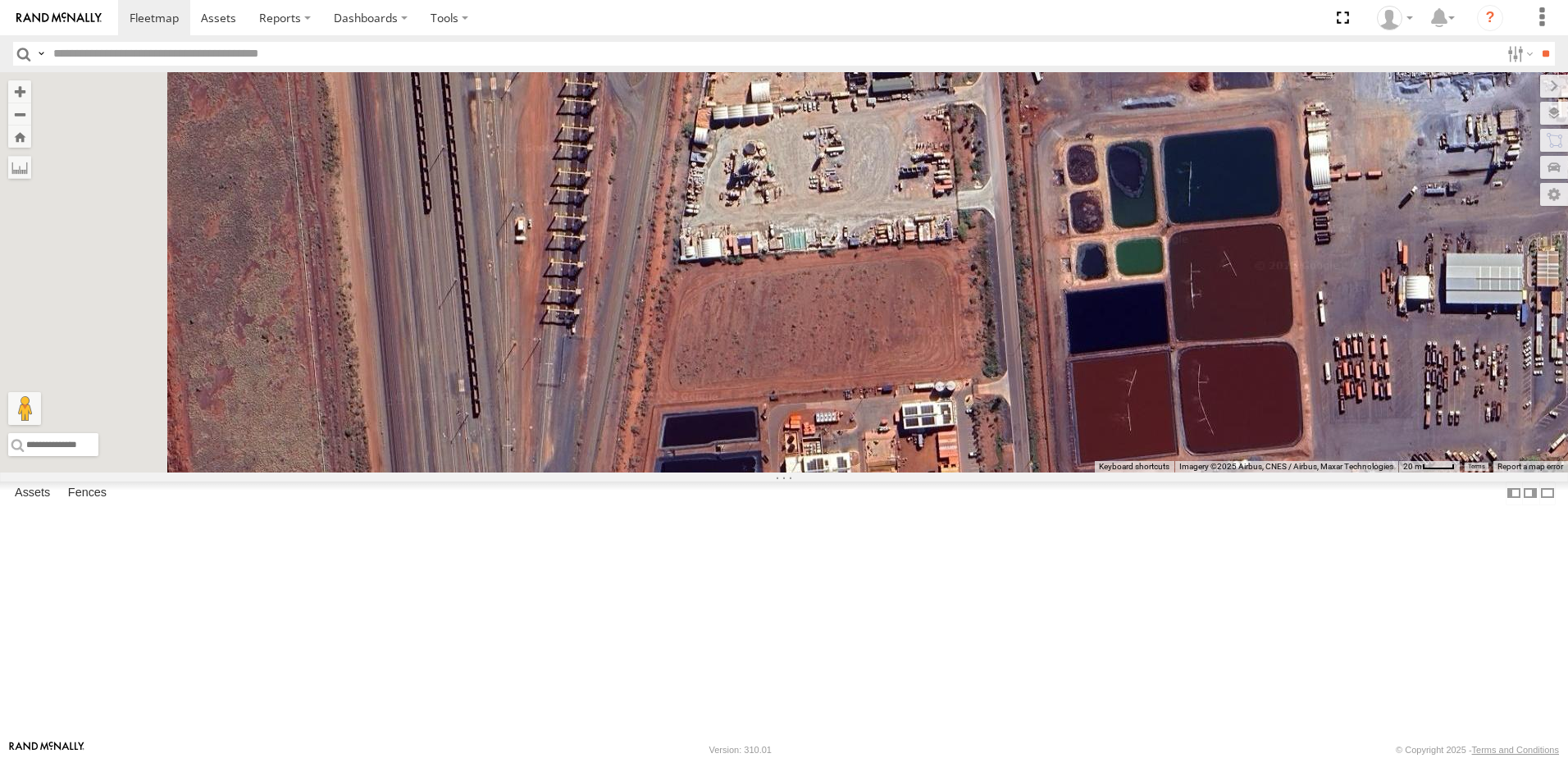
drag, startPoint x: 717, startPoint y: 379, endPoint x: 995, endPoint y: 382, distance: 278.0
click at [995, 382] on div "VR061 EX086-3.5T" at bounding box center [784, 272] width 1568 height 401
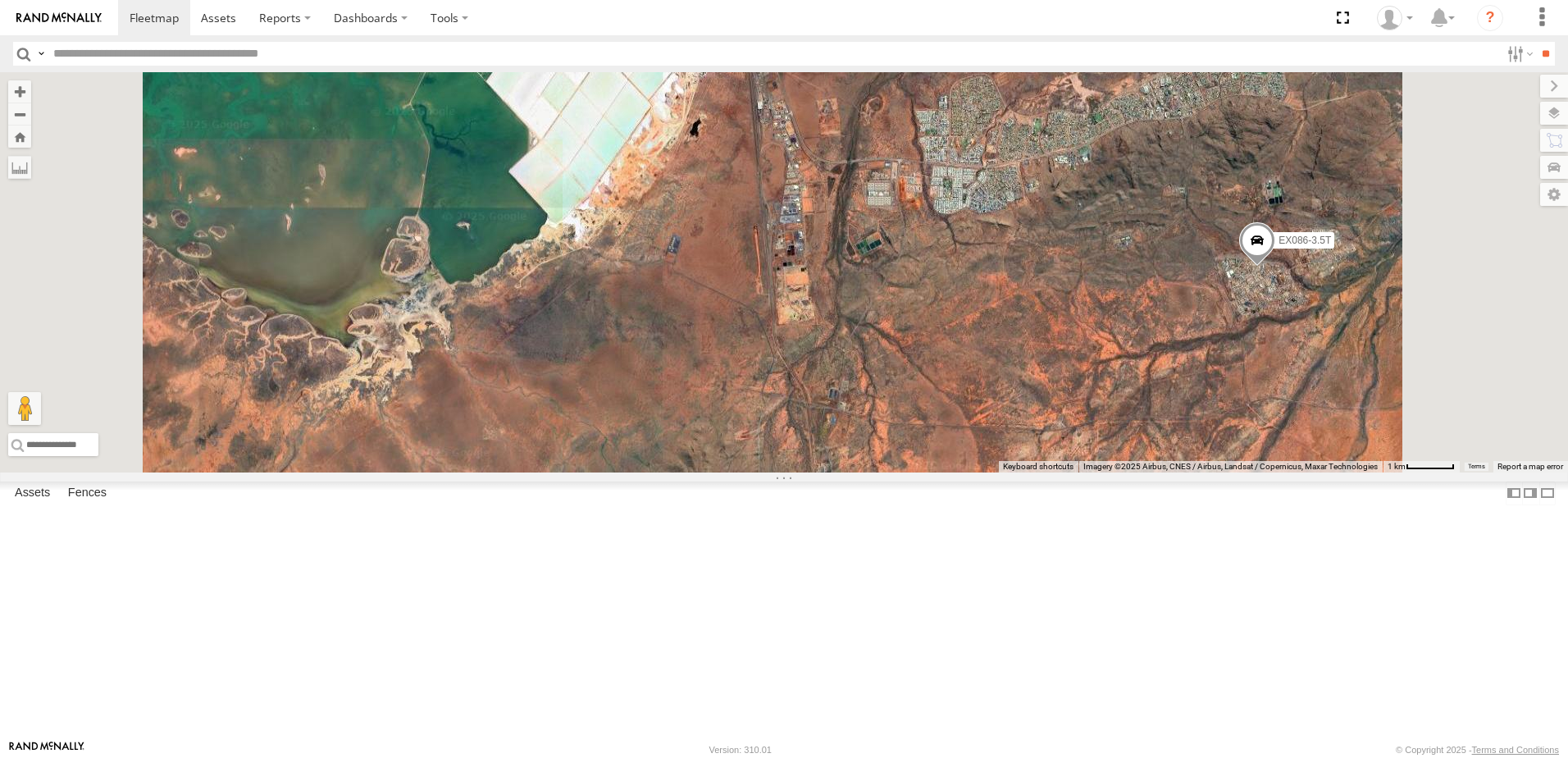
click at [1087, 354] on div "VR061 EX086-3.5T" at bounding box center [784, 272] width 1568 height 401
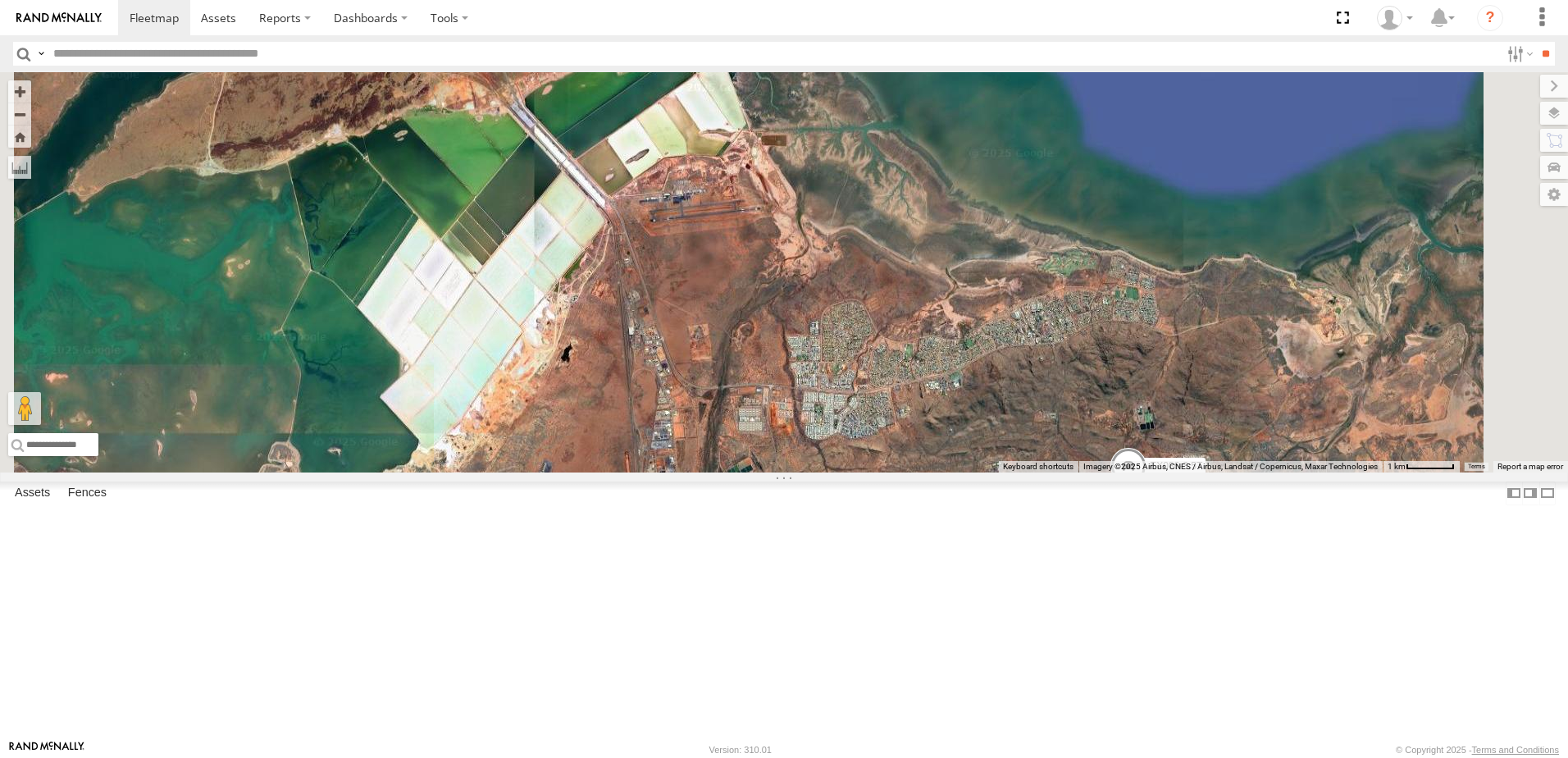
drag, startPoint x: 1038, startPoint y: 261, endPoint x: 909, endPoint y: 492, distance: 264.6
click at [909, 473] on div "VR061 EX086-3.5T" at bounding box center [784, 272] width 1568 height 401
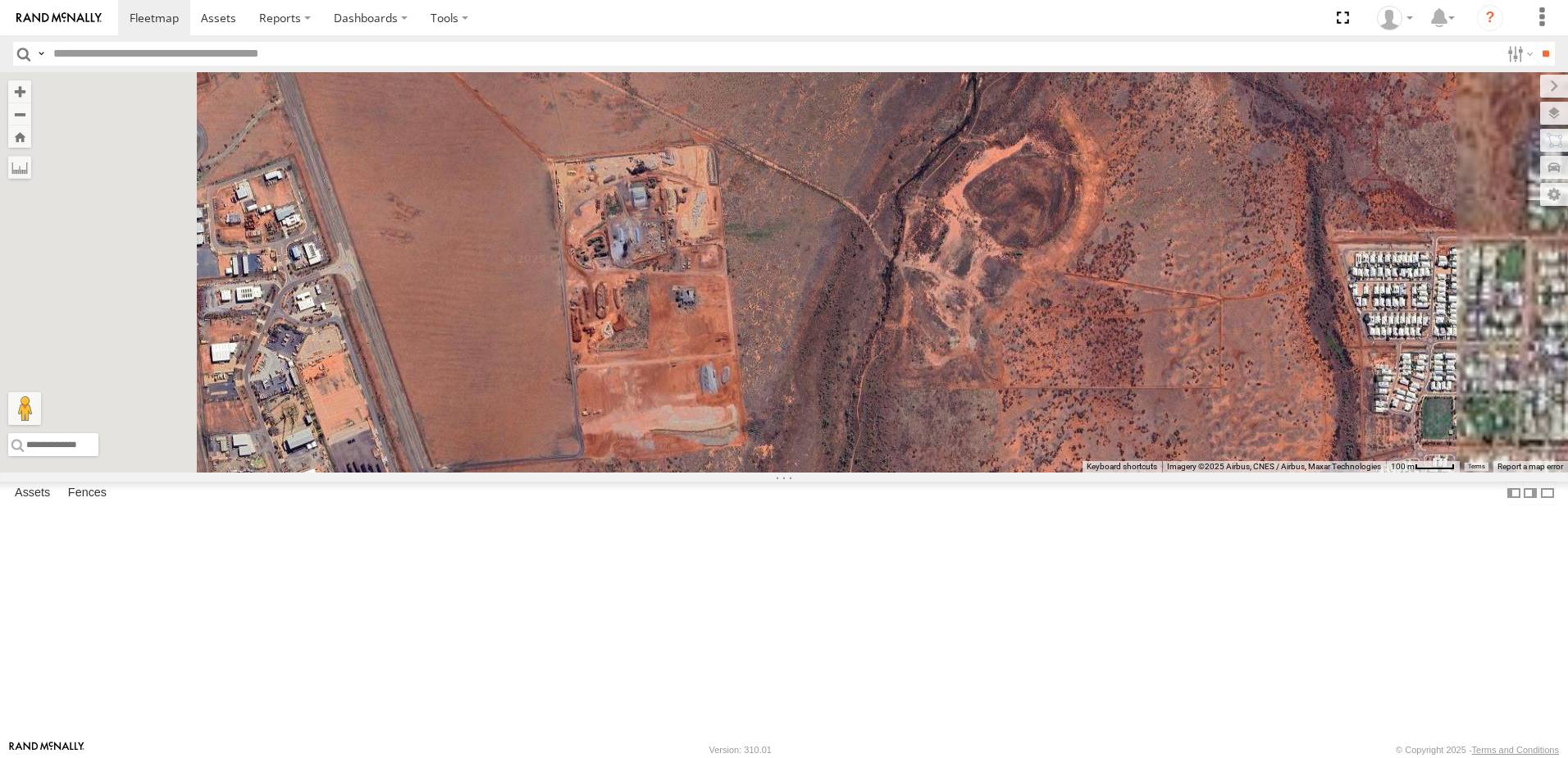
drag, startPoint x: 877, startPoint y: 267, endPoint x: 881, endPoint y: 706, distance: 439.0
click at [881, 473] on div "VR061 EX086-3.5T" at bounding box center [784, 272] width 1568 height 401
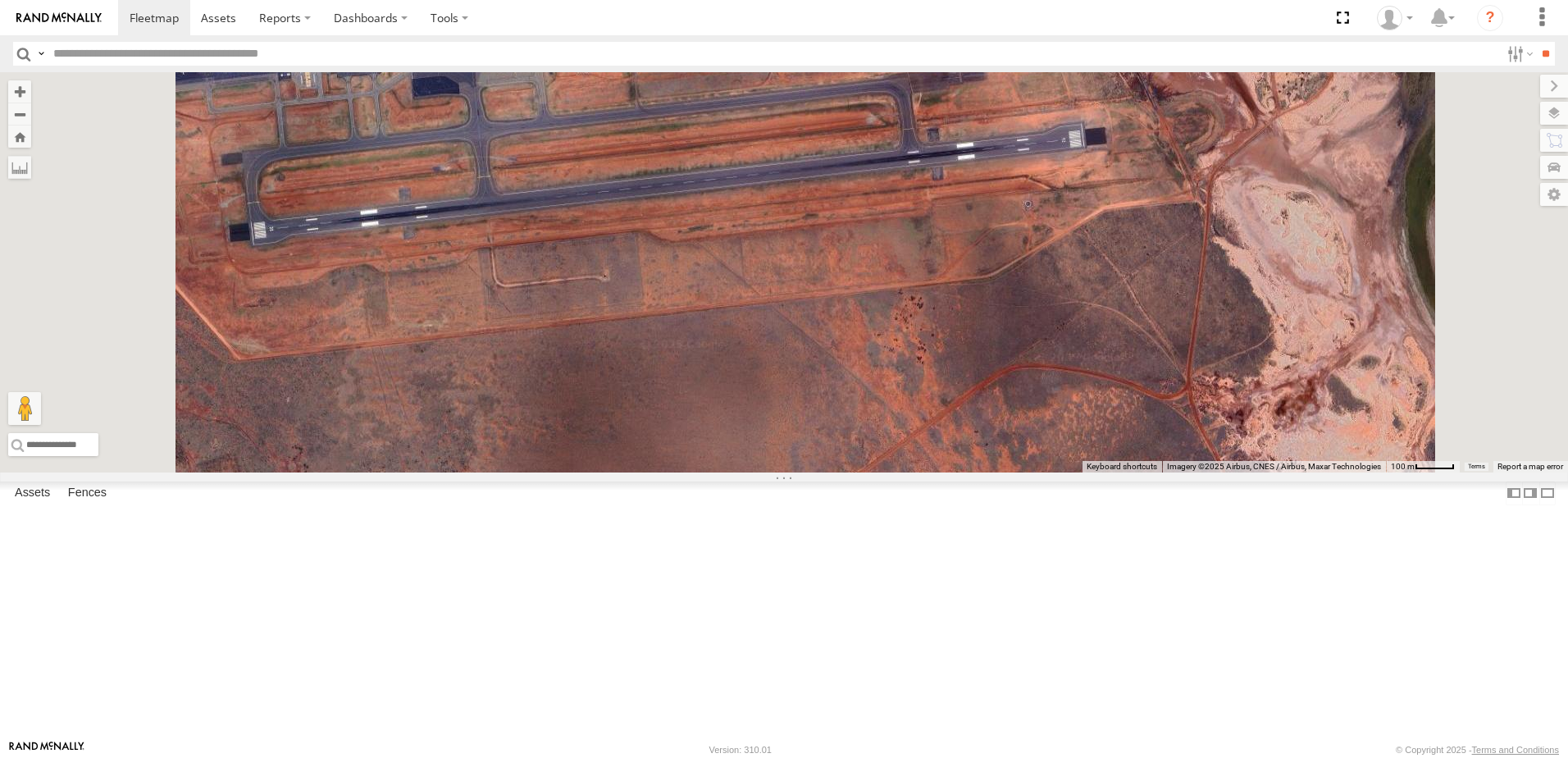
drag, startPoint x: 878, startPoint y: 348, endPoint x: 856, endPoint y: 516, distance: 169.4
click at [856, 473] on div "VR061 EX086-3.5T" at bounding box center [784, 272] width 1568 height 401
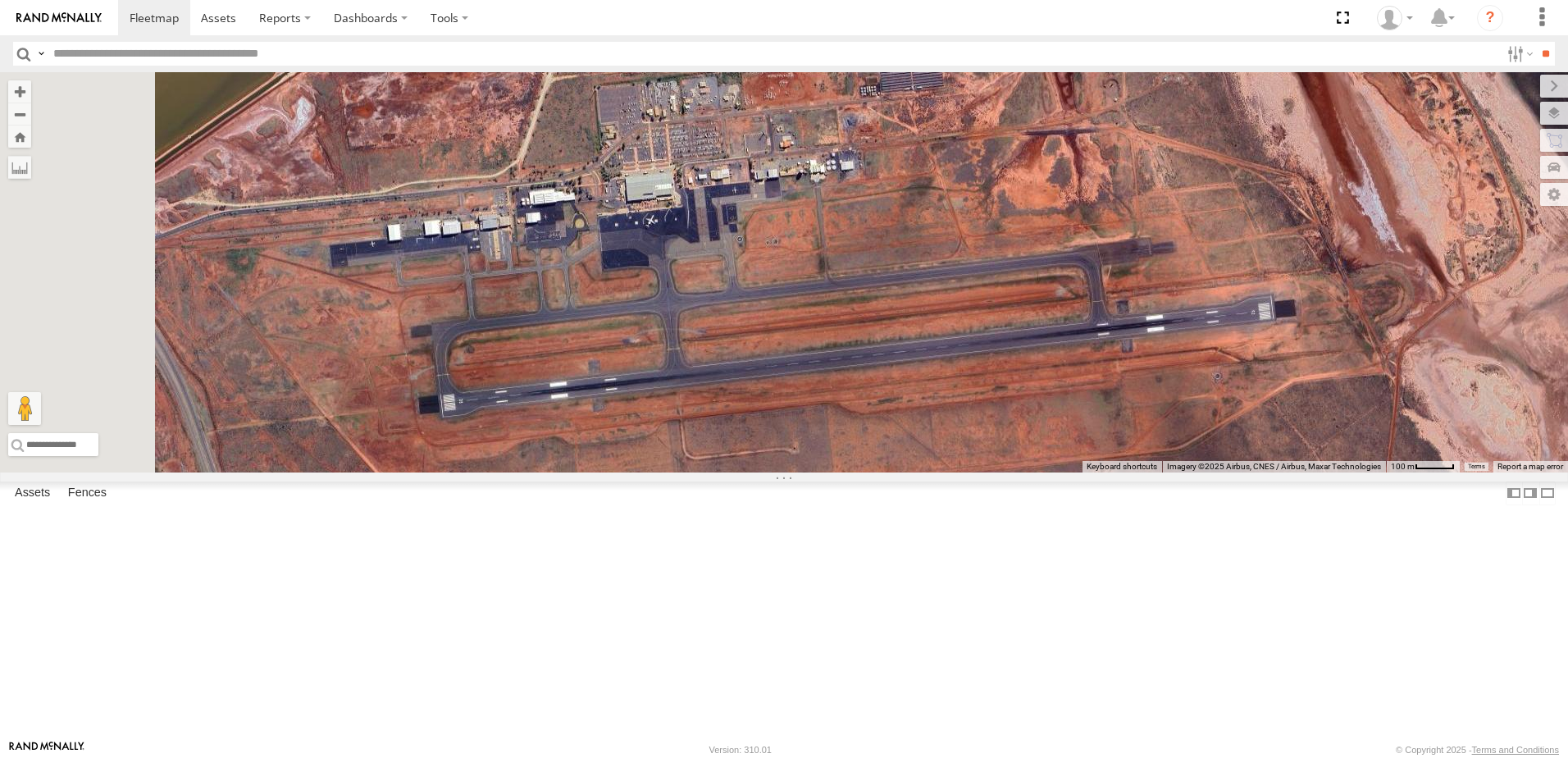
drag, startPoint x: 1064, startPoint y: 410, endPoint x: 1107, endPoint y: 425, distance: 45.5
click at [1110, 436] on div "VR061 EX086-3.5T" at bounding box center [784, 272] width 1568 height 401
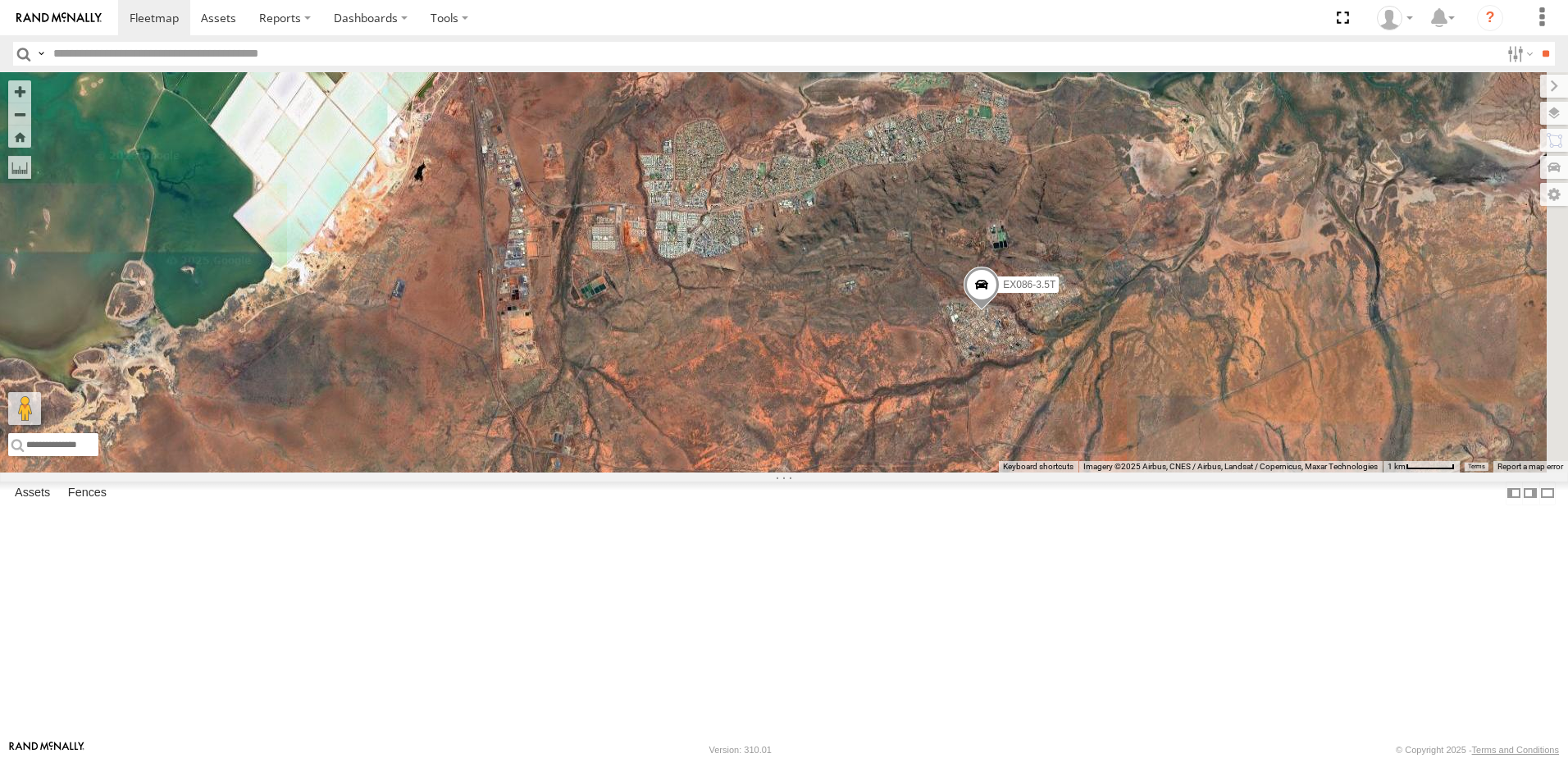
drag, startPoint x: 1155, startPoint y: 399, endPoint x: 873, endPoint y: 242, distance: 322.8
click at [873, 242] on div "VR061 EX086-3.5T" at bounding box center [784, 272] width 1568 height 401
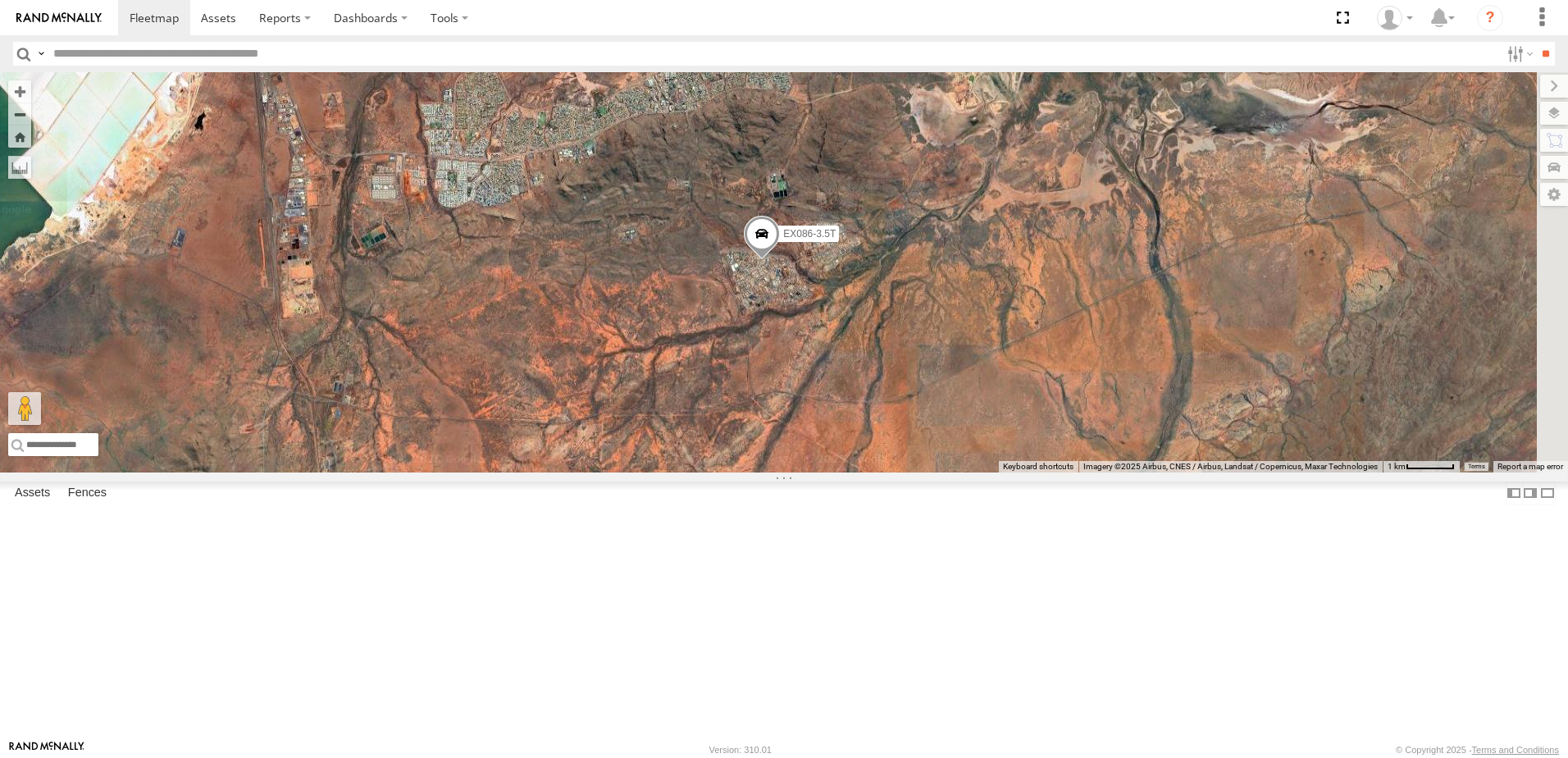
drag, startPoint x: 1020, startPoint y: 311, endPoint x: 796, endPoint y: 258, distance: 230.2
click at [796, 258] on div "VR061 EX086-3.5T" at bounding box center [784, 272] width 1568 height 401
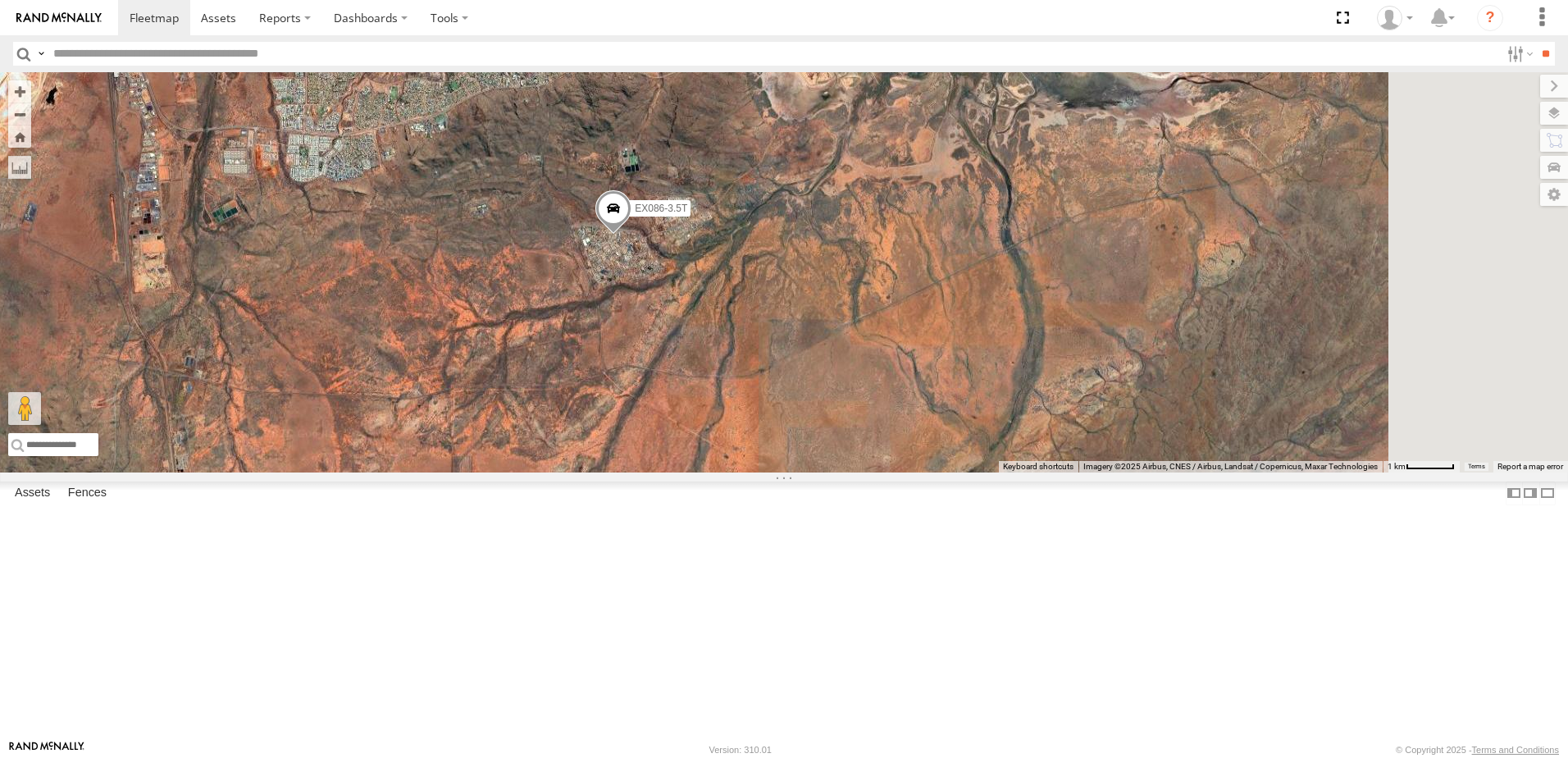
drag, startPoint x: 977, startPoint y: 282, endPoint x: 827, endPoint y: 254, distance: 152.6
click at [828, 255] on div "VR061 EX086-3.5T" at bounding box center [784, 272] width 1568 height 401
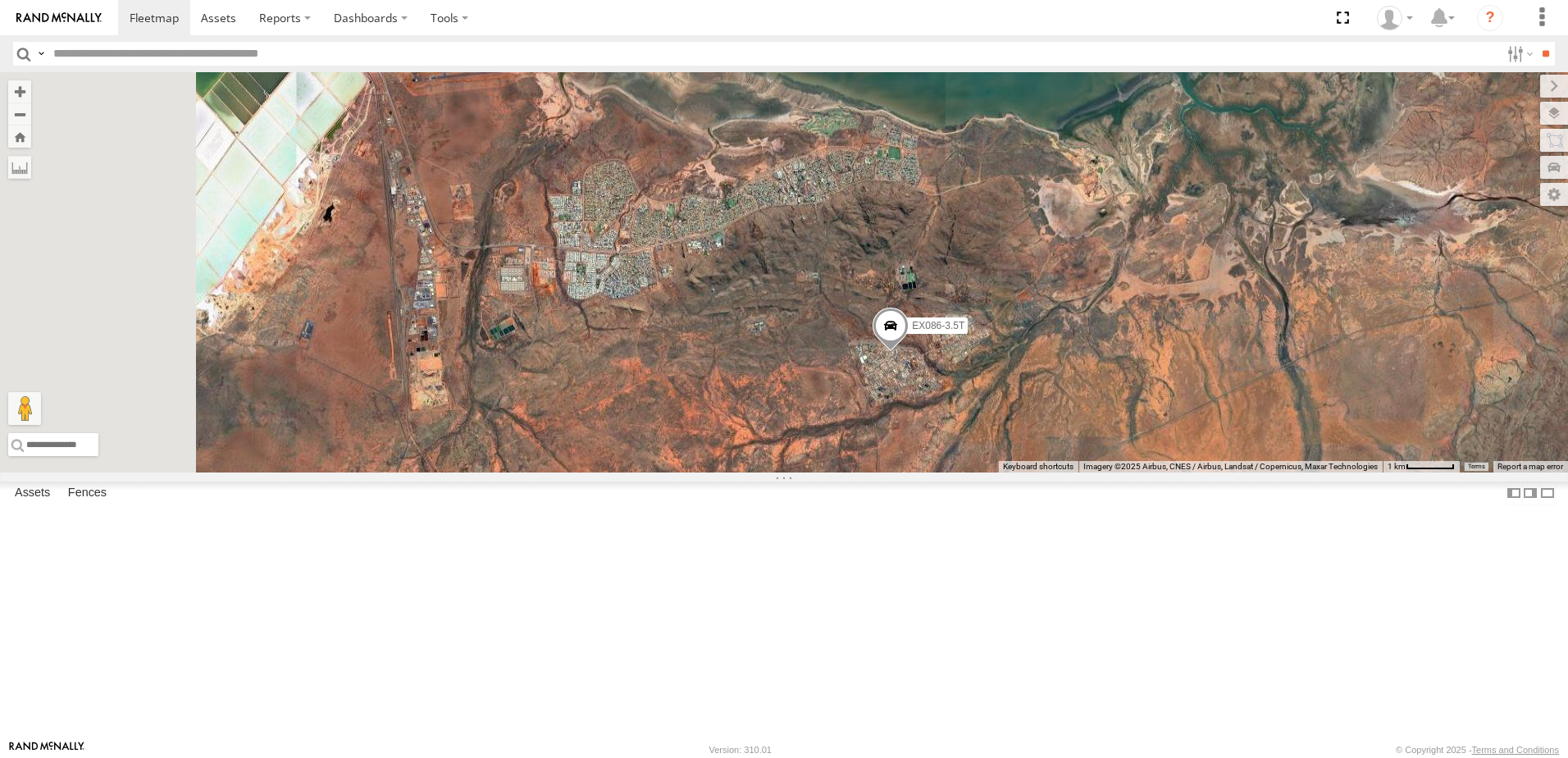
drag, startPoint x: 645, startPoint y: 215, endPoint x: 1002, endPoint y: 344, distance: 379.6
click at [1002, 344] on div "VR061 EX086-3.5T" at bounding box center [784, 272] width 1568 height 401
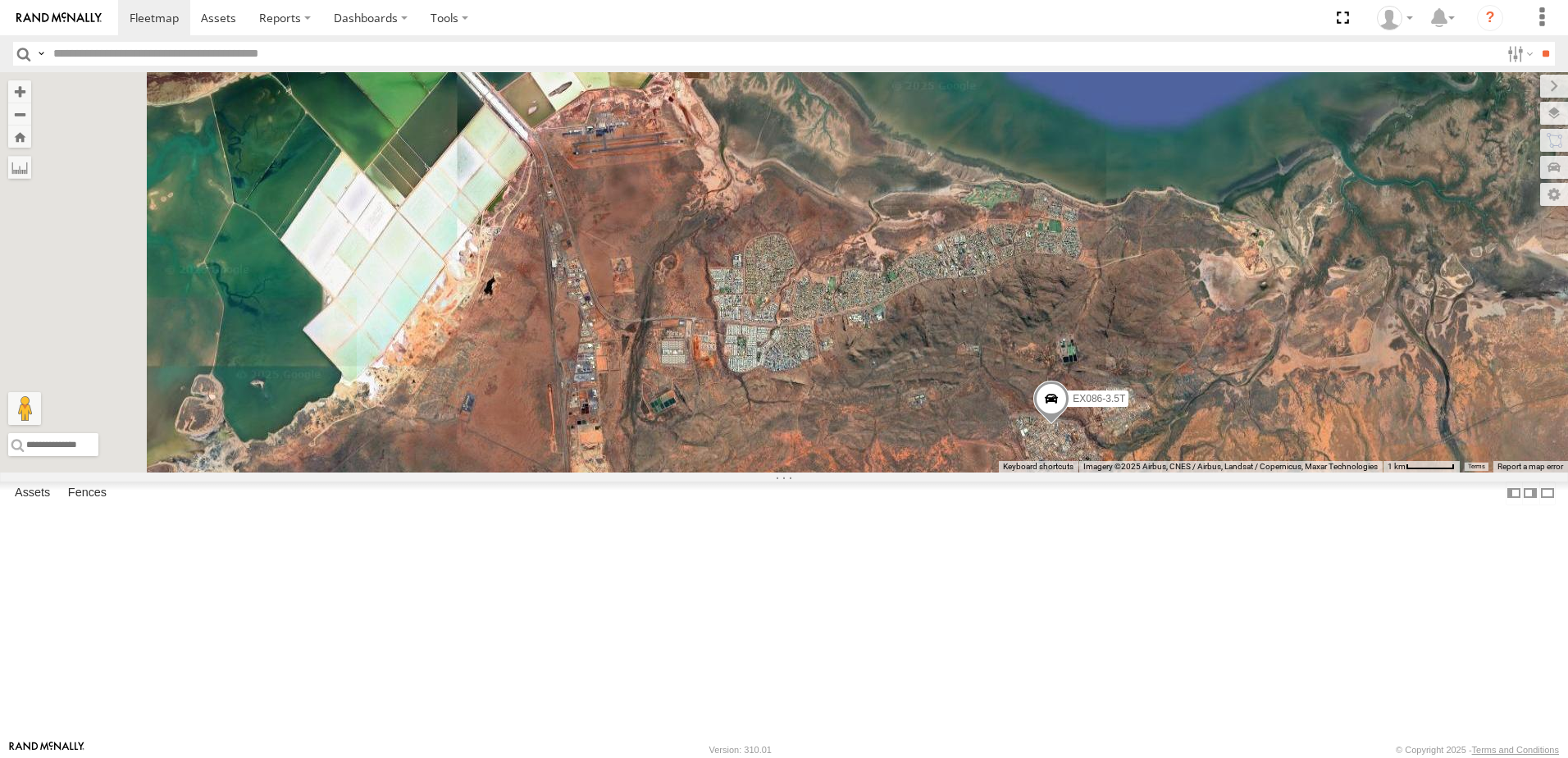
drag, startPoint x: 791, startPoint y: 261, endPoint x: 885, endPoint y: 331, distance: 117.2
click at [885, 331] on div "VR061 EX086-3.5T" at bounding box center [784, 272] width 1568 height 401
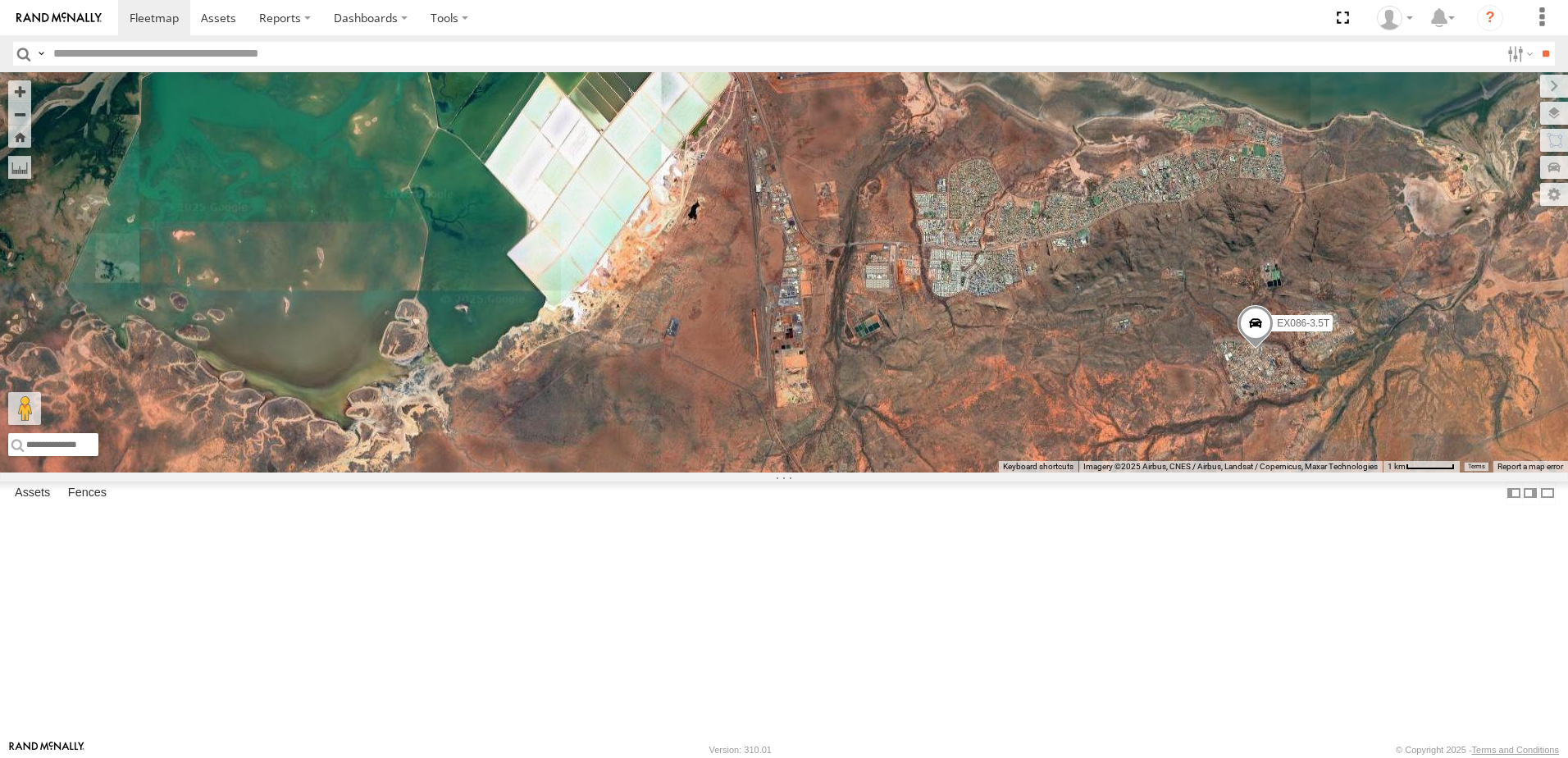
drag, startPoint x: 729, startPoint y: 321, endPoint x: 900, endPoint y: 239, distance: 189.6
click at [900, 239] on div "VR061 EX086-3.5T" at bounding box center [784, 272] width 1568 height 401
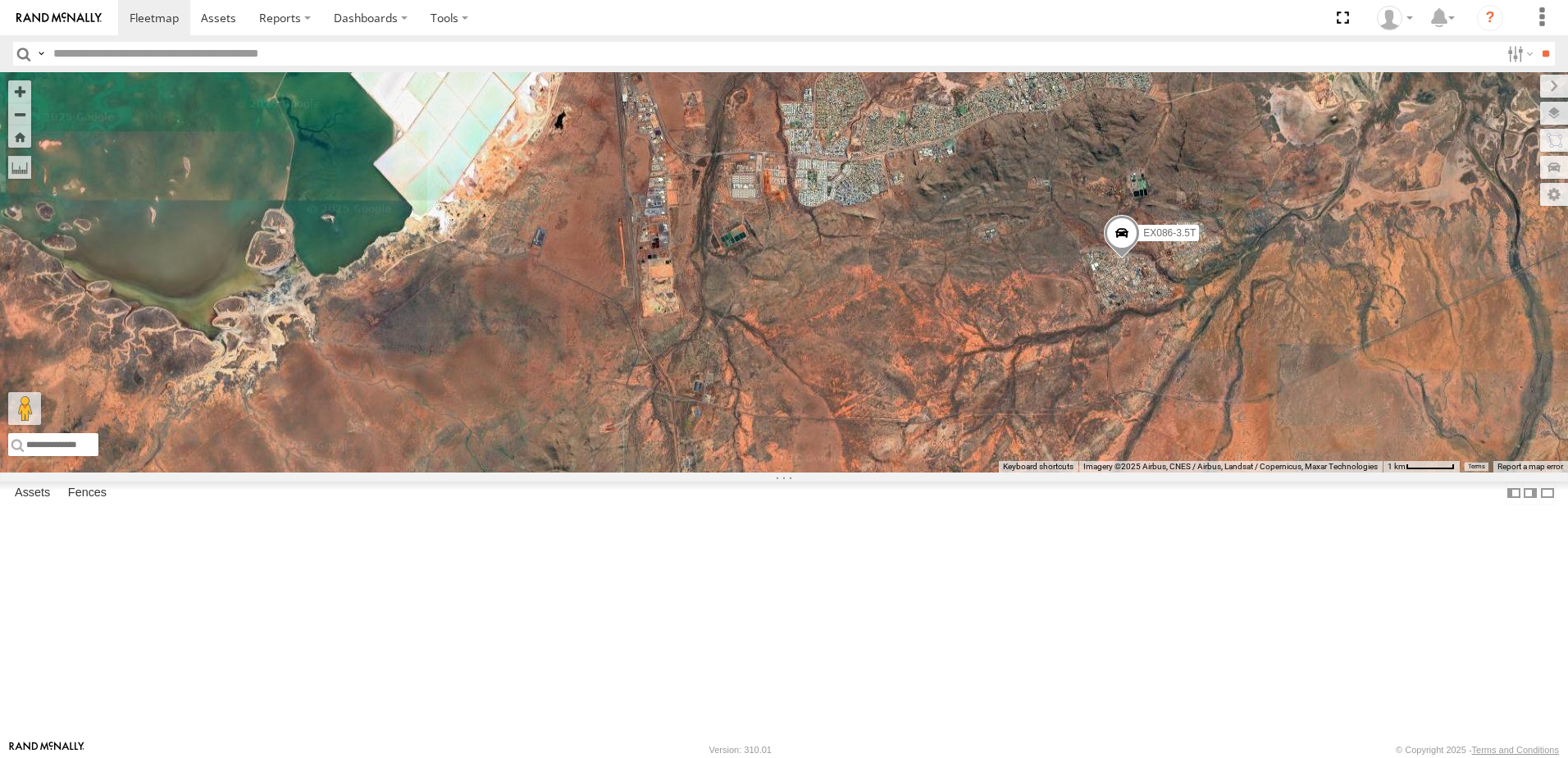
drag, startPoint x: 1025, startPoint y: 271, endPoint x: 923, endPoint y: 199, distance: 124.9
click at [953, 191] on div "VR061 EX086-3.5T" at bounding box center [784, 272] width 1568 height 401
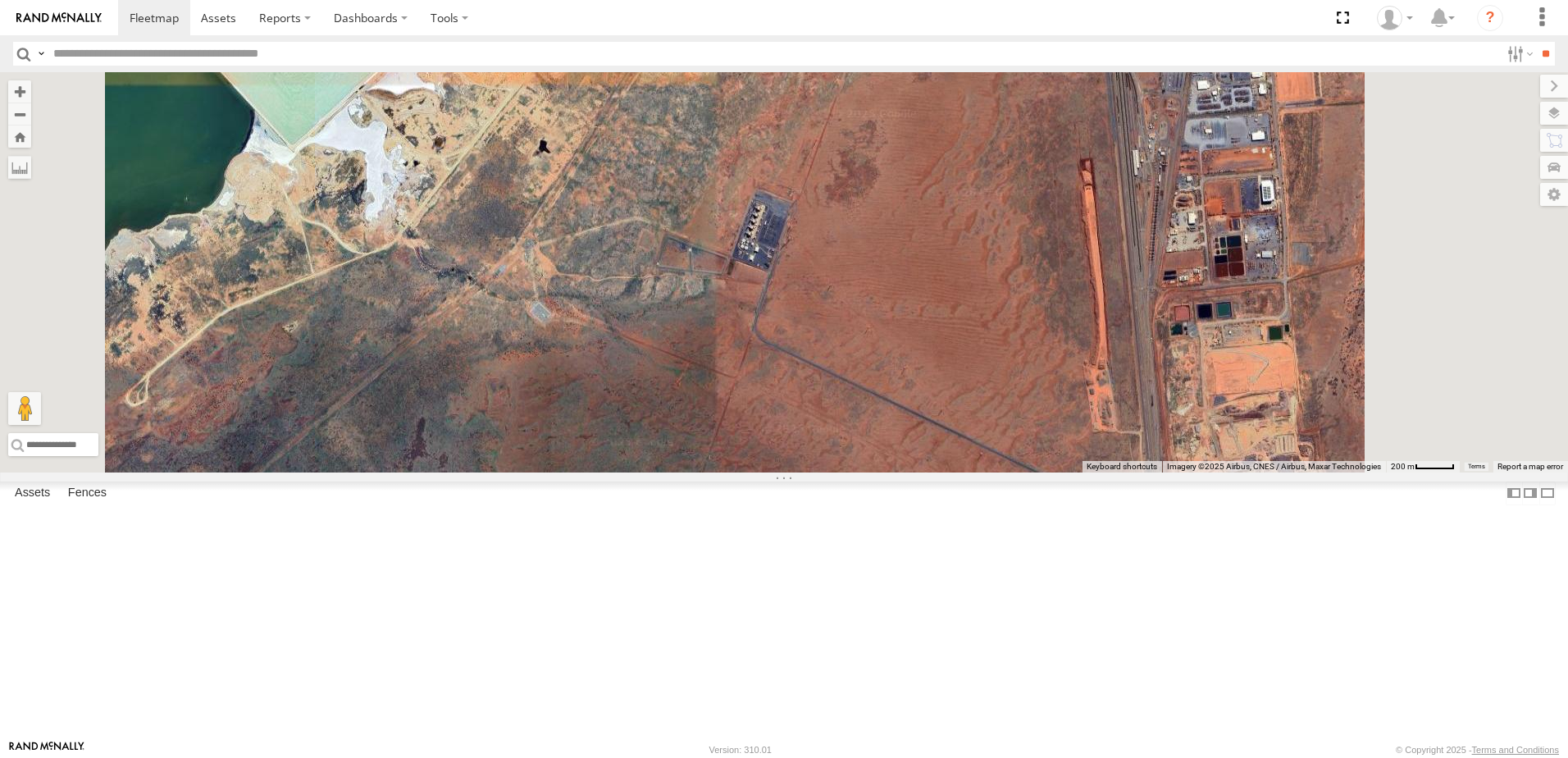
drag, startPoint x: 1016, startPoint y: 510, endPoint x: 893, endPoint y: 410, distance: 158.5
click at [893, 410] on div "VR061 EX086-3.5T" at bounding box center [784, 272] width 1568 height 401
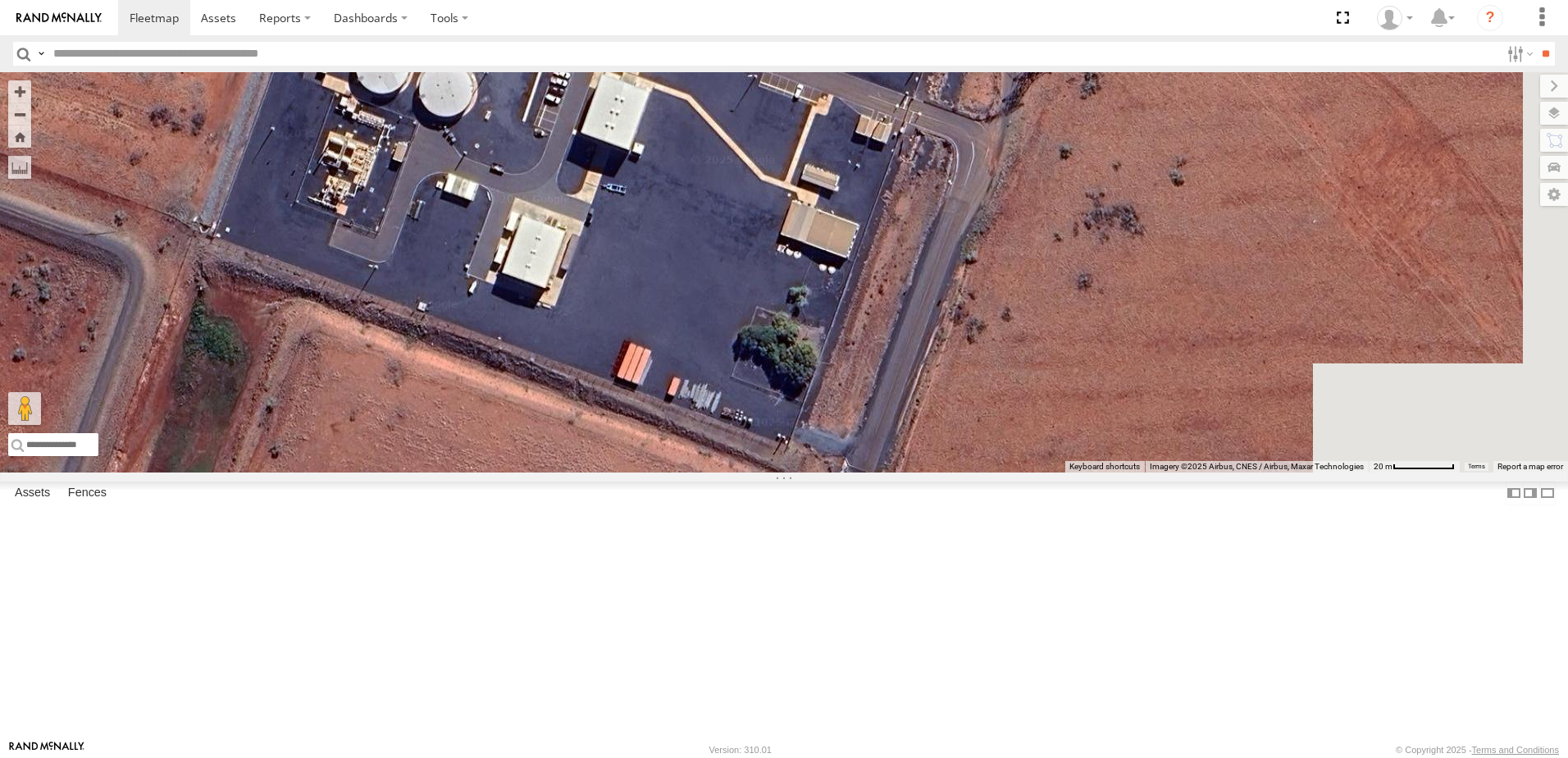
drag, startPoint x: 1001, startPoint y: 275, endPoint x: 688, endPoint y: 447, distance: 357.1
click at [688, 447] on div "VR061 EX086-3.5T" at bounding box center [784, 272] width 1568 height 401
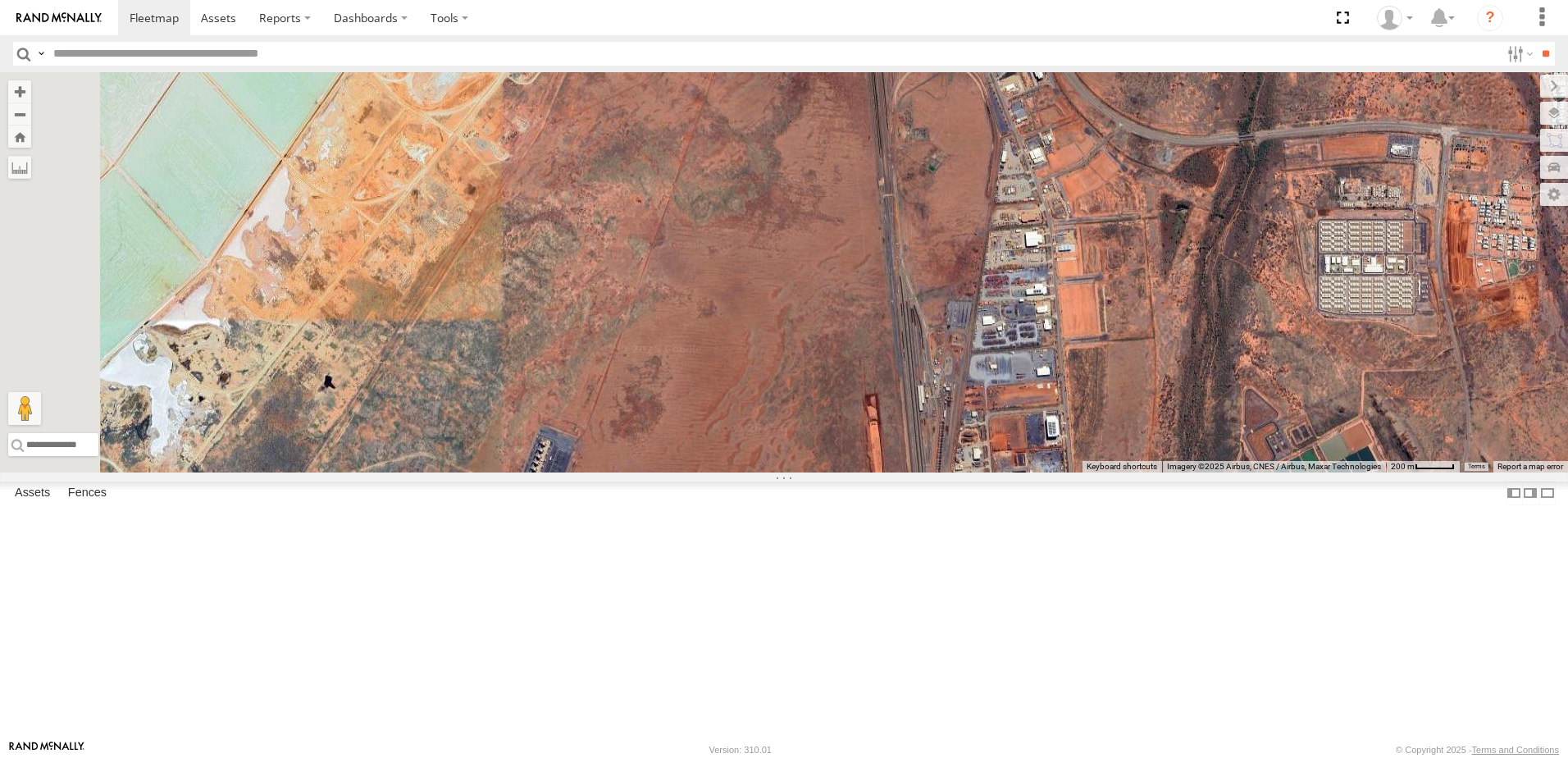
drag, startPoint x: 924, startPoint y: 228, endPoint x: 866, endPoint y: 531, distance: 308.5
click at [866, 473] on div "VR061 EX086-3.5T" at bounding box center [784, 272] width 1568 height 401
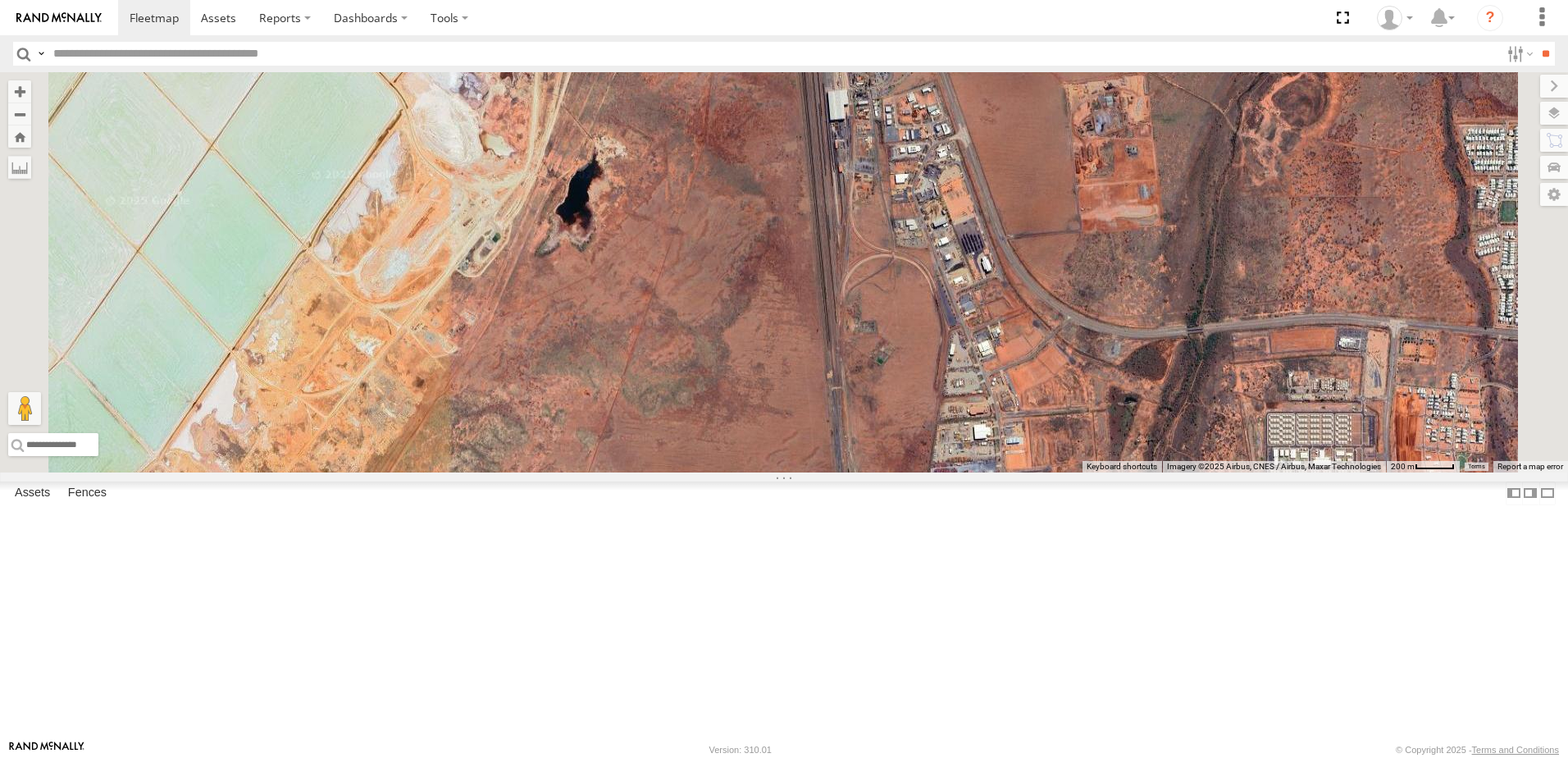
drag, startPoint x: 906, startPoint y: 286, endPoint x: 868, endPoint y: 389, distance: 109.8
click at [852, 473] on div "VR061 EX086-3.5T" at bounding box center [784, 272] width 1568 height 401
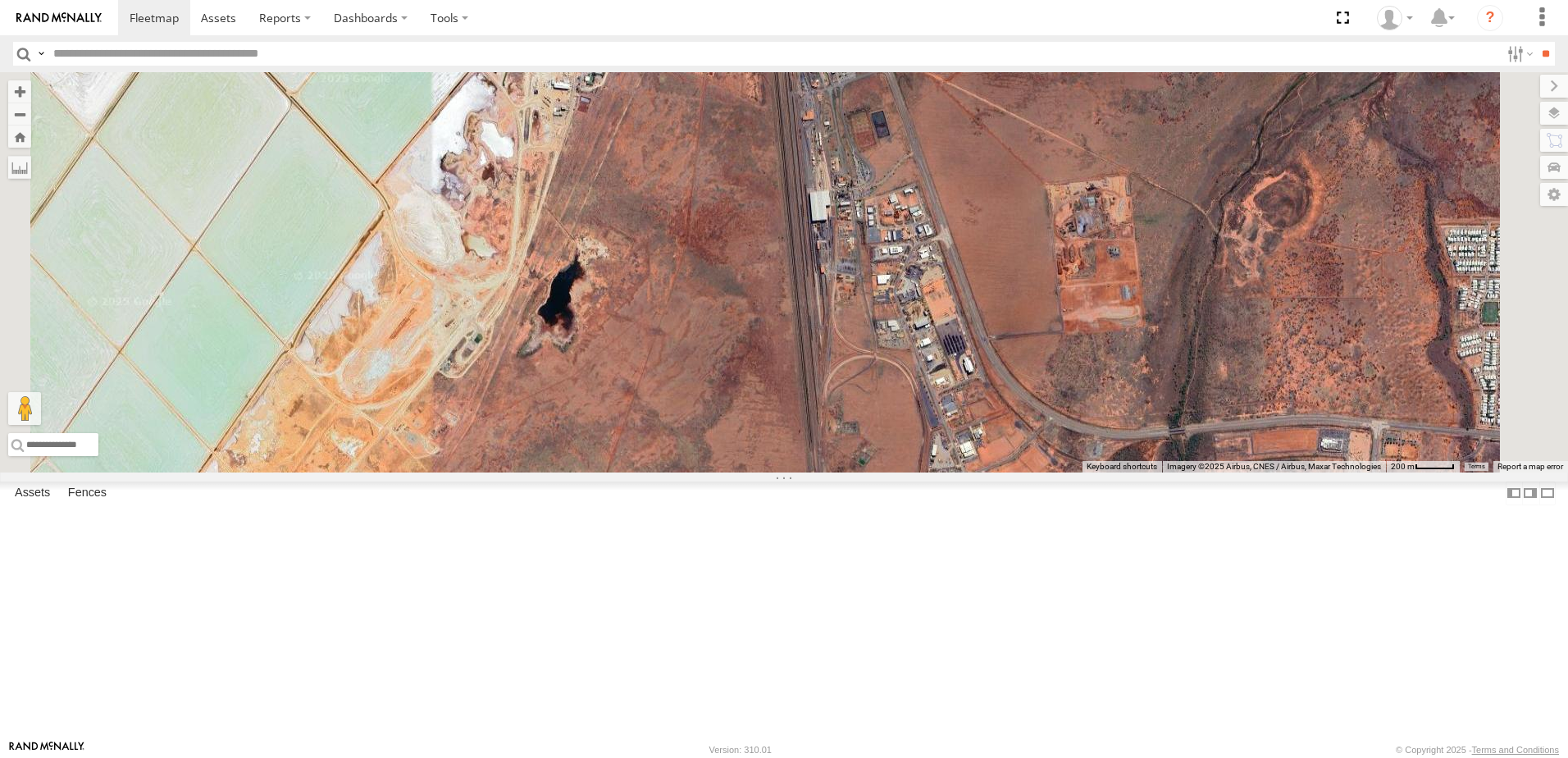
drag, startPoint x: 907, startPoint y: 259, endPoint x: 896, endPoint y: 369, distance: 110.5
click at [896, 369] on div "VR061 EX086-3.5T" at bounding box center [784, 272] width 1568 height 401
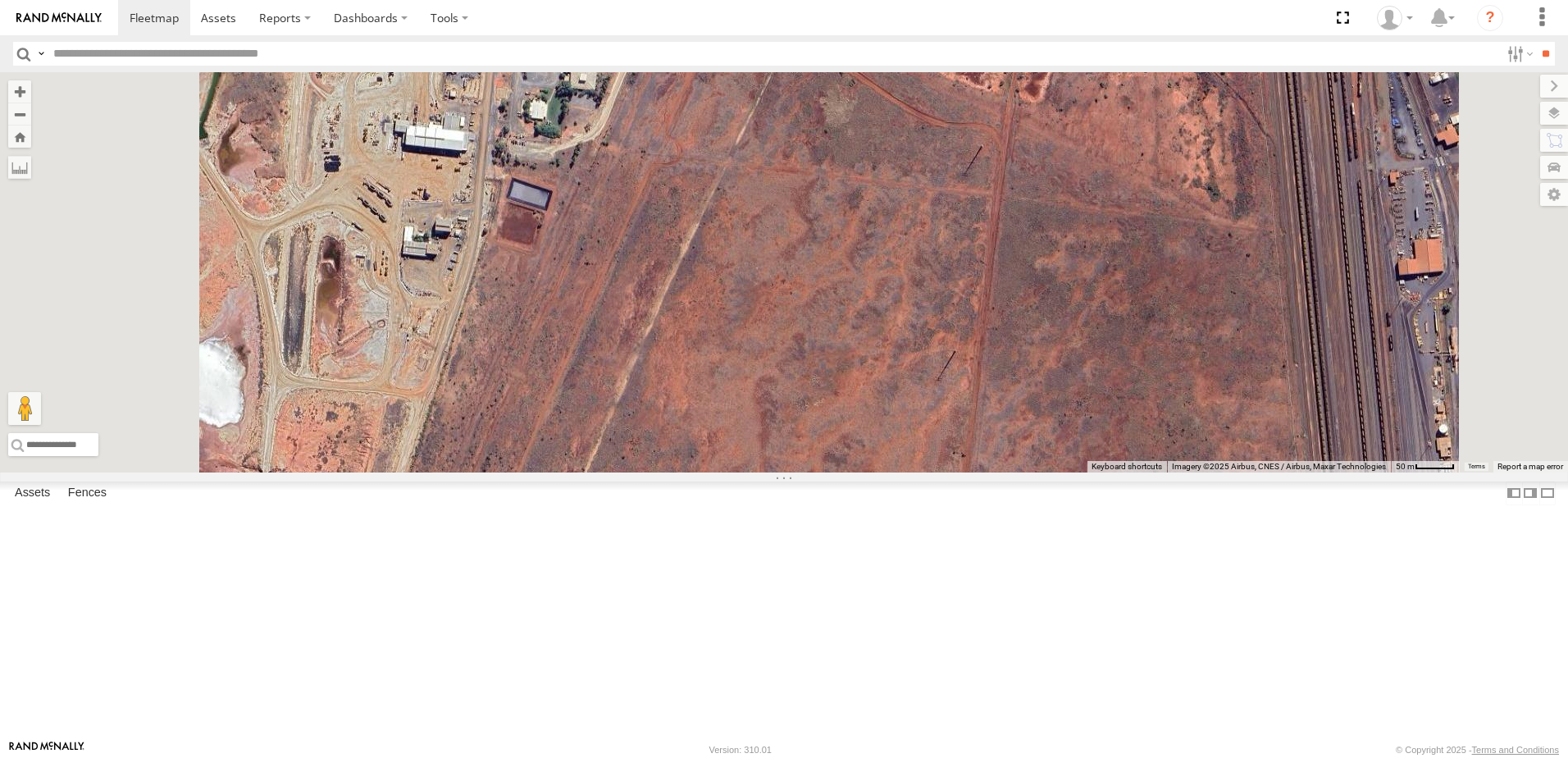
drag, startPoint x: 783, startPoint y: 202, endPoint x: 814, endPoint y: 417, distance: 217.2
click at [814, 421] on div "VR061 EX086-3.5T" at bounding box center [784, 272] width 1568 height 401
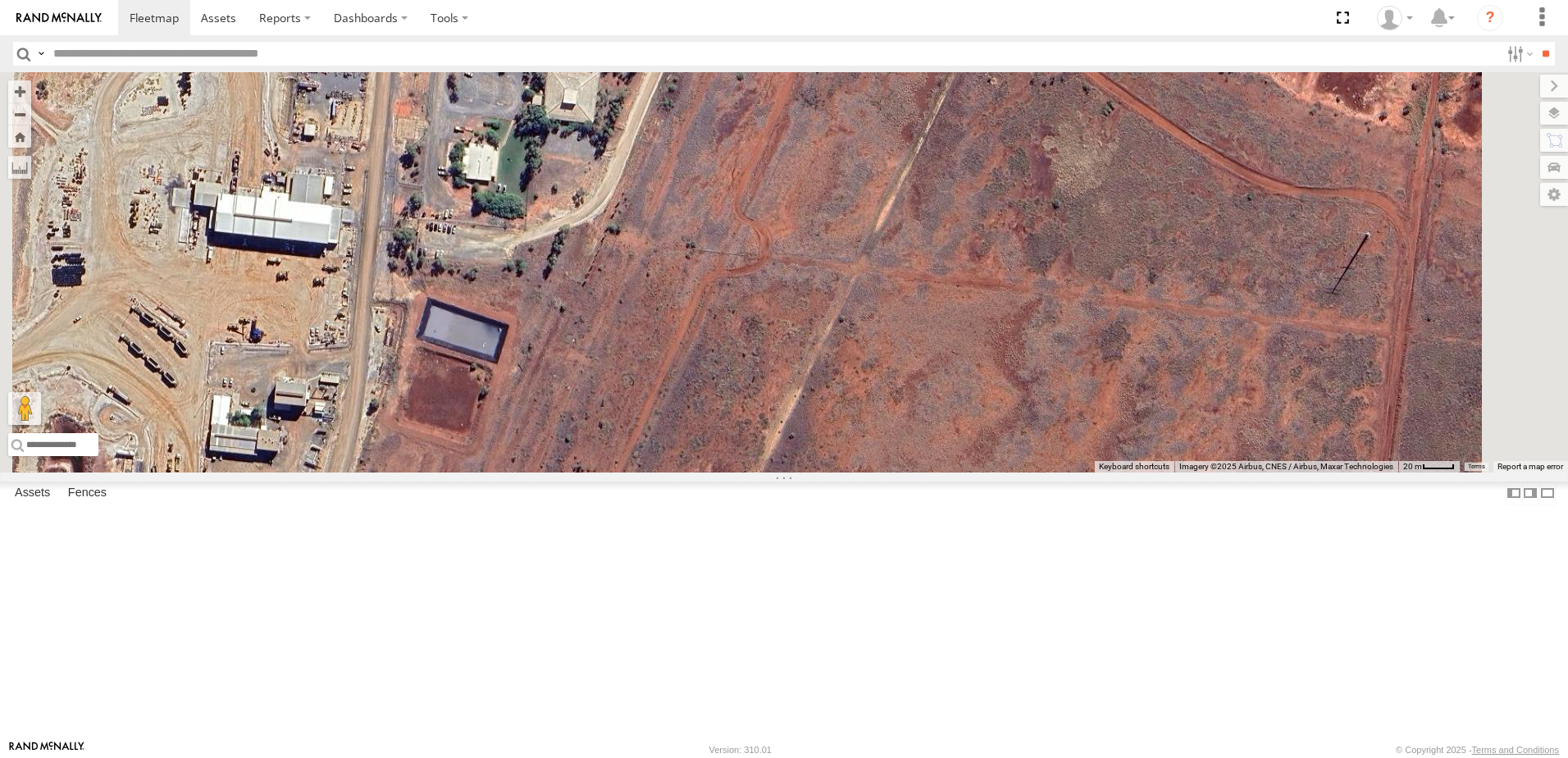
drag, startPoint x: 725, startPoint y: 348, endPoint x: 718, endPoint y: 467, distance: 119.2
click at [710, 473] on div "VR061 EX086-3.5T" at bounding box center [784, 272] width 1568 height 401
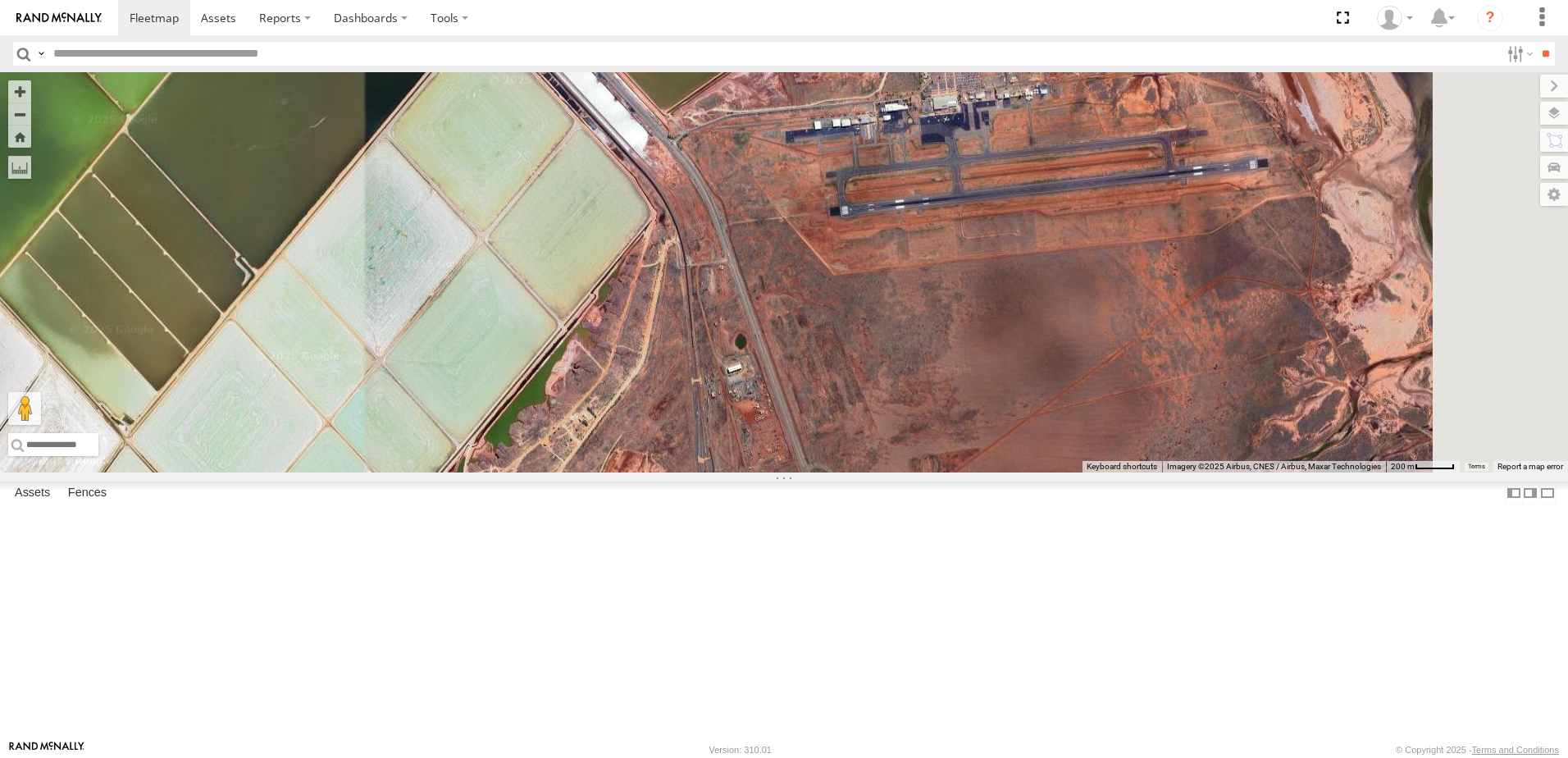
drag, startPoint x: 1109, startPoint y: 353, endPoint x: 895, endPoint y: 607, distance: 332.1
click at [895, 473] on div "VR061 EX086-3.5T" at bounding box center [784, 272] width 1568 height 401
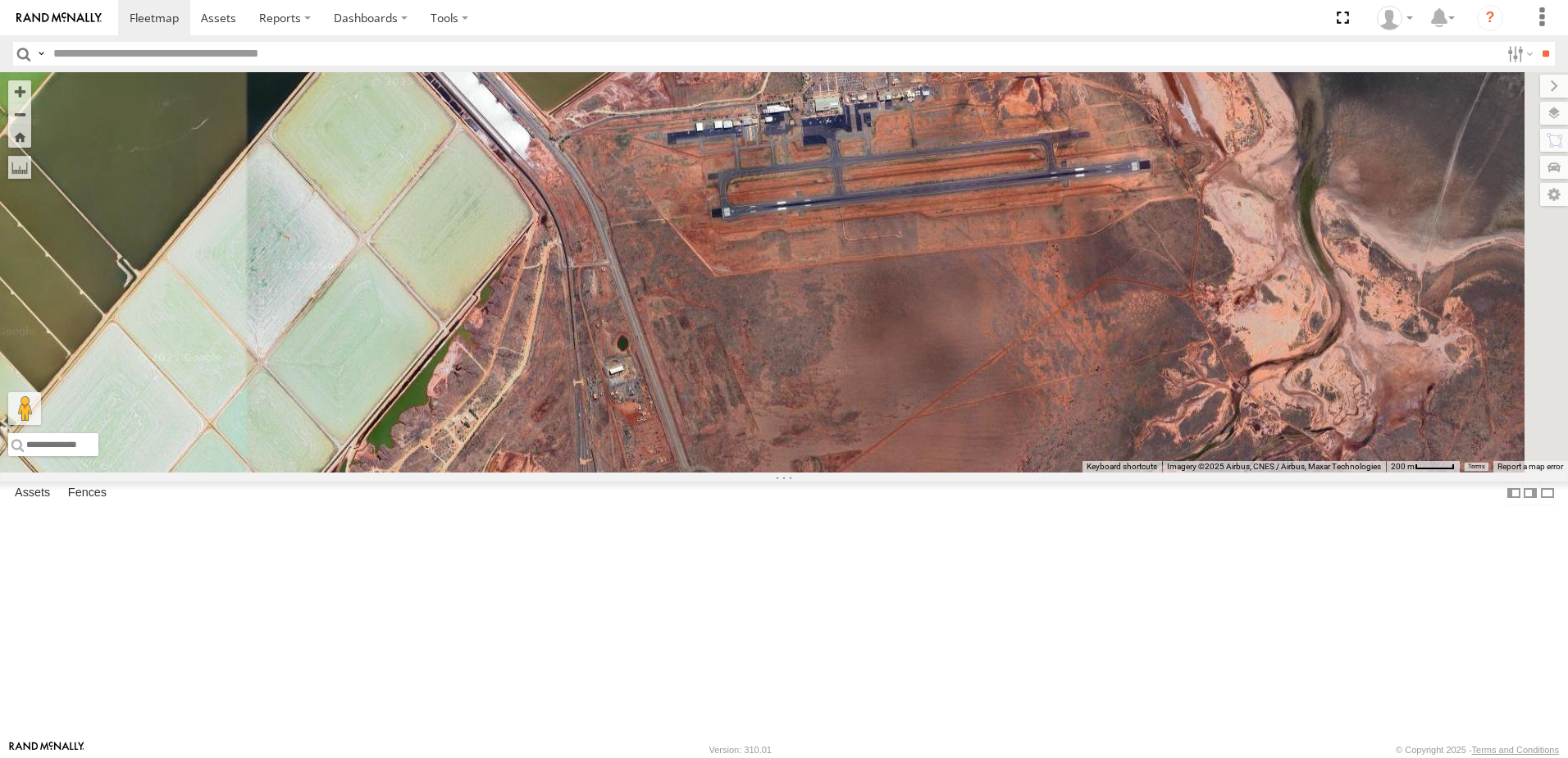
drag, startPoint x: 968, startPoint y: 409, endPoint x: 941, endPoint y: 411, distance: 27.1
click at [941, 411] on div "VR061 EX086-3.5T" at bounding box center [784, 272] width 1568 height 401
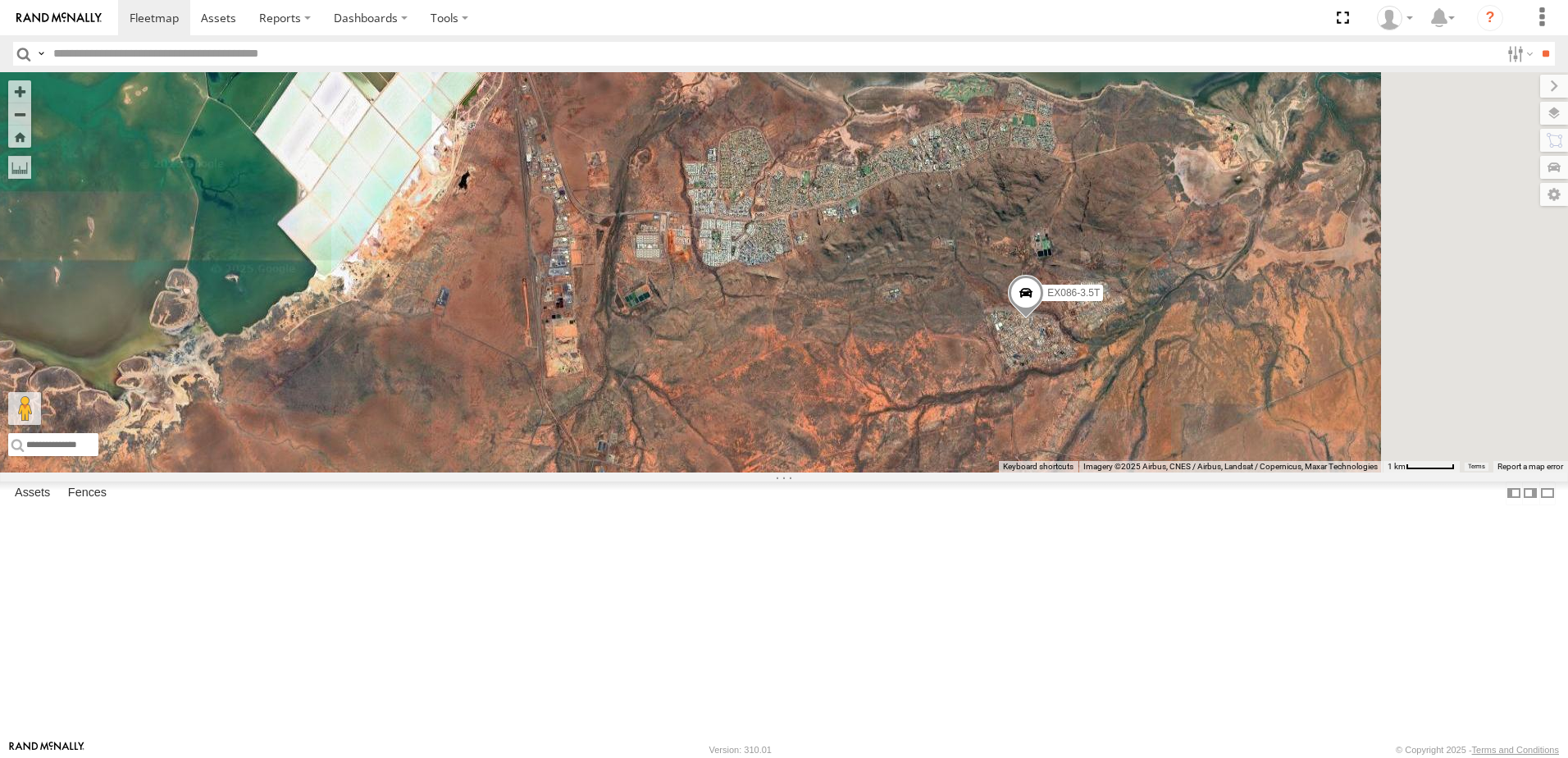
drag, startPoint x: 1190, startPoint y: 493, endPoint x: 1011, endPoint y: 268, distance: 287.5
click at [1011, 268] on div "VR061 EX086-3.5T" at bounding box center [784, 272] width 1568 height 401
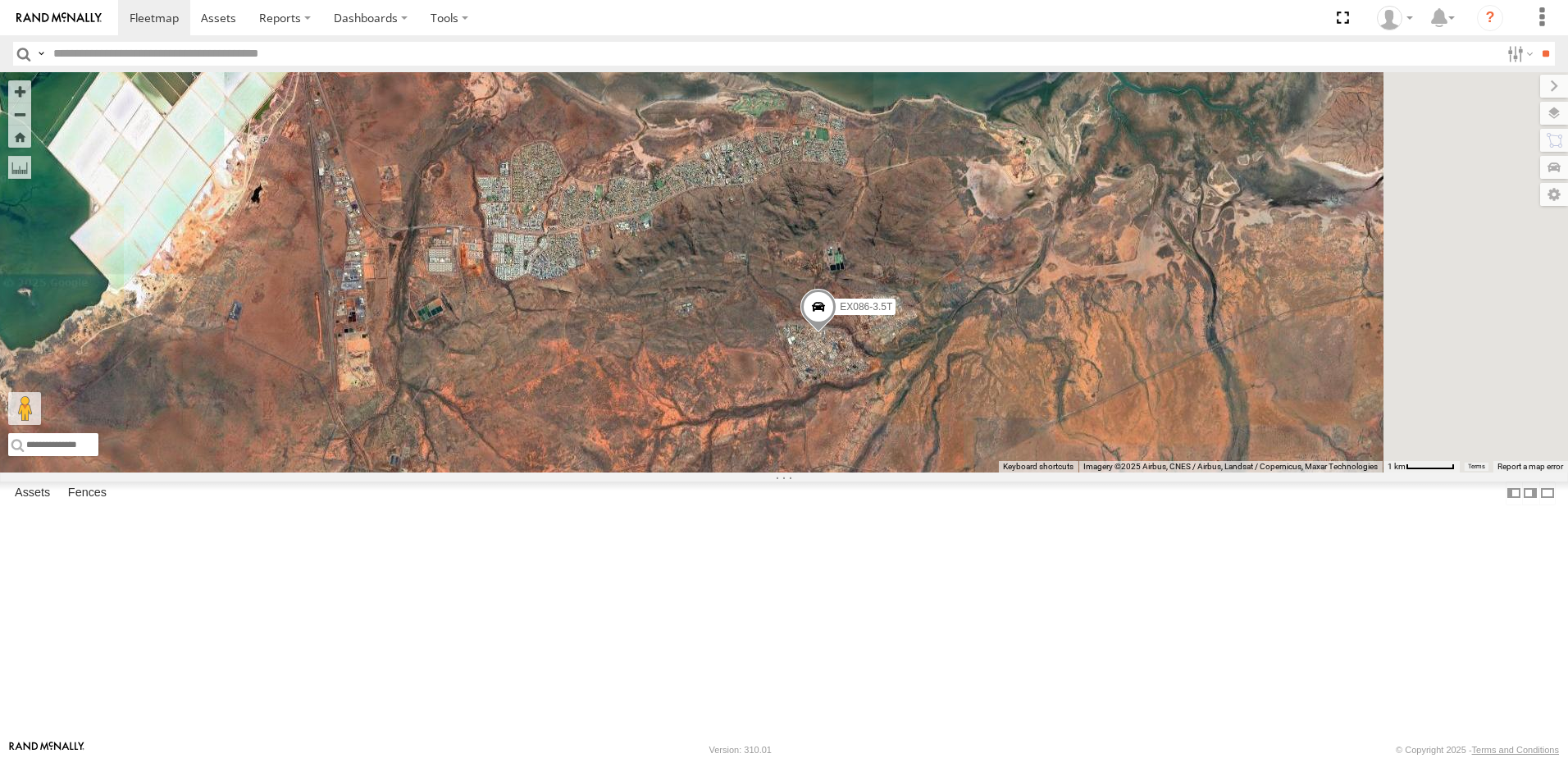
drag, startPoint x: 1089, startPoint y: 290, endPoint x: 851, endPoint y: 310, distance: 238.8
click at [853, 310] on div "VR061 EX086-3.5T" at bounding box center [784, 272] width 1568 height 401
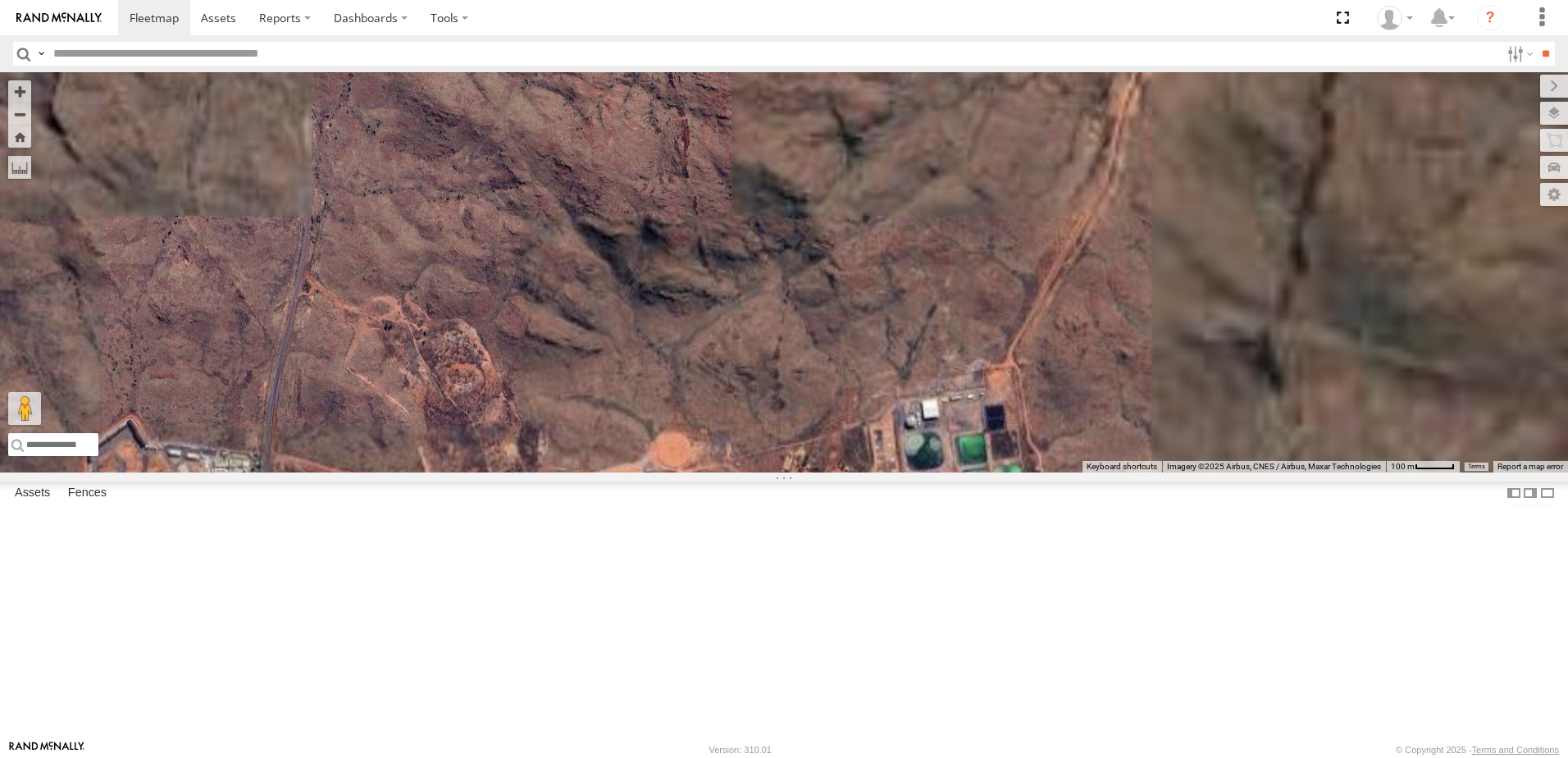
drag, startPoint x: 1125, startPoint y: 546, endPoint x: 828, endPoint y: 300, distance: 385.6
click at [829, 301] on div "VR061 EX086-3.5T" at bounding box center [784, 272] width 1568 height 401
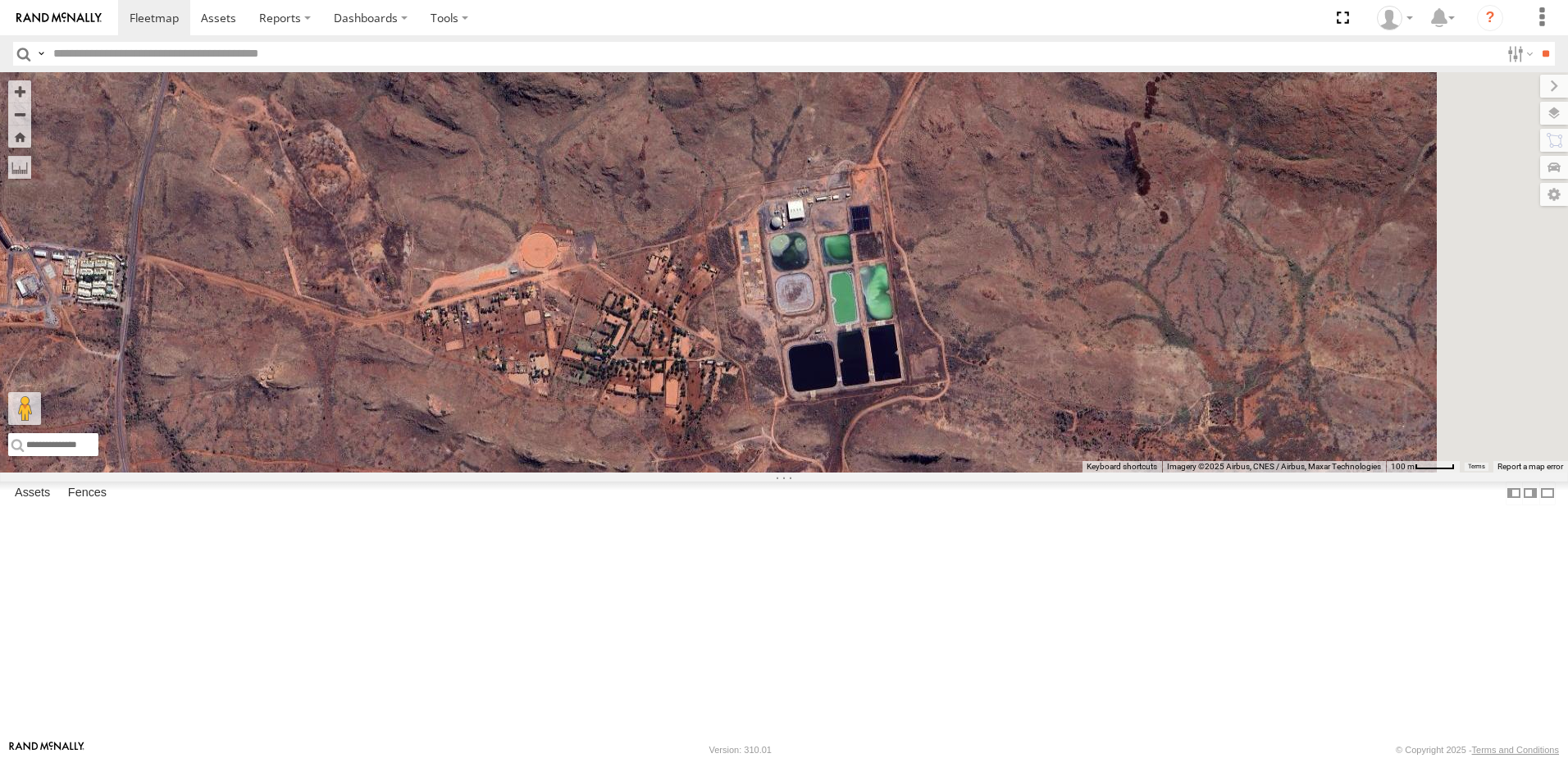
drag, startPoint x: 1041, startPoint y: 414, endPoint x: 953, endPoint y: 246, distance: 189.7
click at [953, 248] on div "VR061 EX086-3.5T" at bounding box center [784, 272] width 1568 height 401
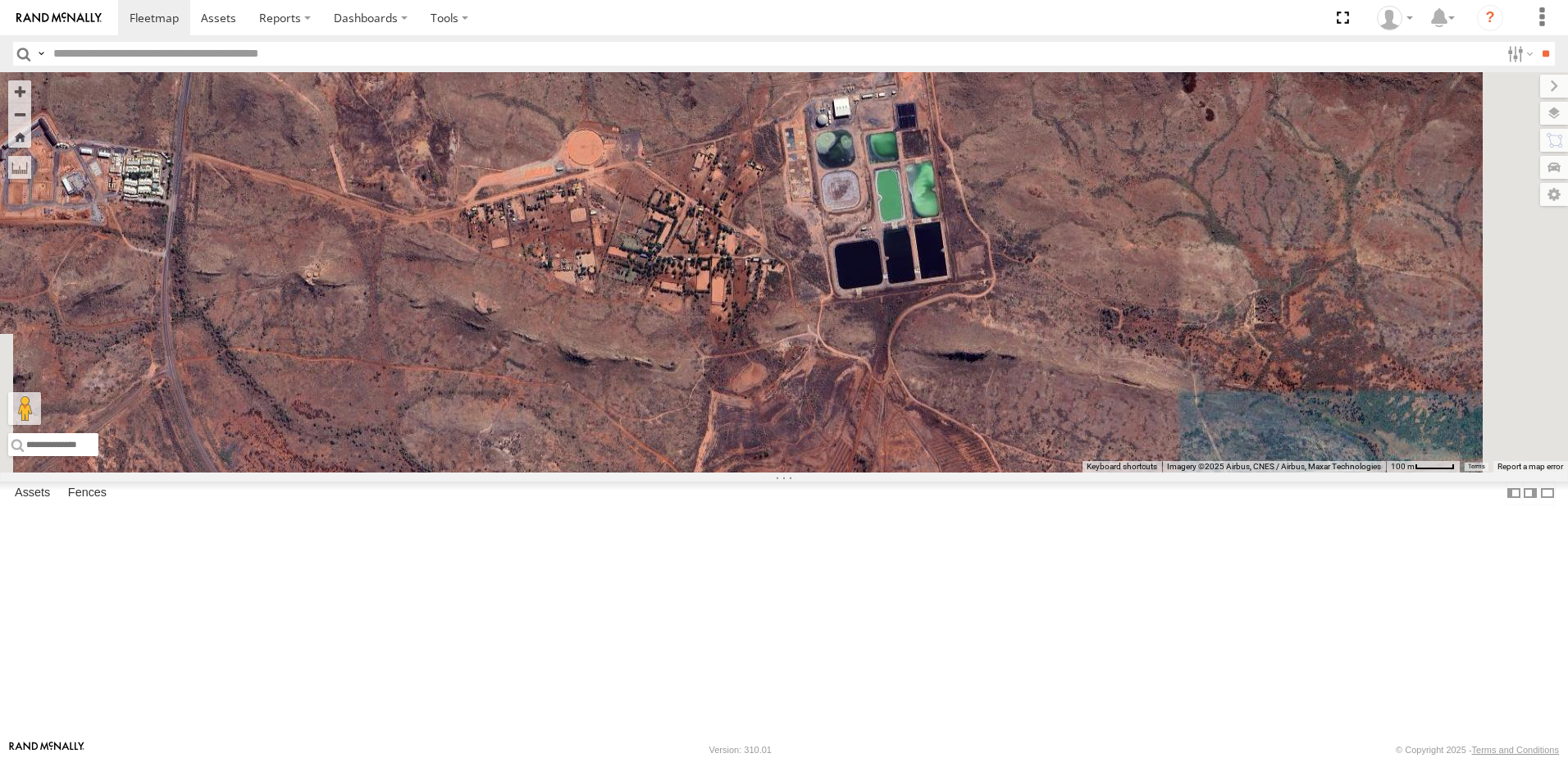
drag, startPoint x: 861, startPoint y: 376, endPoint x: 915, endPoint y: 300, distance: 93.2
click at [915, 300] on div "VR061 EX086-3.5T" at bounding box center [784, 272] width 1568 height 401
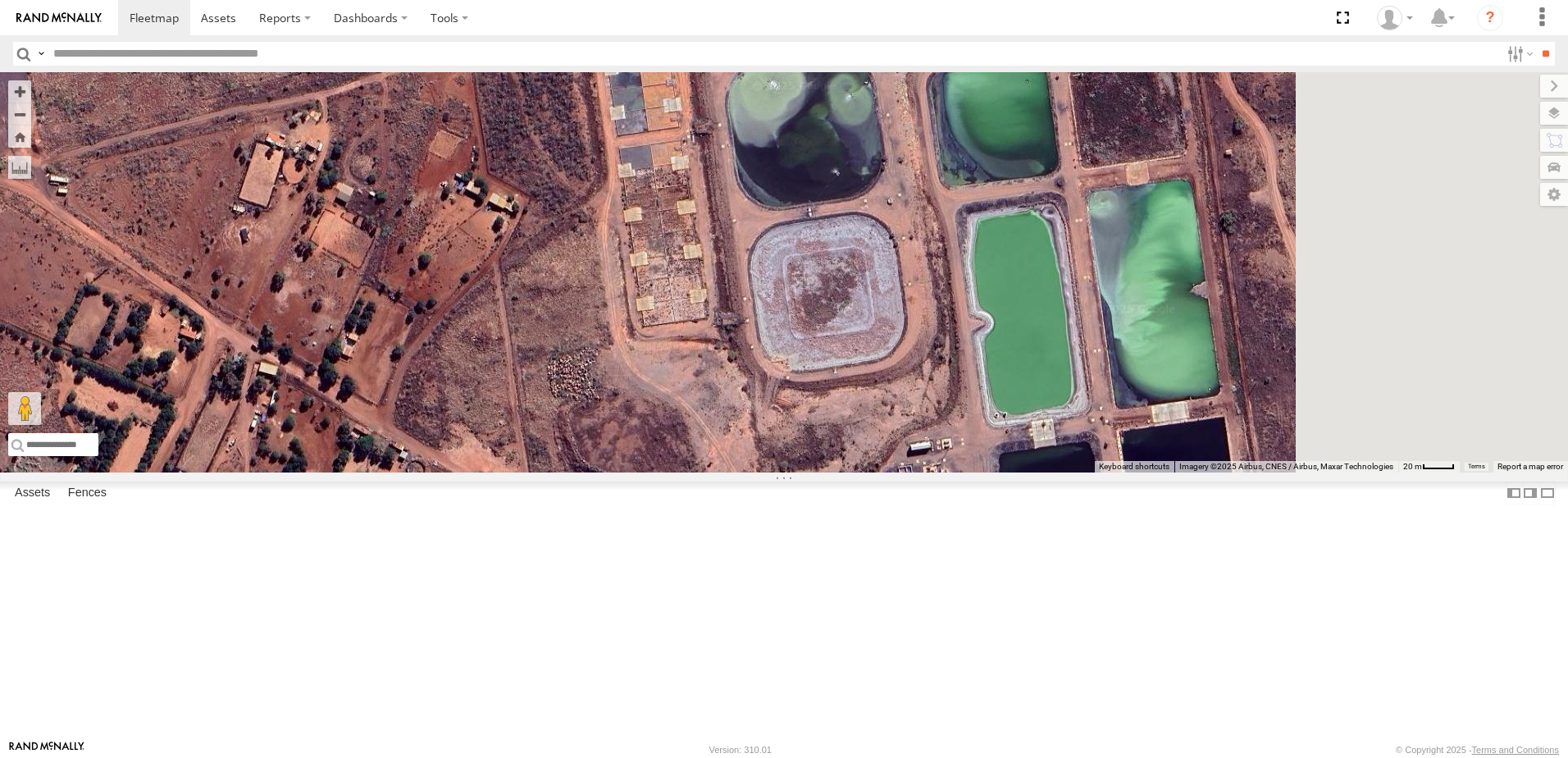
drag, startPoint x: 908, startPoint y: 399, endPoint x: 496, endPoint y: 409, distance: 412.1
click at [502, 420] on div "VR061 EX086-3.5T" at bounding box center [784, 272] width 1568 height 401
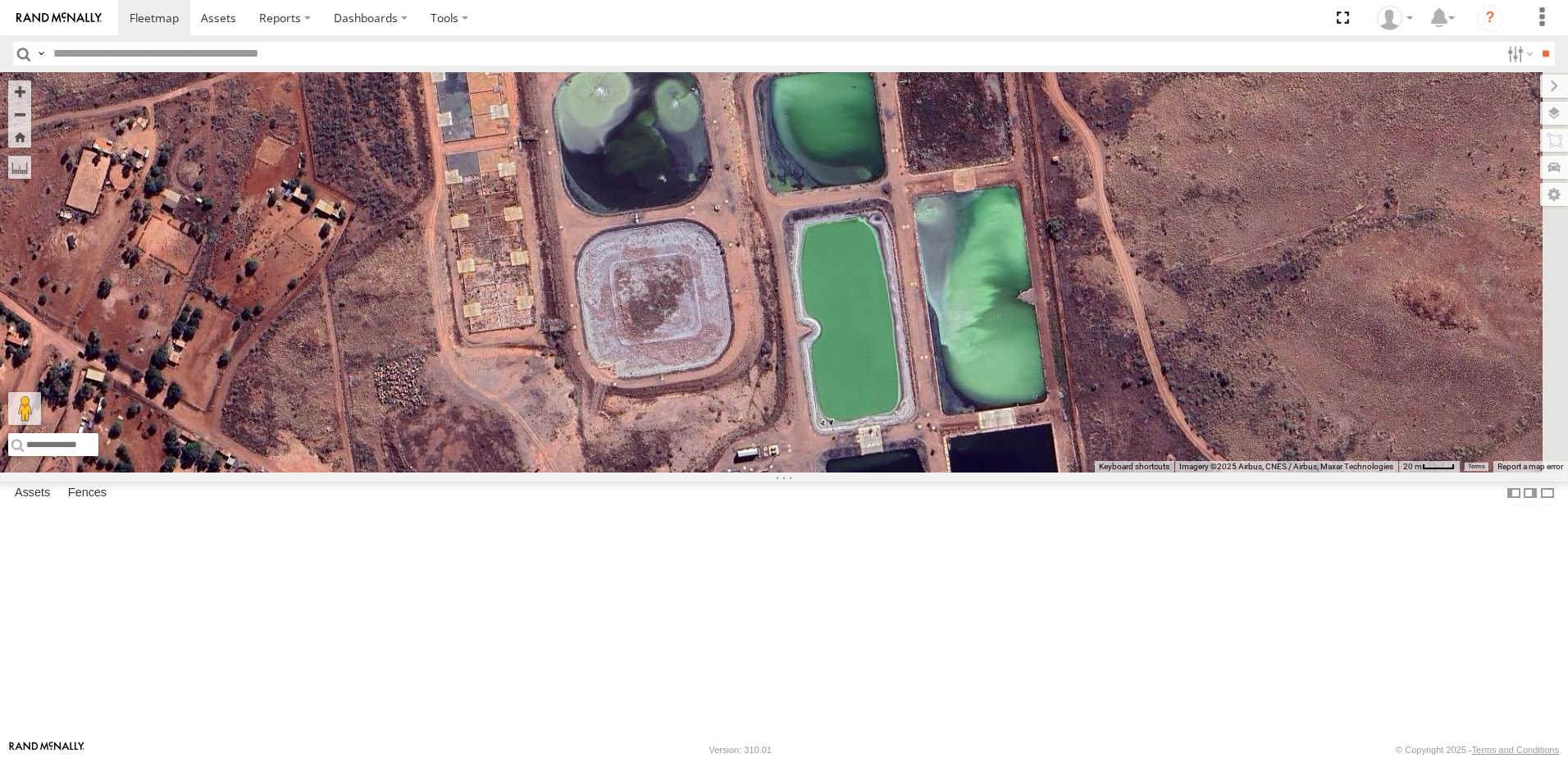
drag, startPoint x: 1033, startPoint y: 444, endPoint x: 803, endPoint y: 395, distance: 235.2
click at [808, 397] on div "VR061 EX086-3.5T" at bounding box center [784, 272] width 1568 height 401
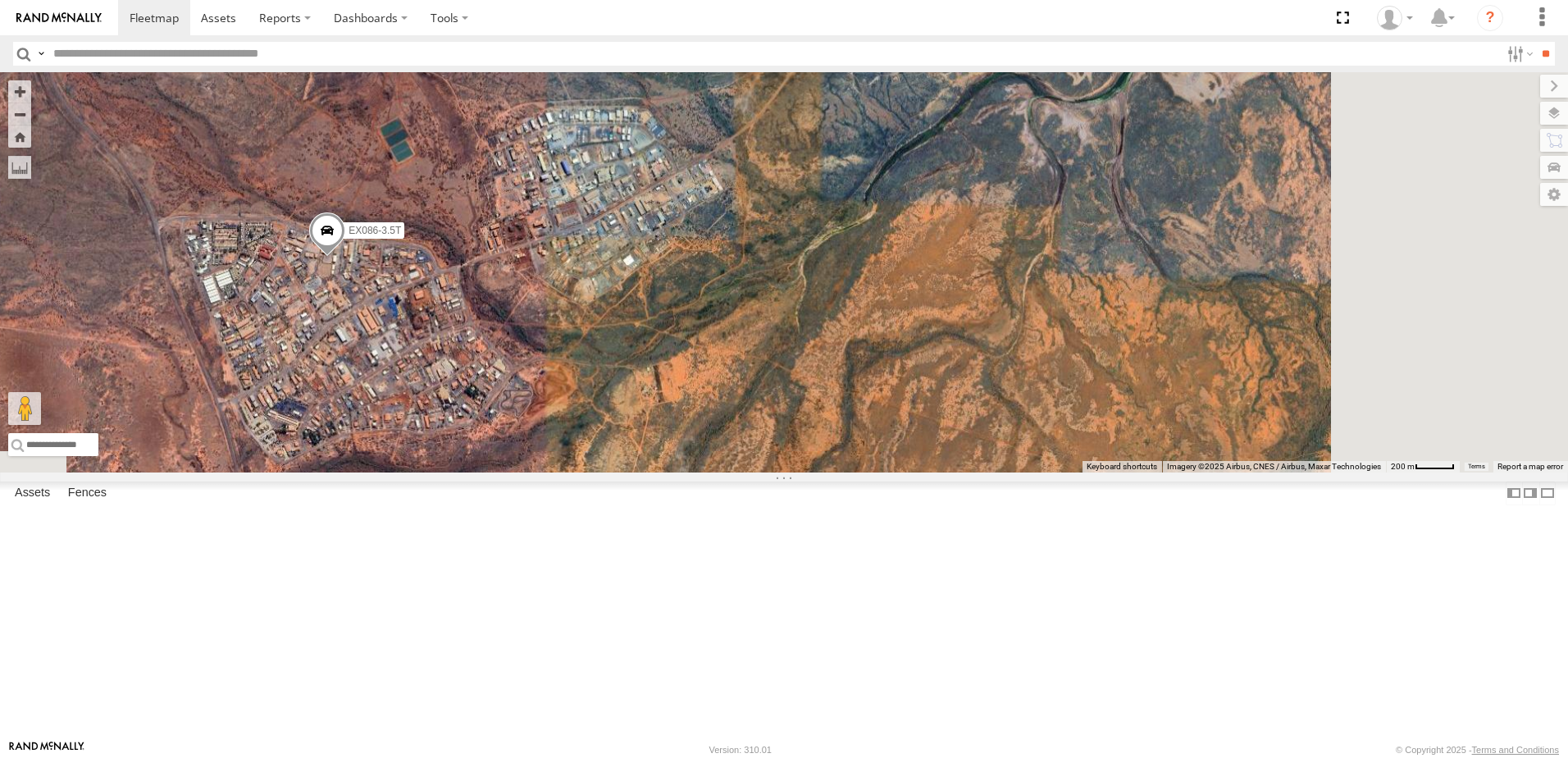
drag, startPoint x: 1074, startPoint y: 517, endPoint x: 888, endPoint y: 224, distance: 347.1
click at [888, 224] on div "VR061 EX086-3.5T" at bounding box center [784, 272] width 1568 height 401
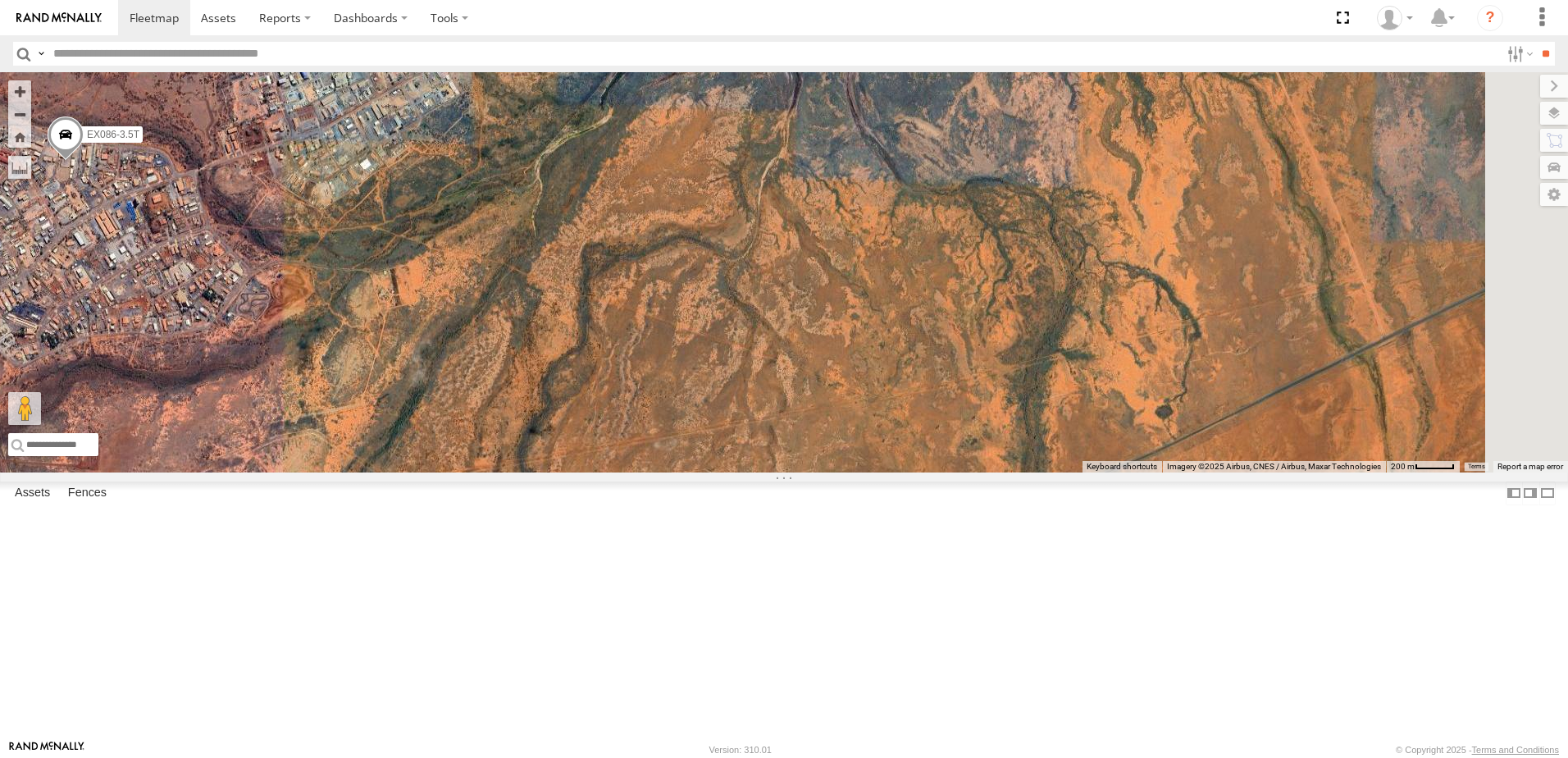
drag, startPoint x: 986, startPoint y: 364, endPoint x: 737, endPoint y: 214, distance: 290.7
click at [734, 216] on div "VR061 EX086-3.5T" at bounding box center [784, 272] width 1568 height 401
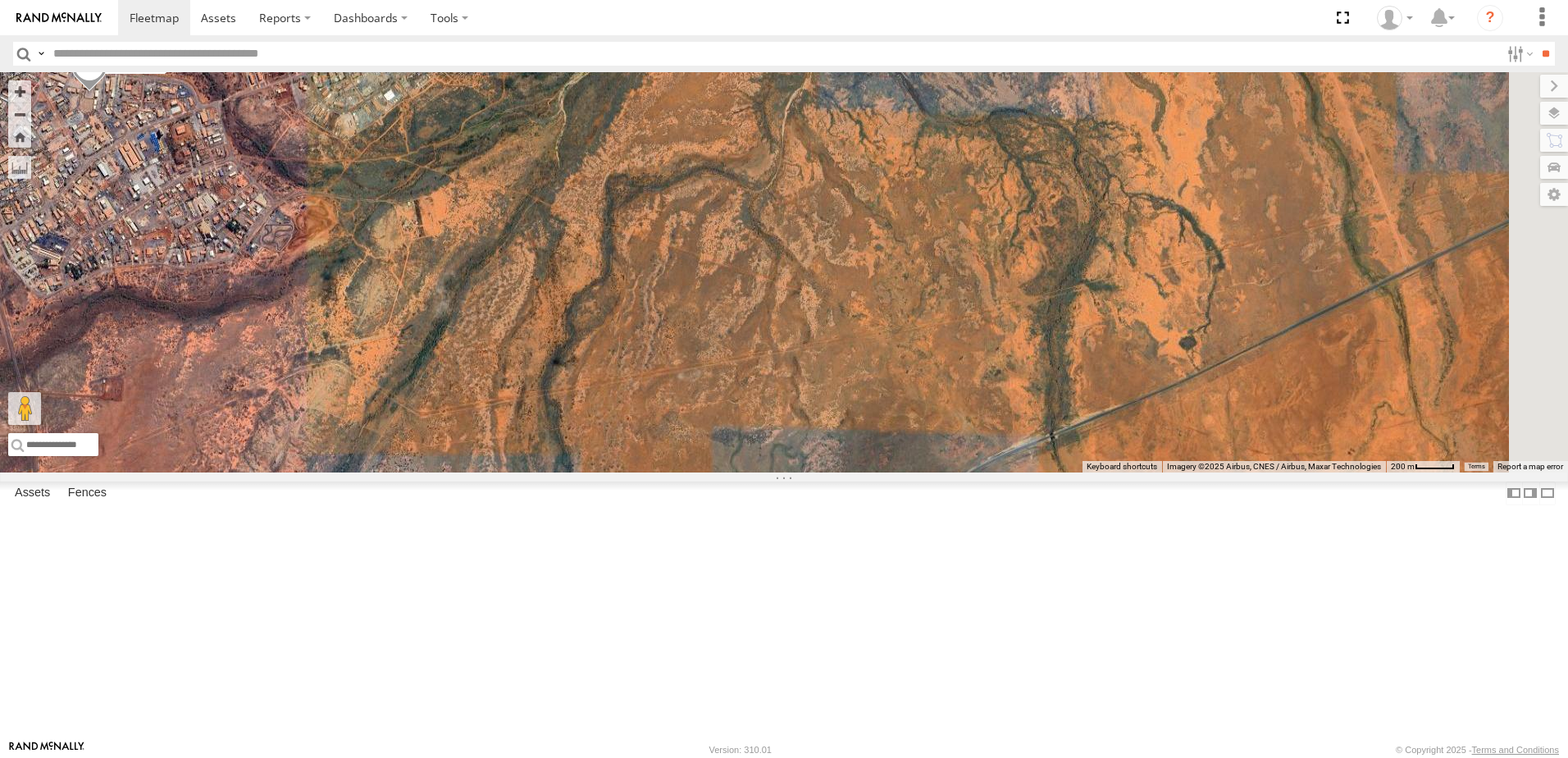
drag, startPoint x: 895, startPoint y: 349, endPoint x: 870, endPoint y: 300, distance: 55.0
click at [872, 303] on div "VR061 EX086-3.5T" at bounding box center [784, 272] width 1568 height 401
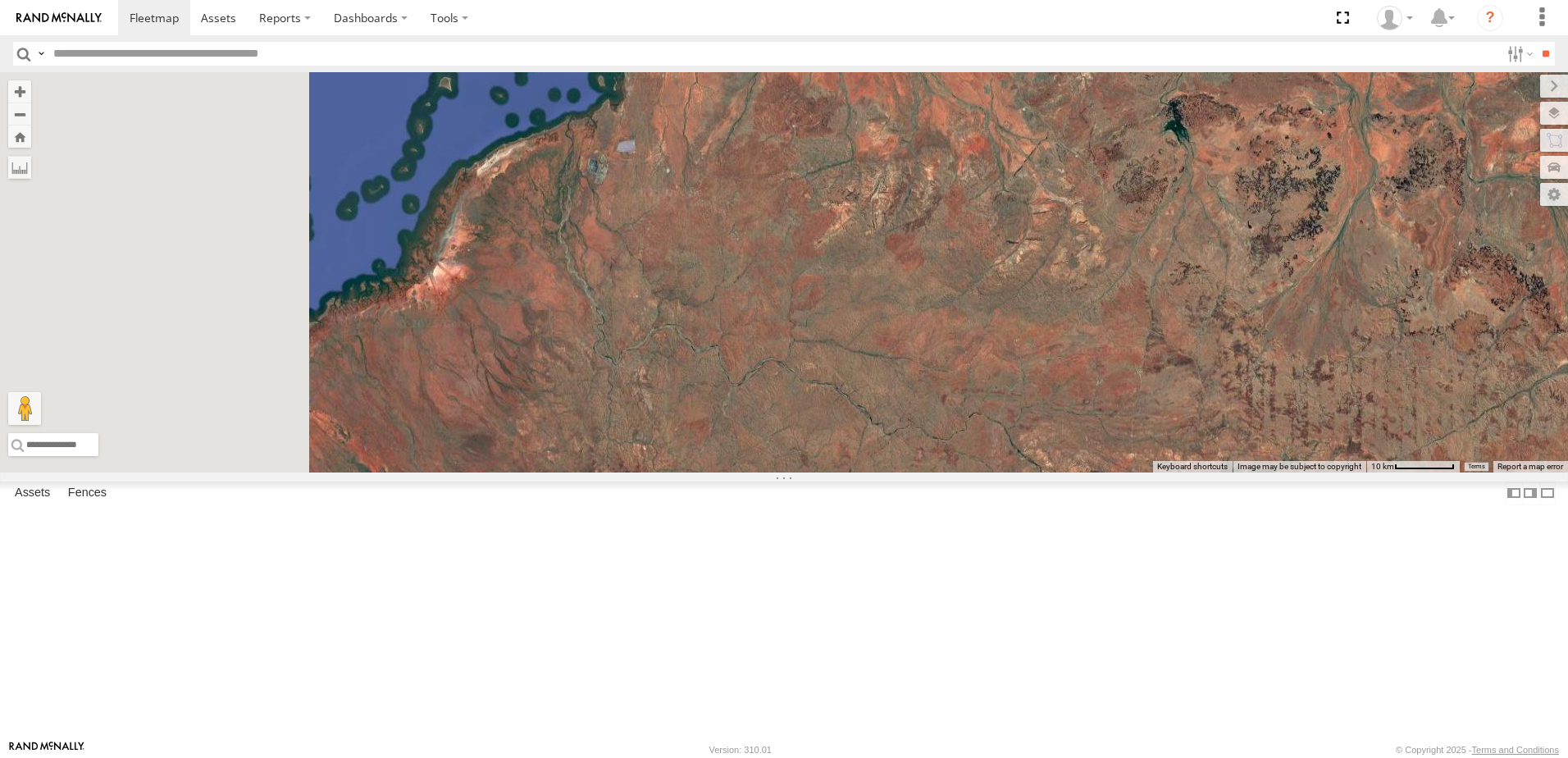
drag, startPoint x: 710, startPoint y: 401, endPoint x: 1089, endPoint y: 209, distance: 424.9
click at [1089, 209] on div "VR061 EX086-3.5T" at bounding box center [784, 272] width 1568 height 401
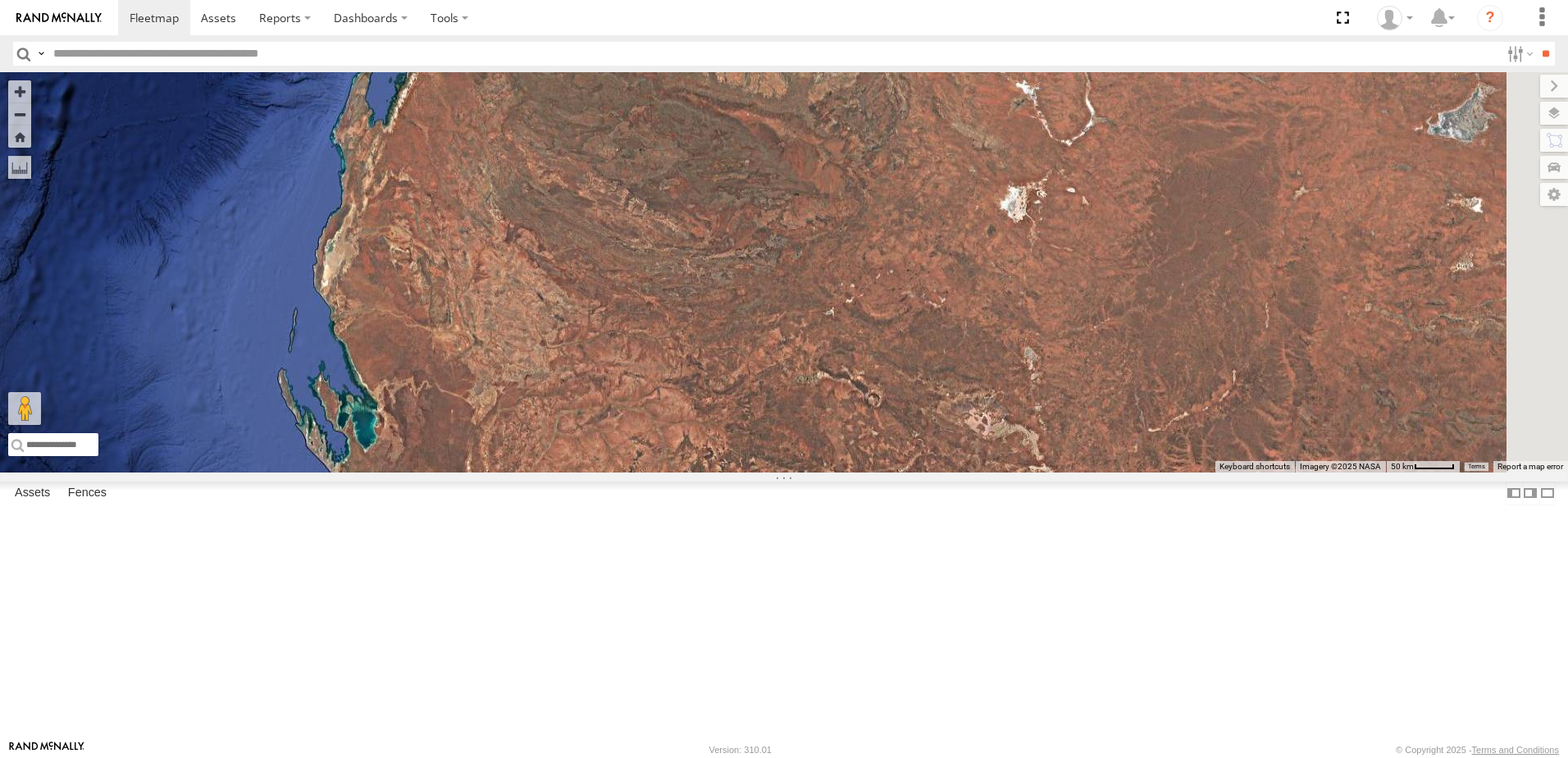
drag, startPoint x: 1107, startPoint y: 459, endPoint x: 738, endPoint y: 362, distance: 381.5
click at [761, 367] on div "VR061 EX086-3.5T" at bounding box center [784, 272] width 1568 height 401
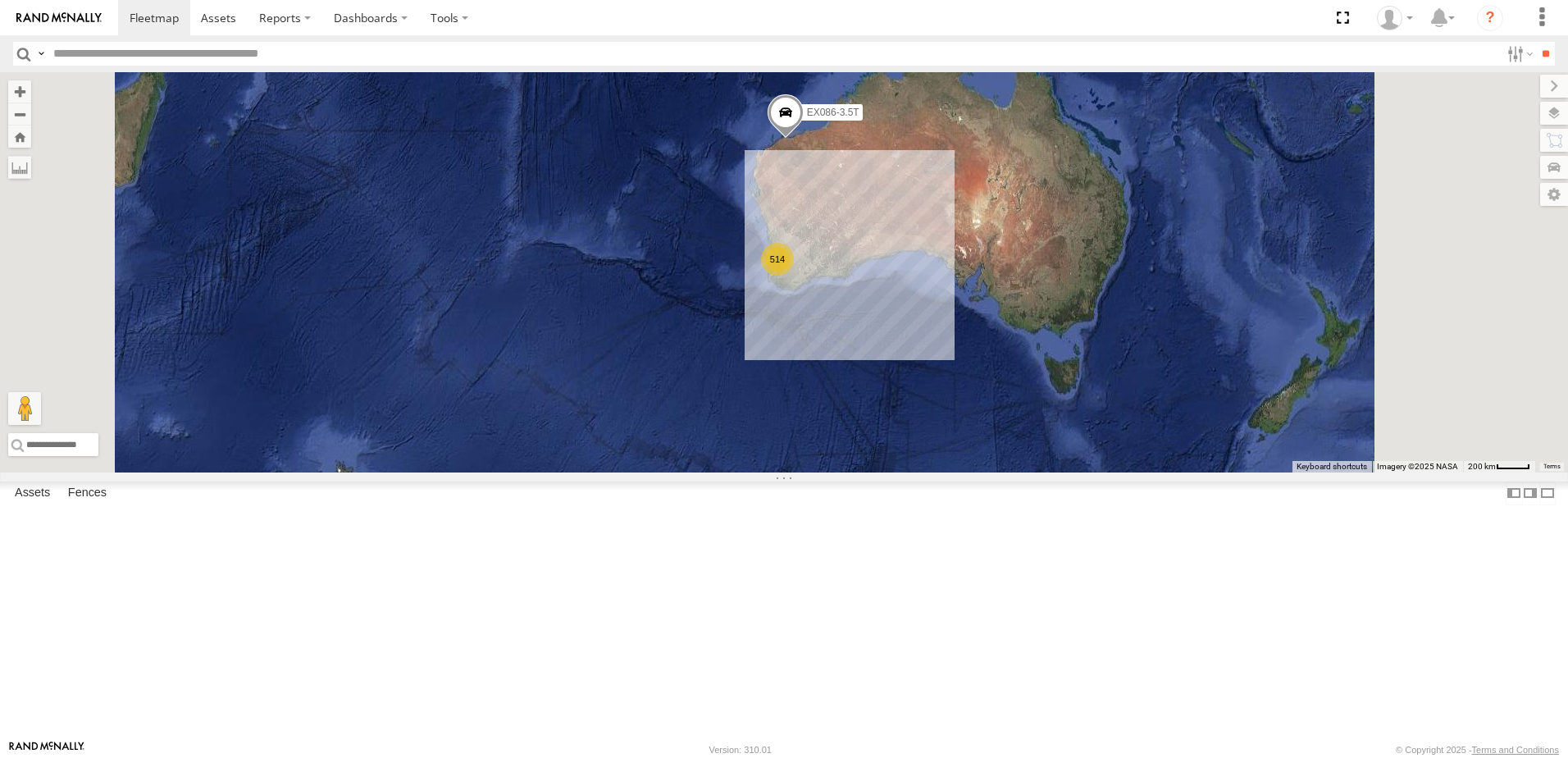
click at [936, 399] on div "VR061 EX086-3.5T 514" at bounding box center [784, 272] width 1568 height 401
click at [1065, 309] on div "VR061 EX086-3.5T 514" at bounding box center [784, 272] width 1568 height 401
click at [65, 54] on input "text" at bounding box center [773, 53] width 1453 height 24
type input "*****"
click at [1536, 42] on input "**" at bounding box center [1545, 53] width 19 height 24
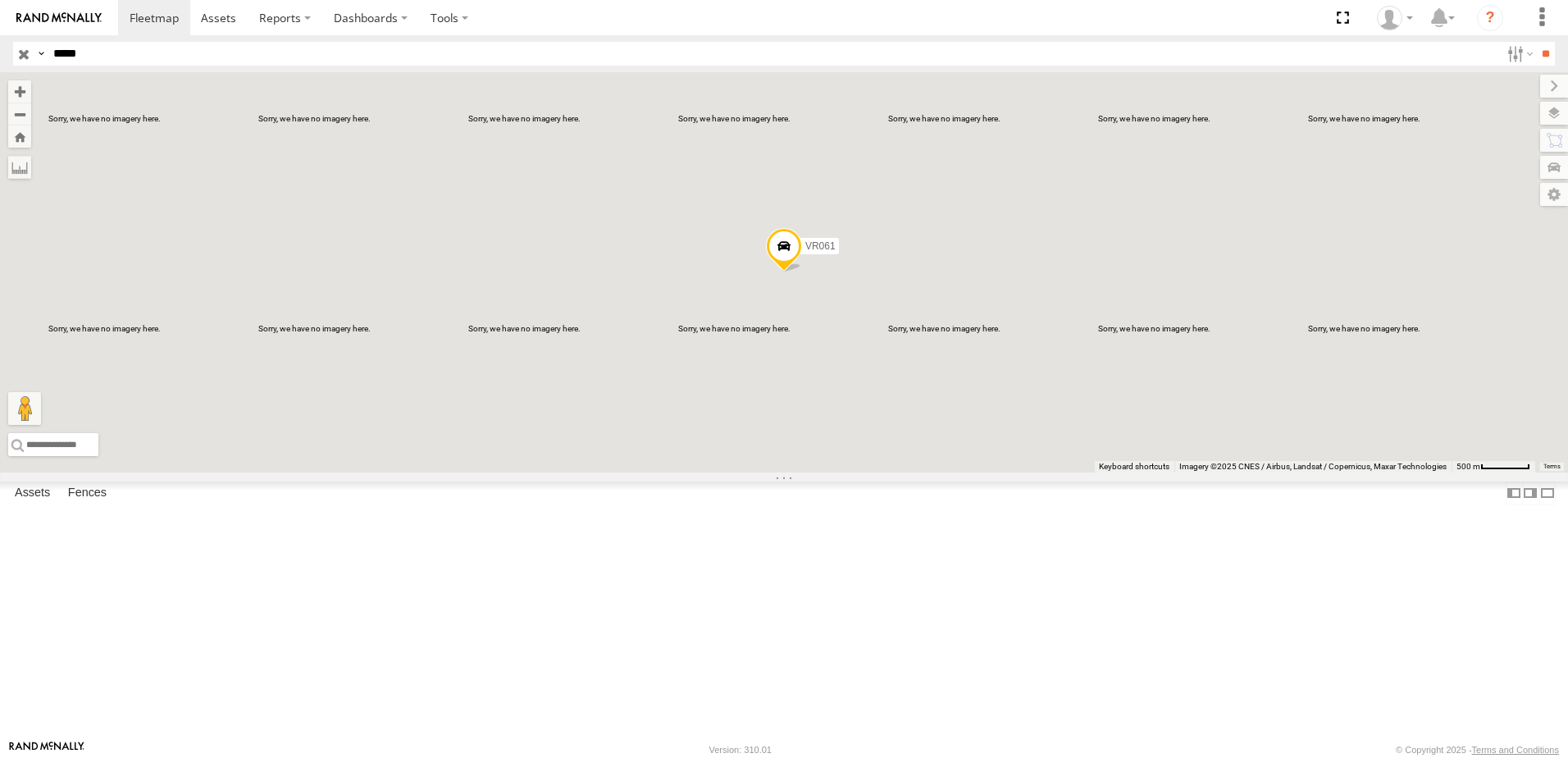
click at [0, 0] on div "VR061 Rollers 22.24865 114.97715 Video" at bounding box center [0, 0] width 0 height 0
click at [0, 0] on div "VR061" at bounding box center [0, 0] width 0 height 0
click at [802, 273] on span at bounding box center [784, 250] width 36 height 45
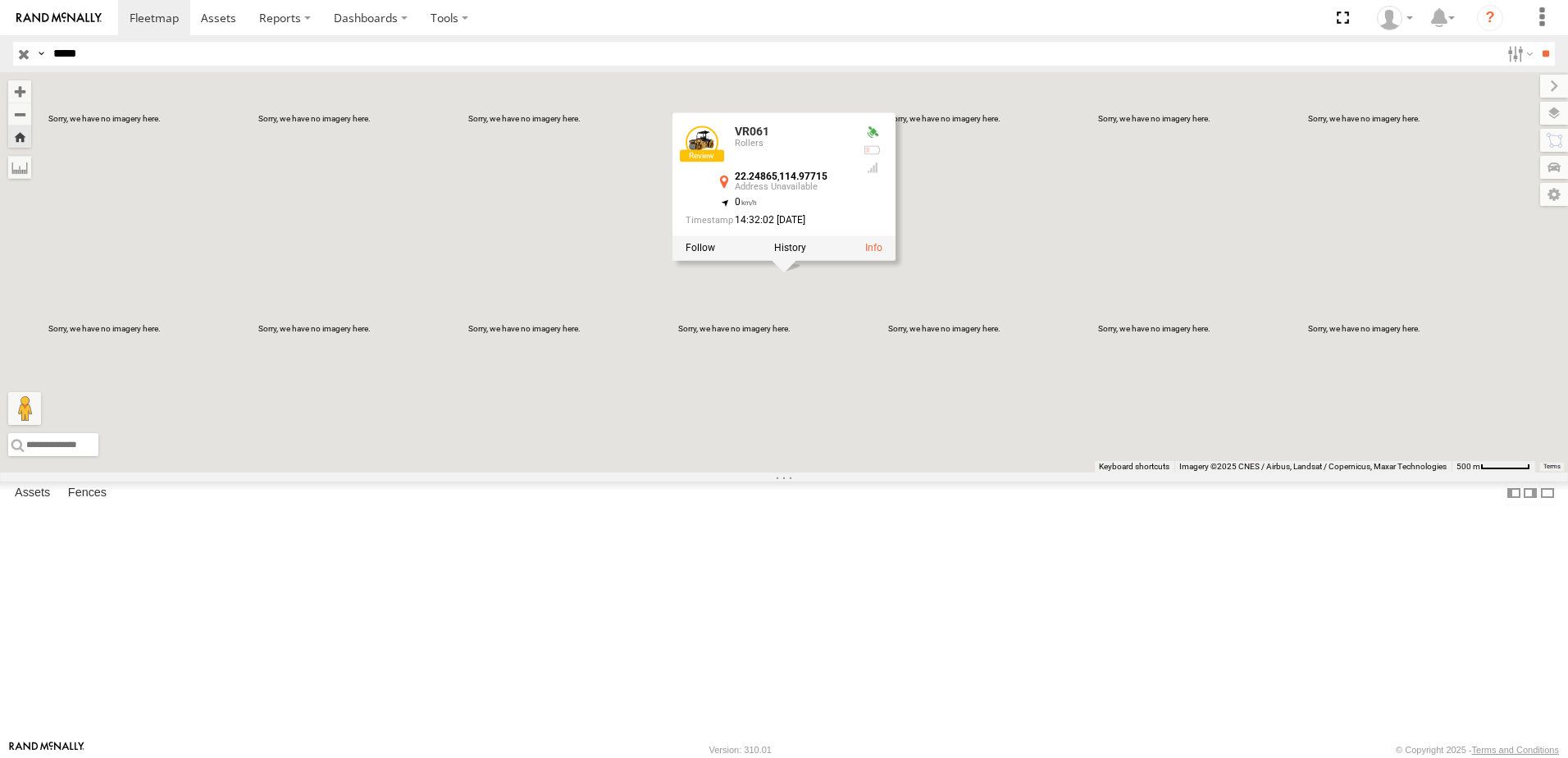
click at [22, 52] on input "button" at bounding box center [24, 53] width 22 height 24
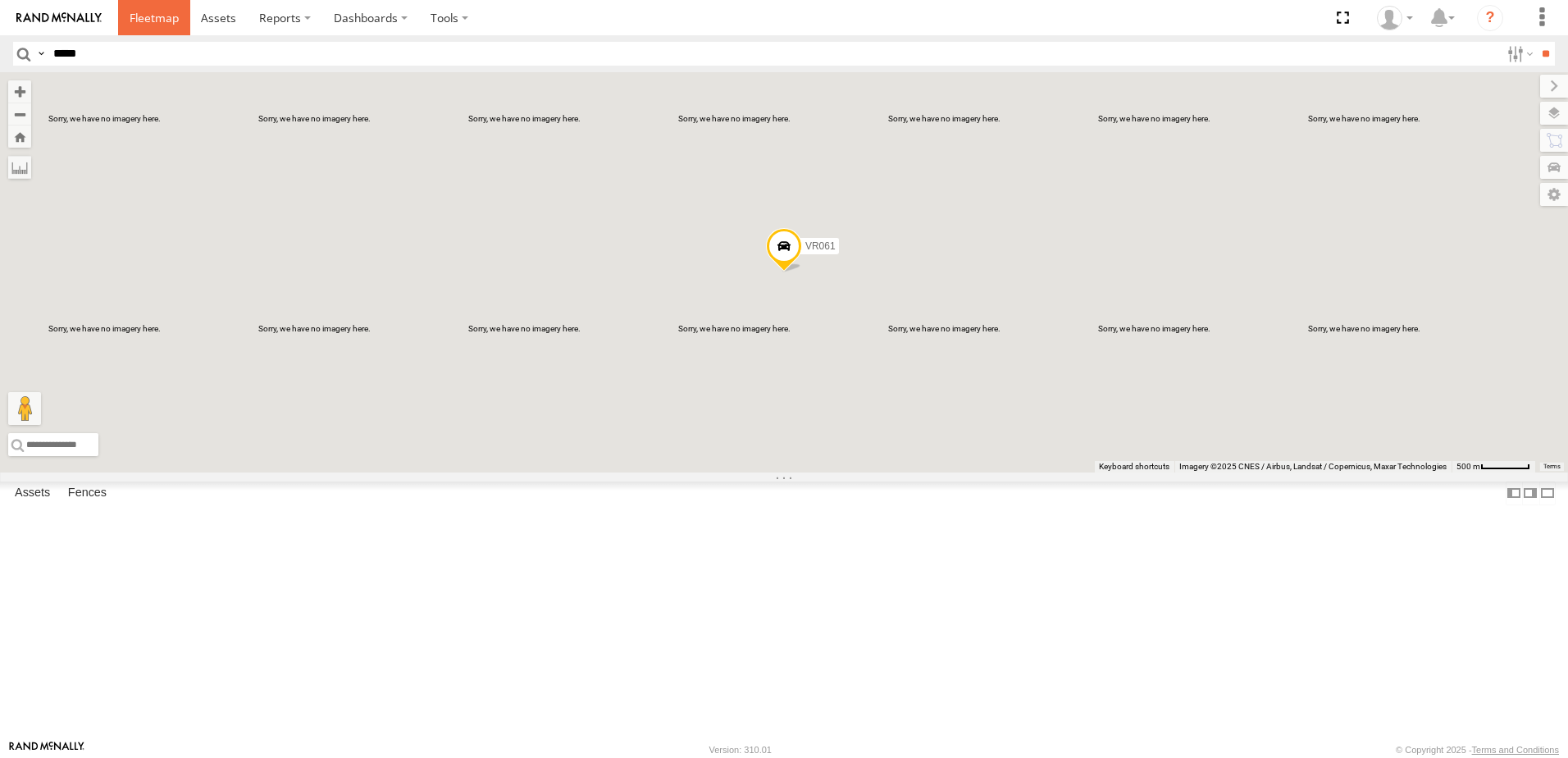
click at [156, 18] on span at bounding box center [154, 18] width 49 height 16
